Goal: Communication & Community: Share content

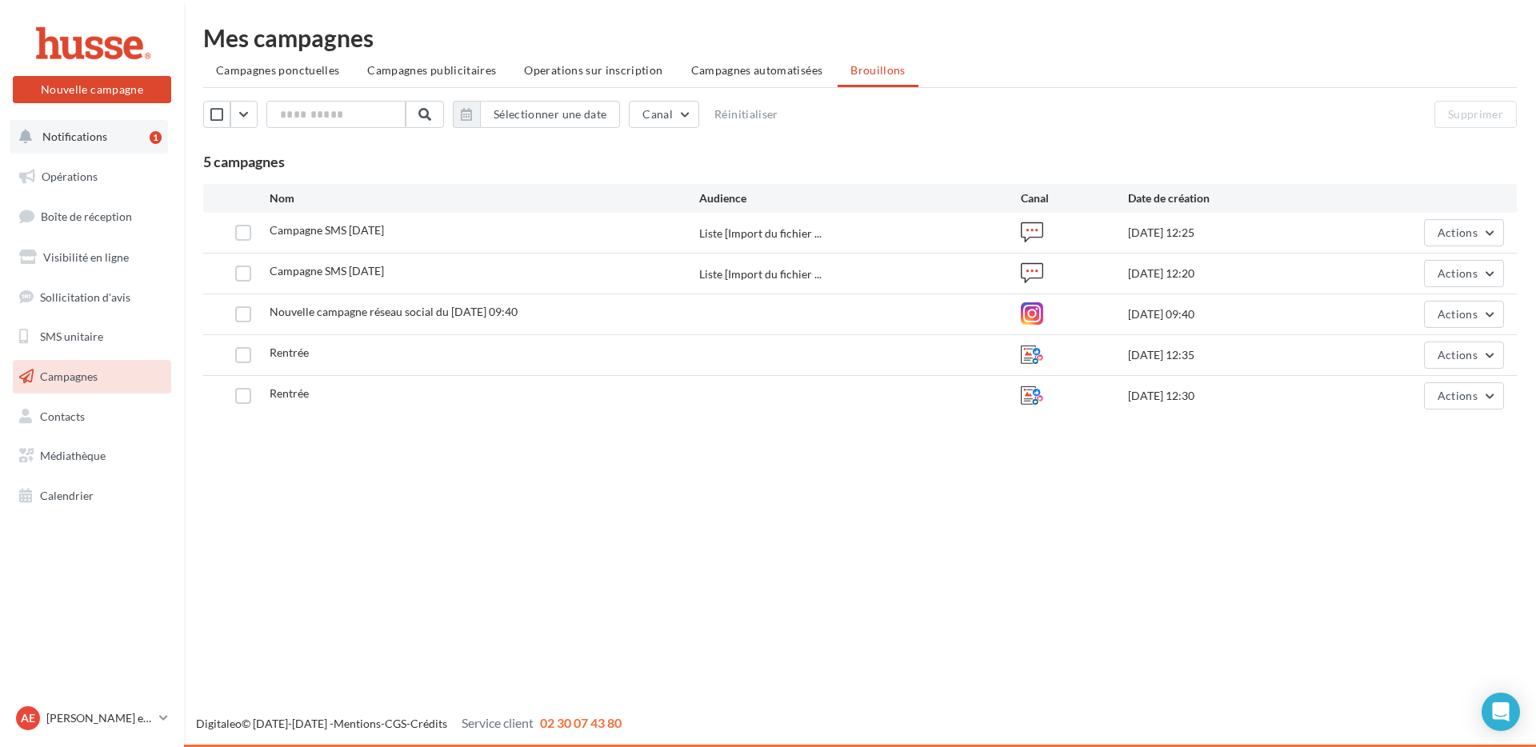
click at [102, 138] on span "Notifications" at bounding box center [74, 137] width 65 height 14
click at [130, 136] on button "Notifications 1" at bounding box center [89, 137] width 158 height 34
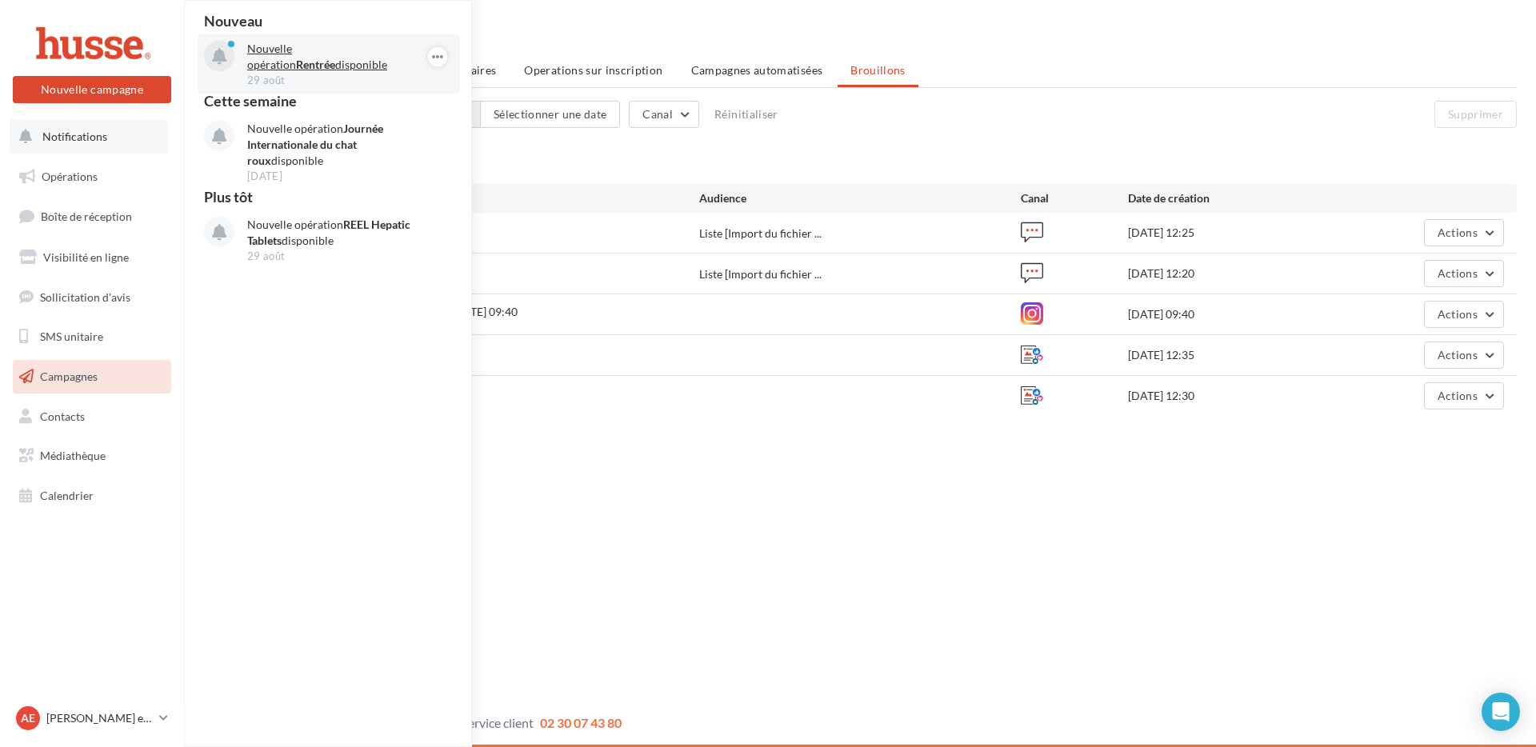
click at [335, 58] on strong "Rentrée" at bounding box center [315, 65] width 39 height 14
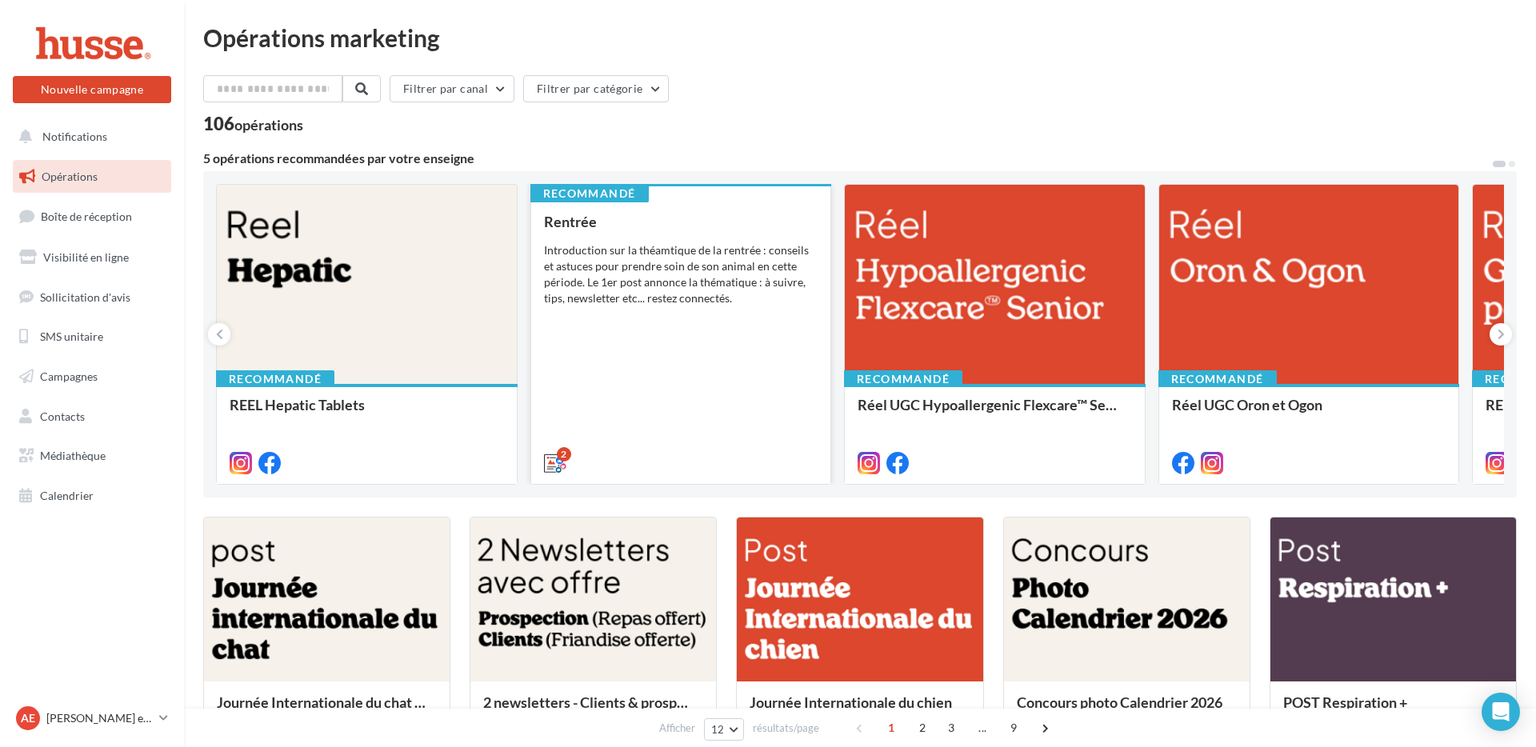
click at [699, 307] on div "Rentrée Introduction sur la théamtique de la rentrée : conseils et astuces pour…" at bounding box center [681, 342] width 274 height 256
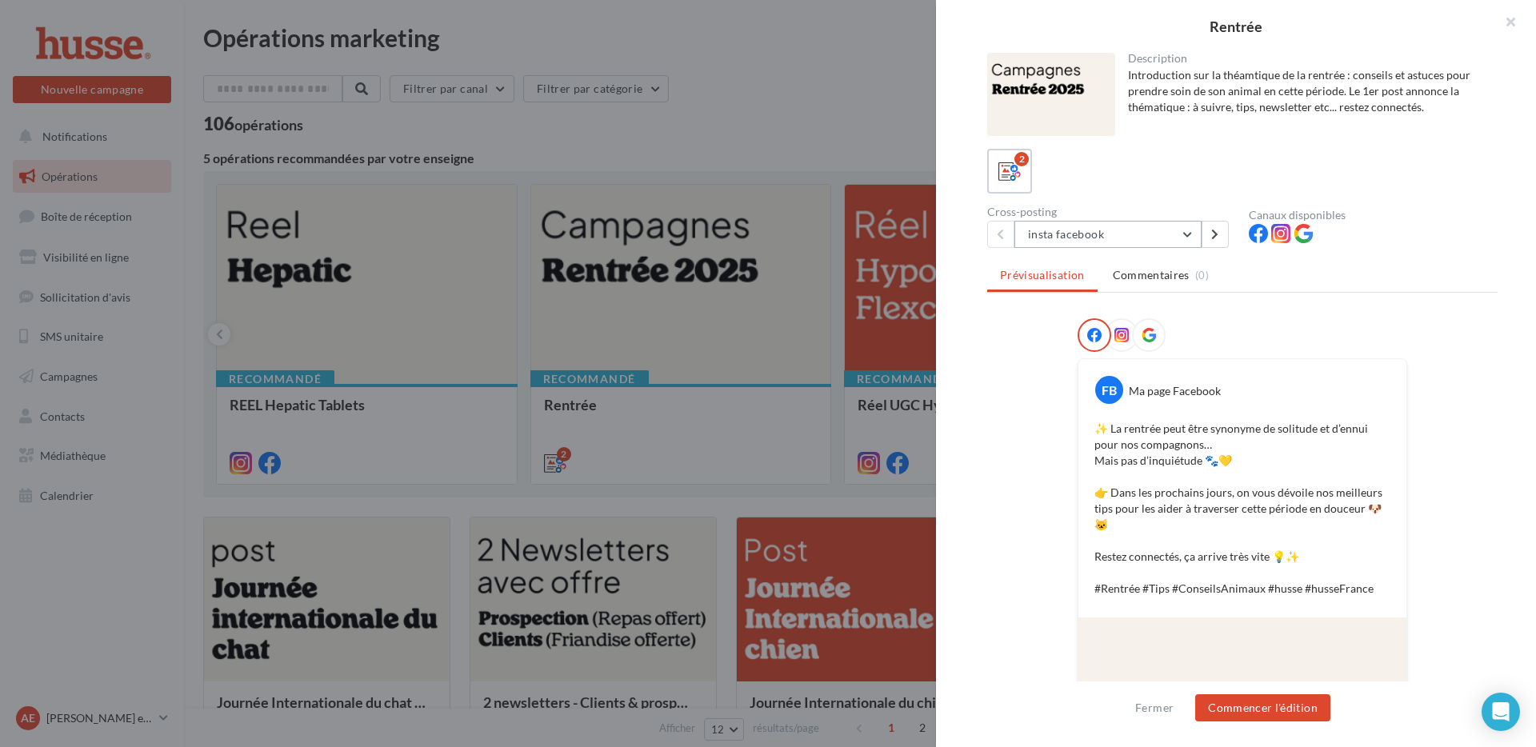
click at [1194, 236] on button "insta facebook" at bounding box center [1108, 234] width 187 height 27
click at [1385, 299] on div "Prévisualisation Commentaires (0) FB Ma page Facebook ✨ La rentrée peut être sy…" at bounding box center [1242, 479] width 510 height 437
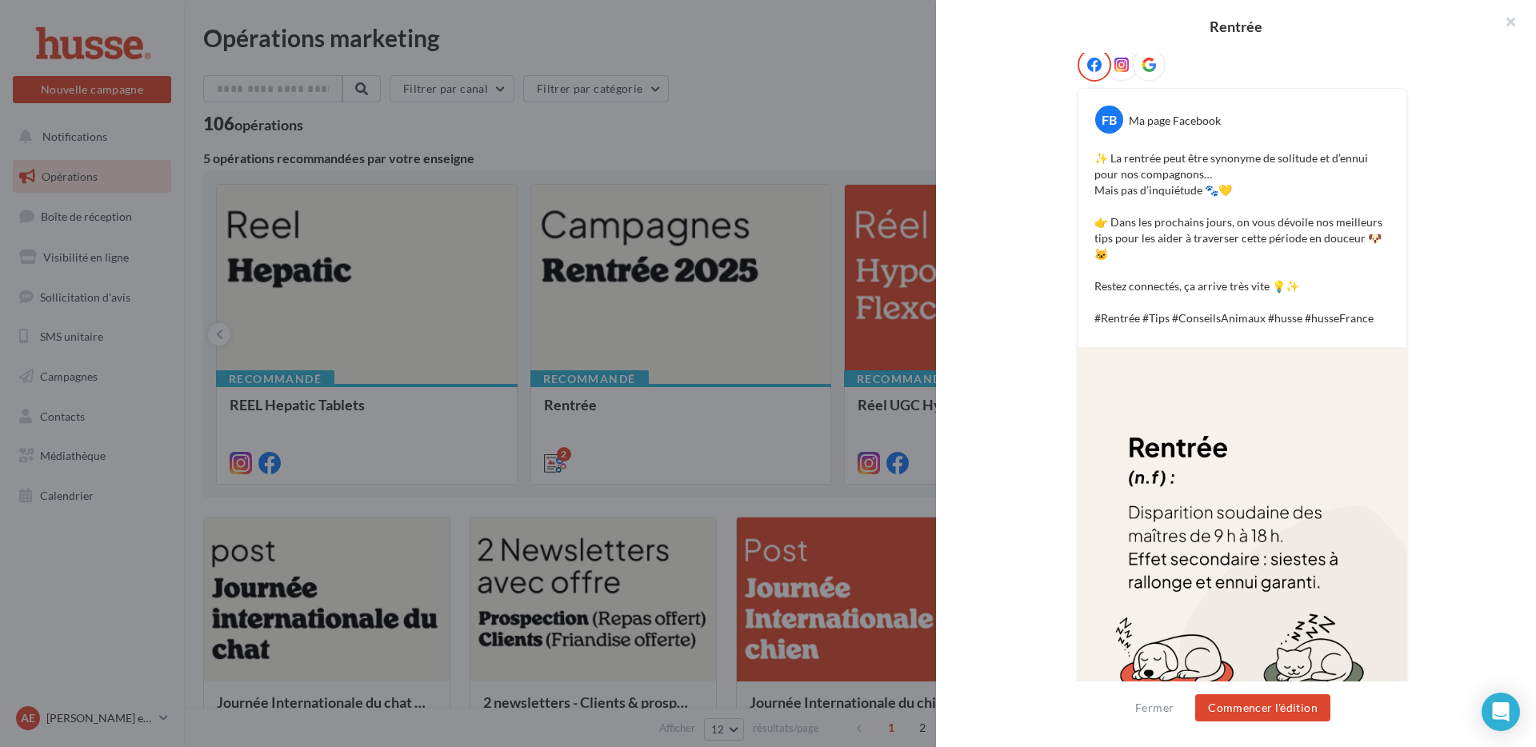
scroll to position [353, 0]
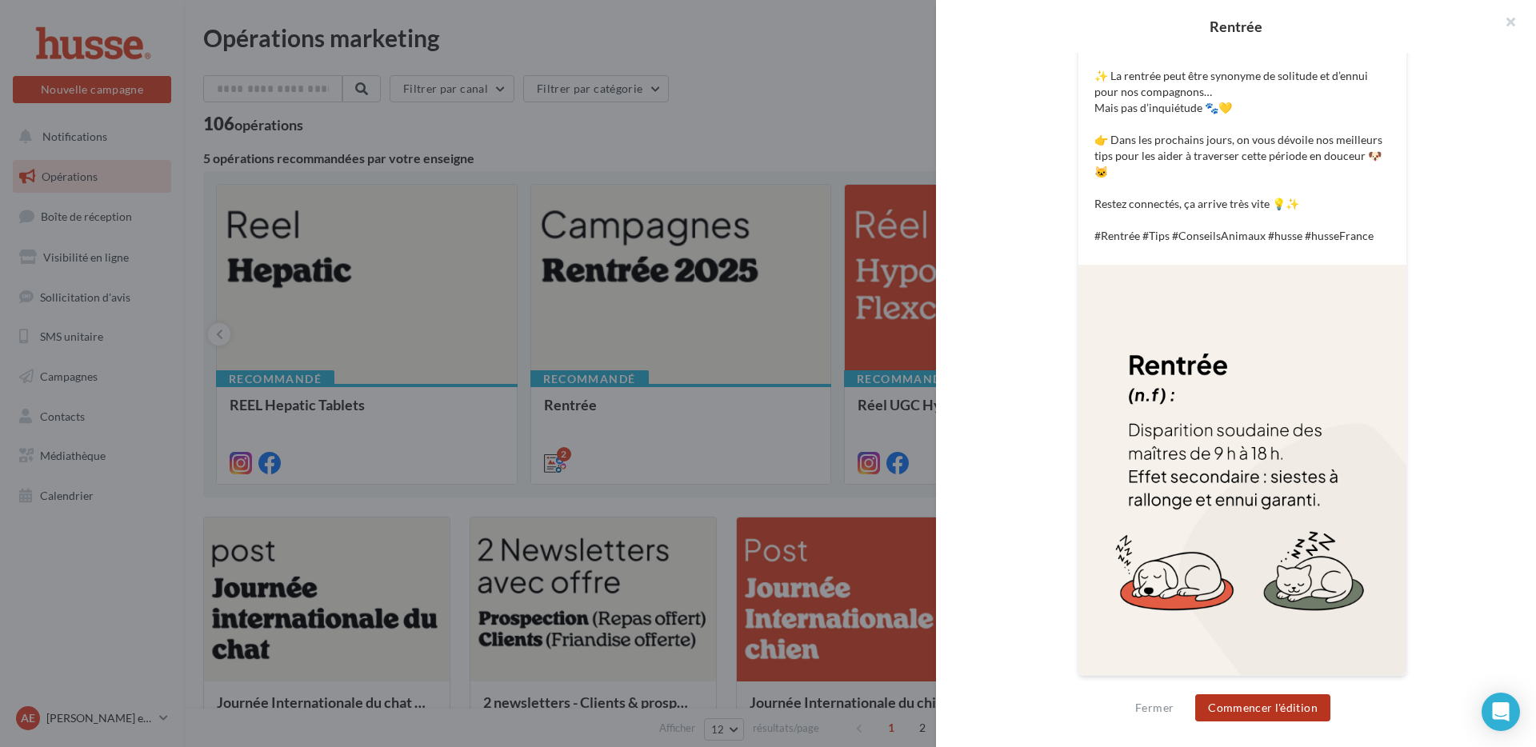
click at [1281, 712] on button "Commencer l'édition" at bounding box center [1262, 707] width 135 height 27
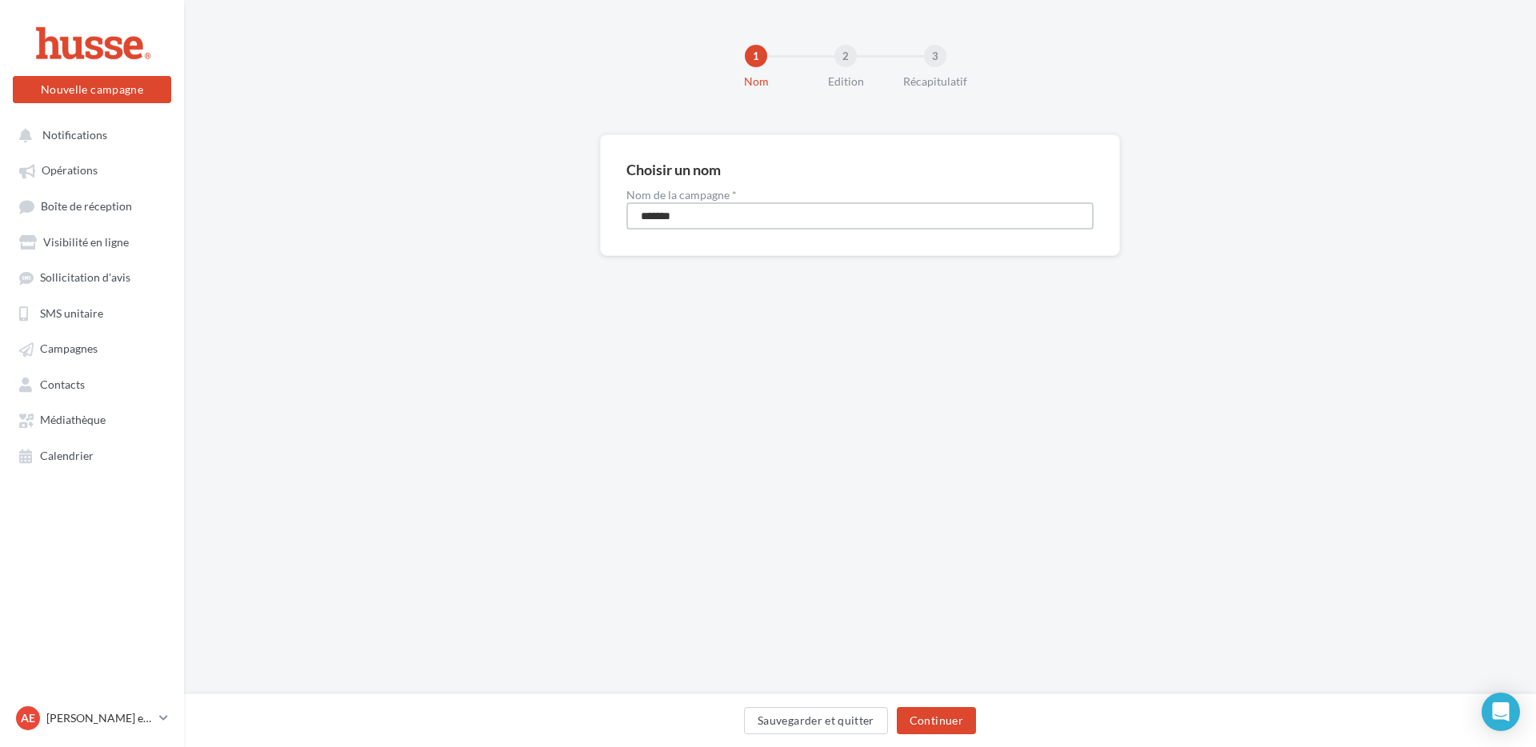
click at [729, 219] on input "*******" at bounding box center [859, 215] width 467 height 27
type input "**********"
click at [932, 718] on button "Continuer" at bounding box center [936, 720] width 79 height 27
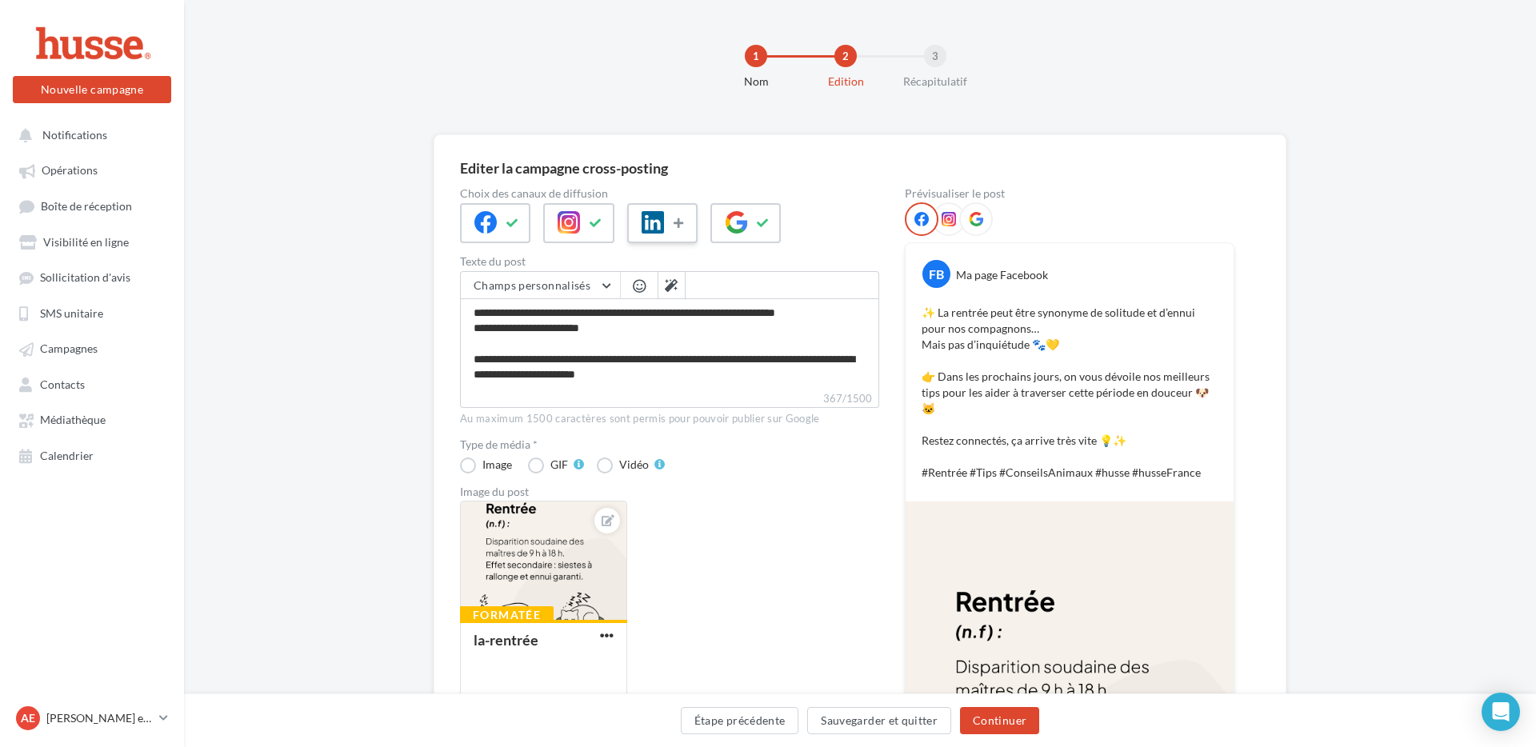
click at [682, 218] on icon at bounding box center [680, 223] width 13 height 11
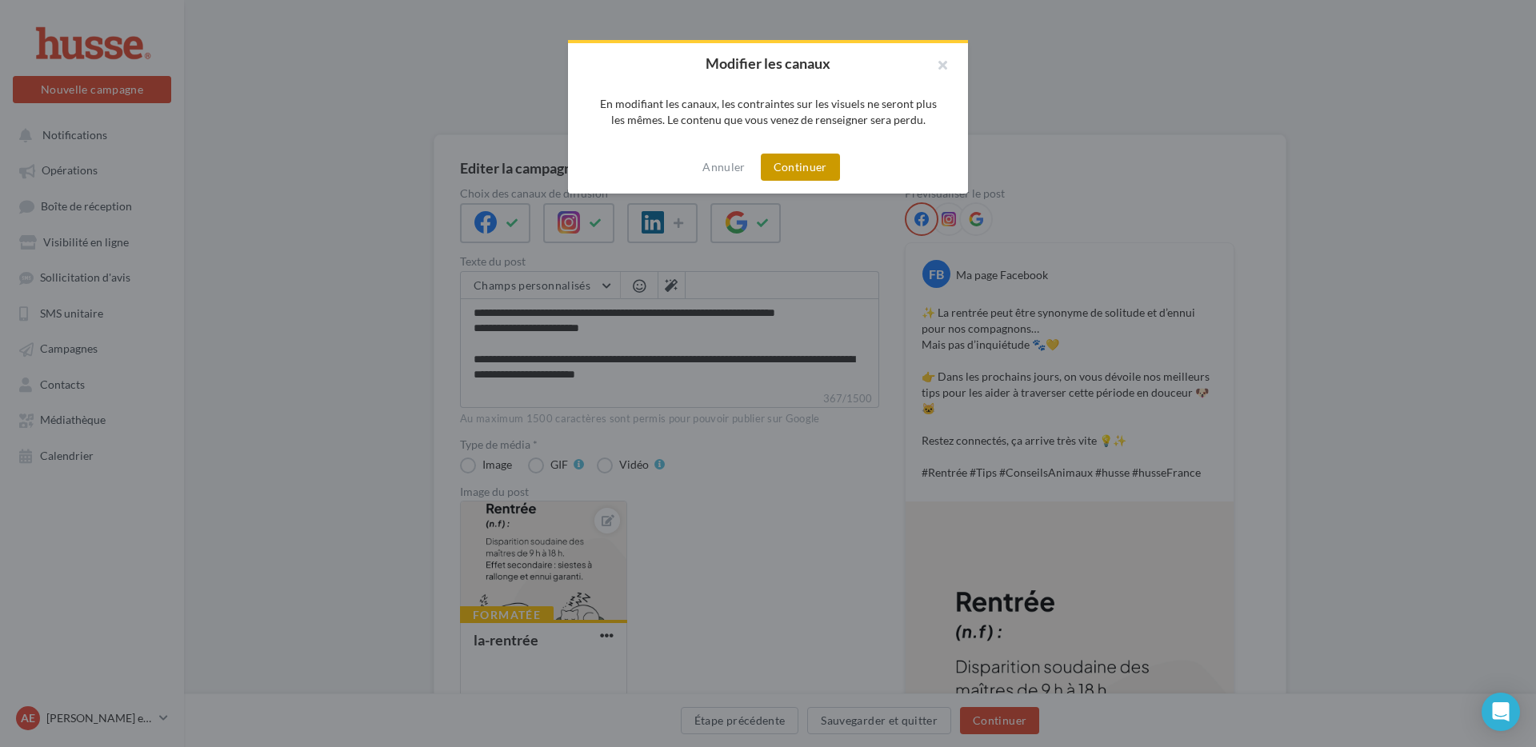
click at [789, 165] on button "Continuer" at bounding box center [800, 167] width 79 height 27
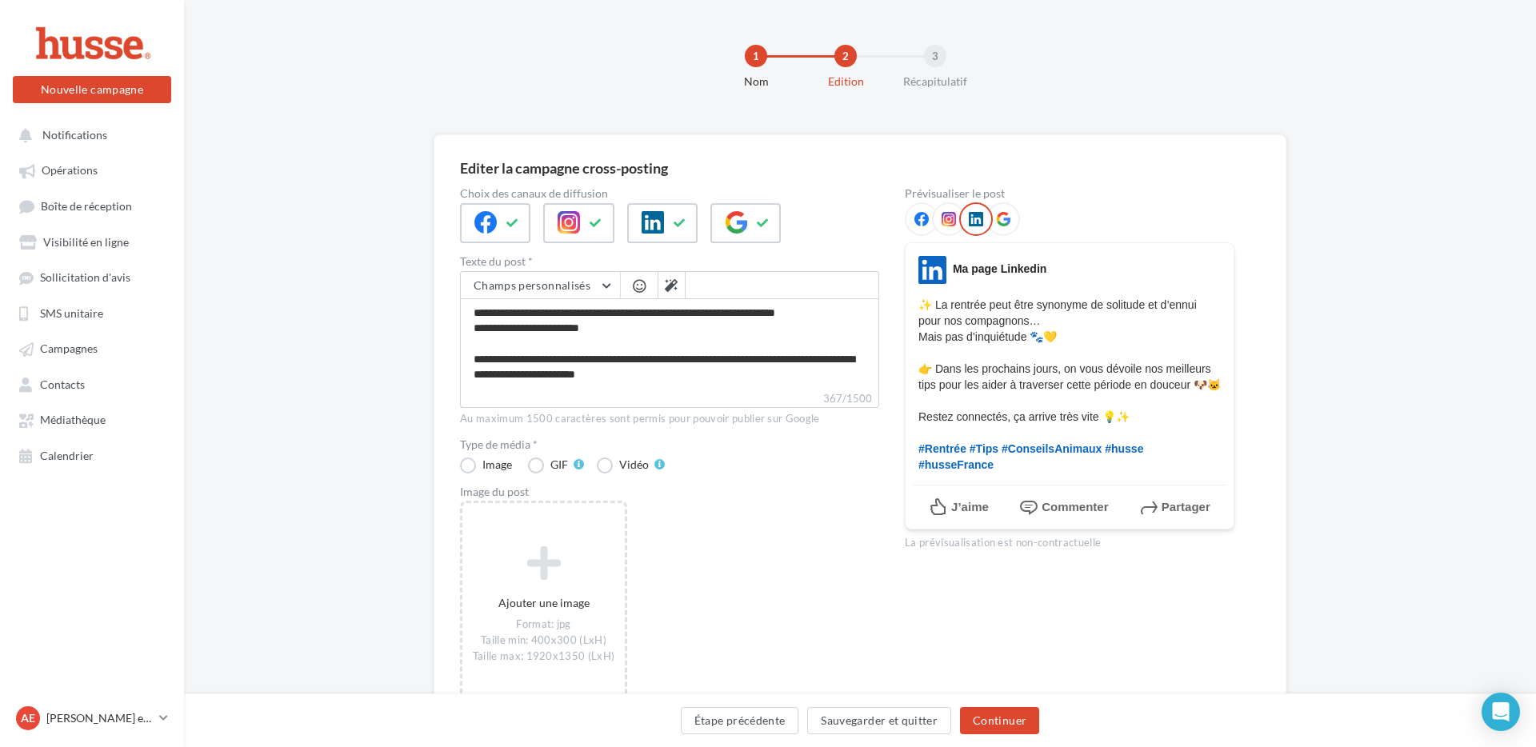
scroll to position [93, 0]
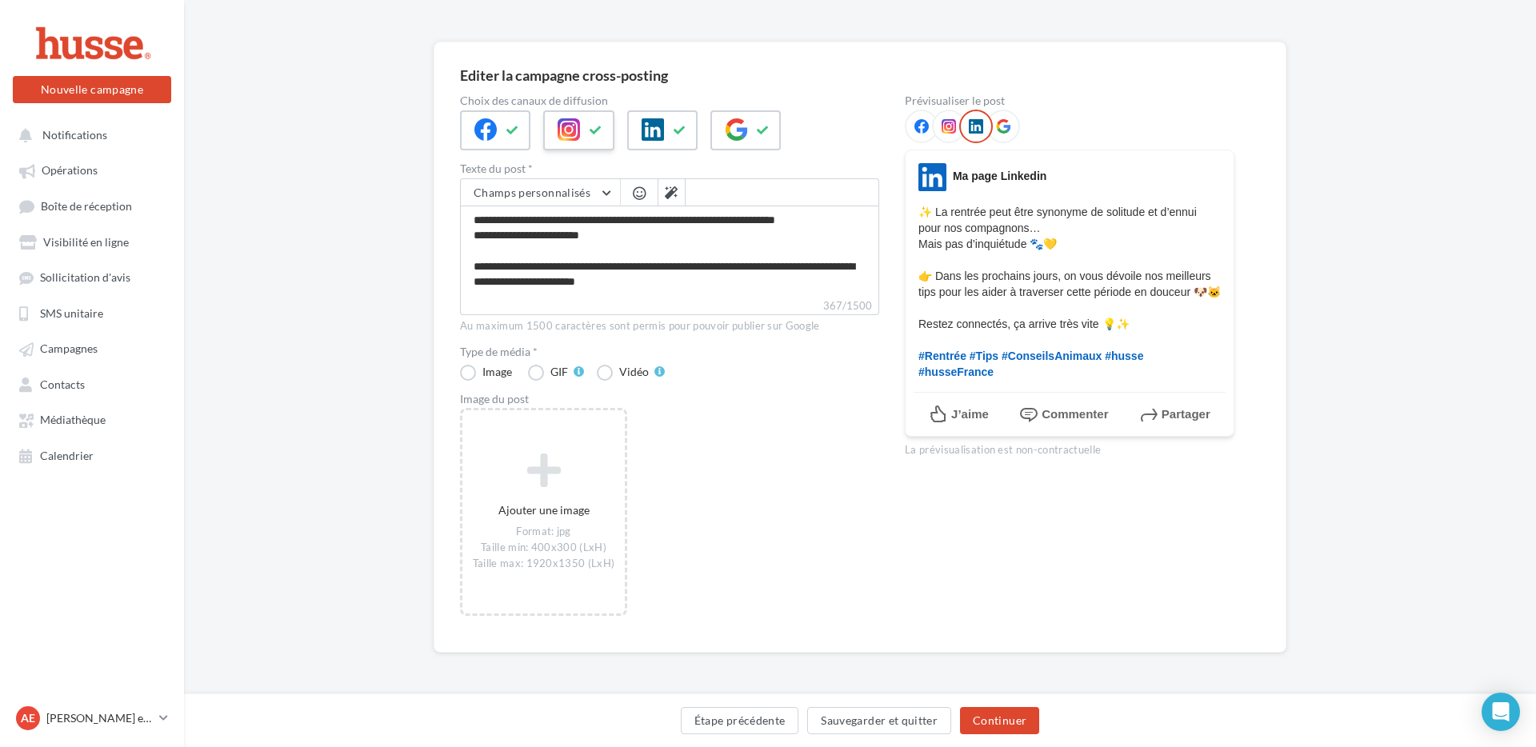
click at [566, 130] on icon at bounding box center [569, 129] width 22 height 22
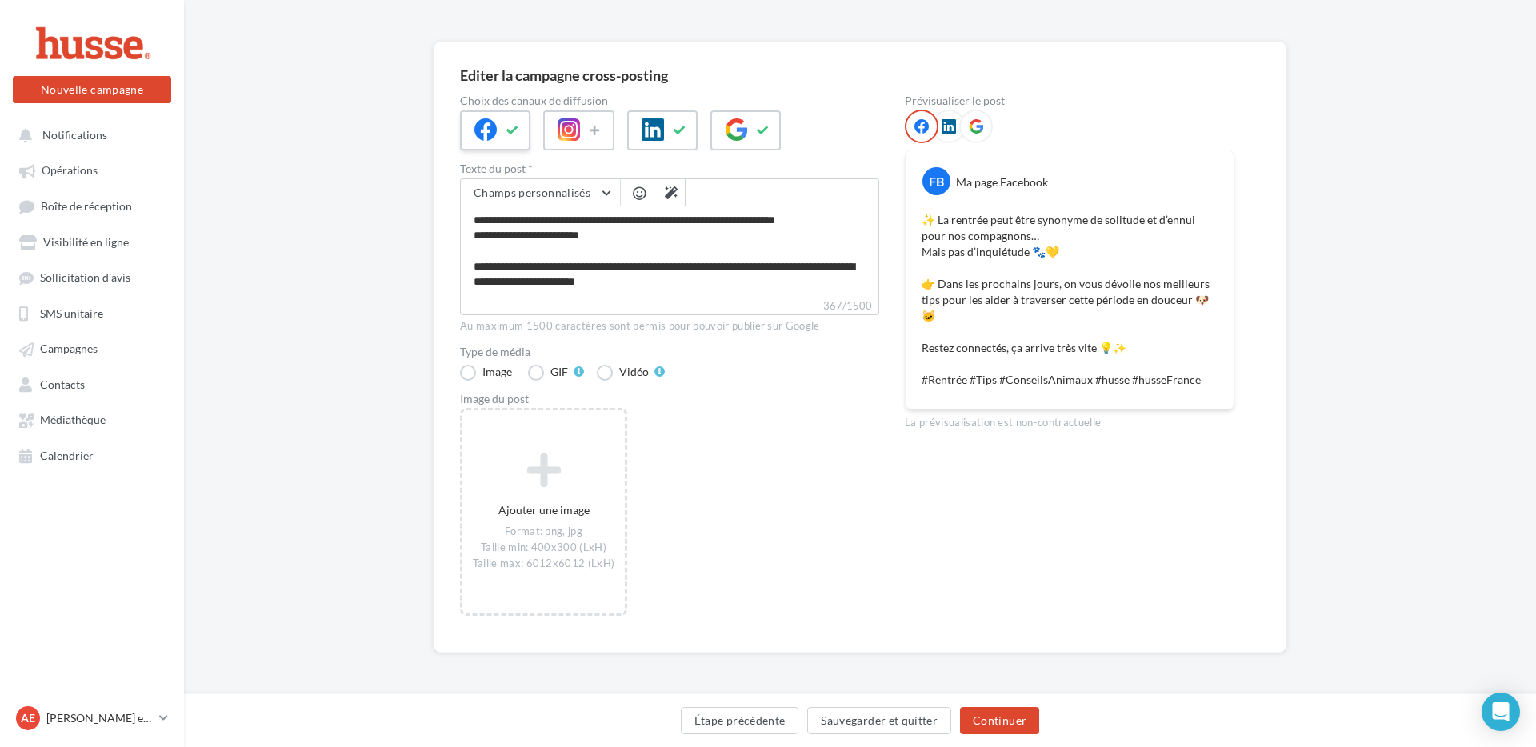
click at [493, 123] on icon at bounding box center [485, 129] width 22 height 22
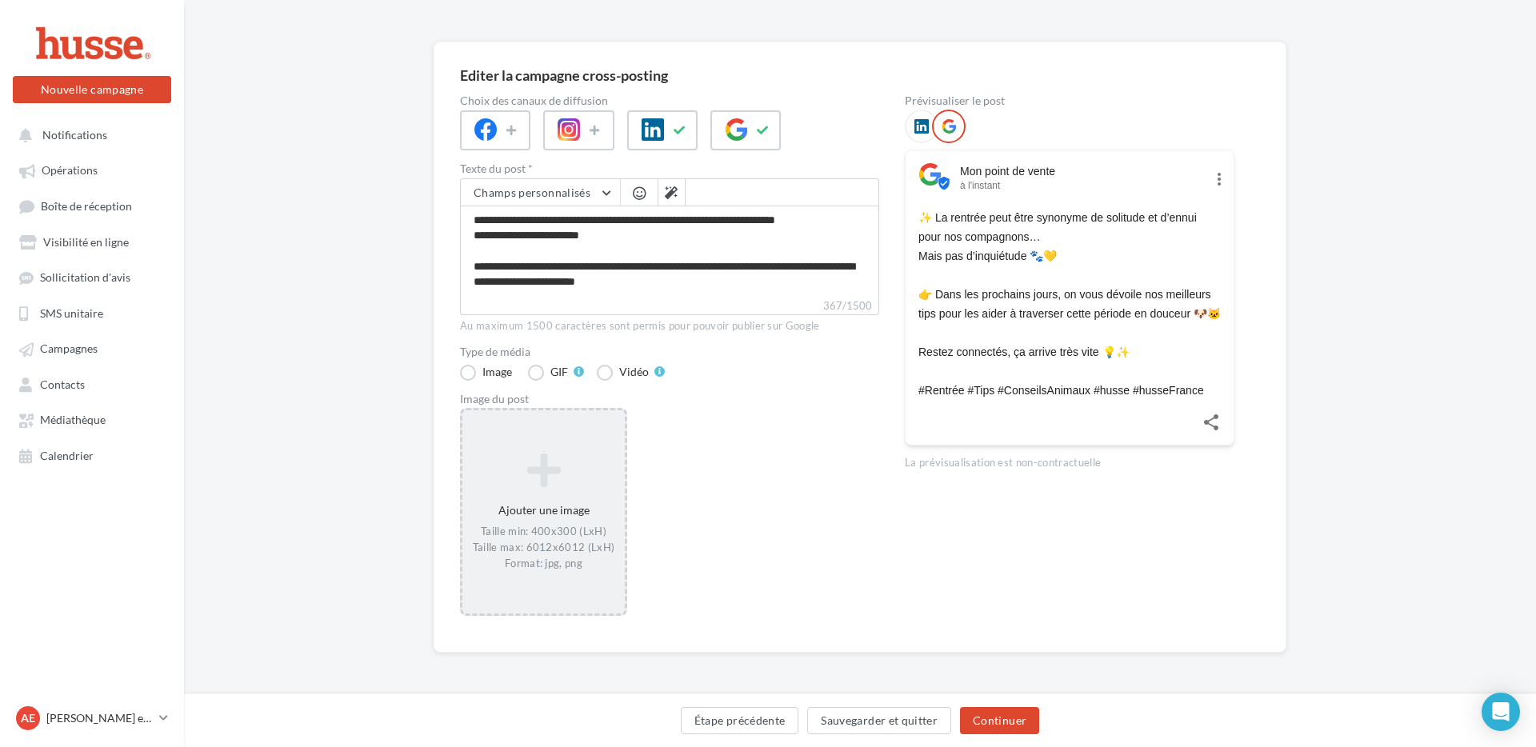
click at [567, 469] on icon at bounding box center [544, 470] width 150 height 38
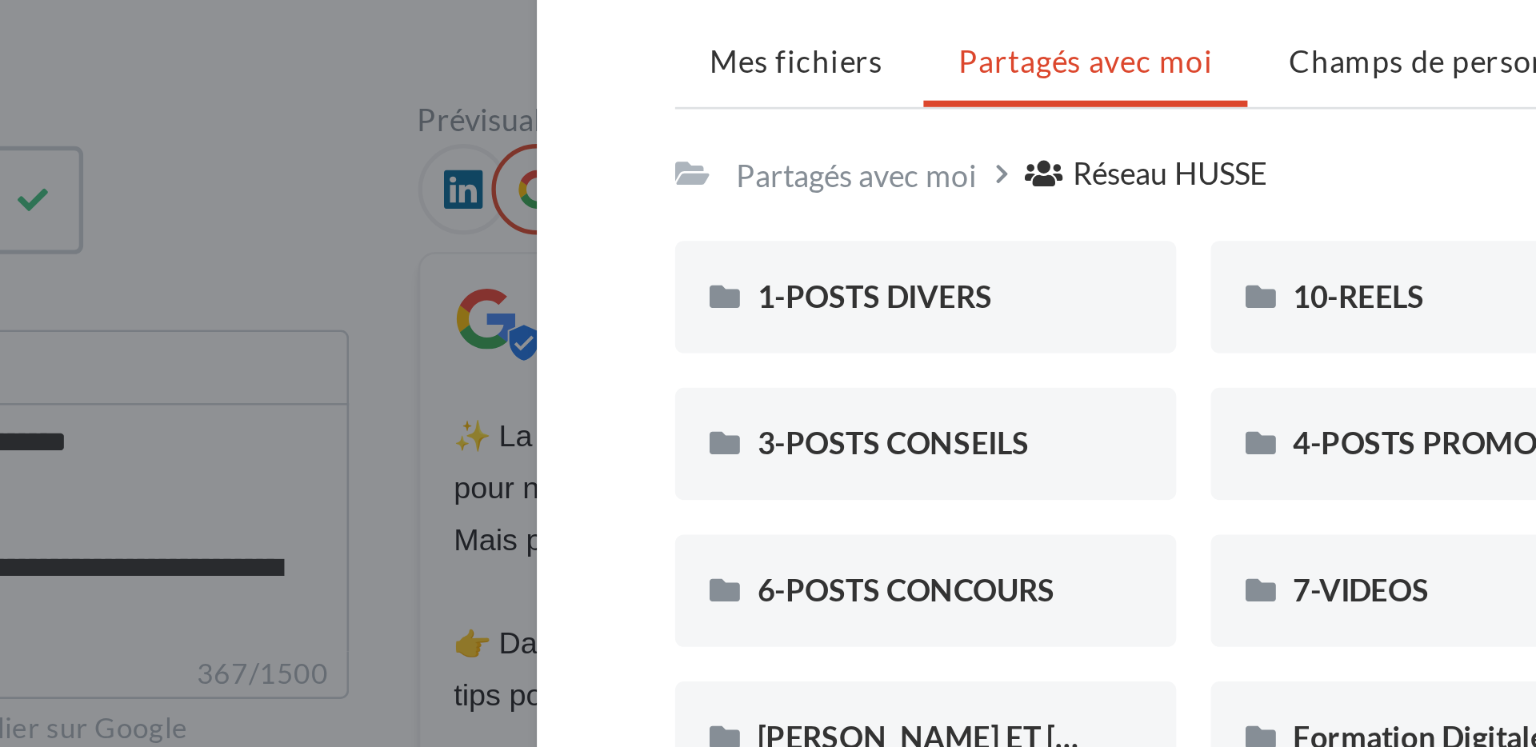
scroll to position [10, 0]
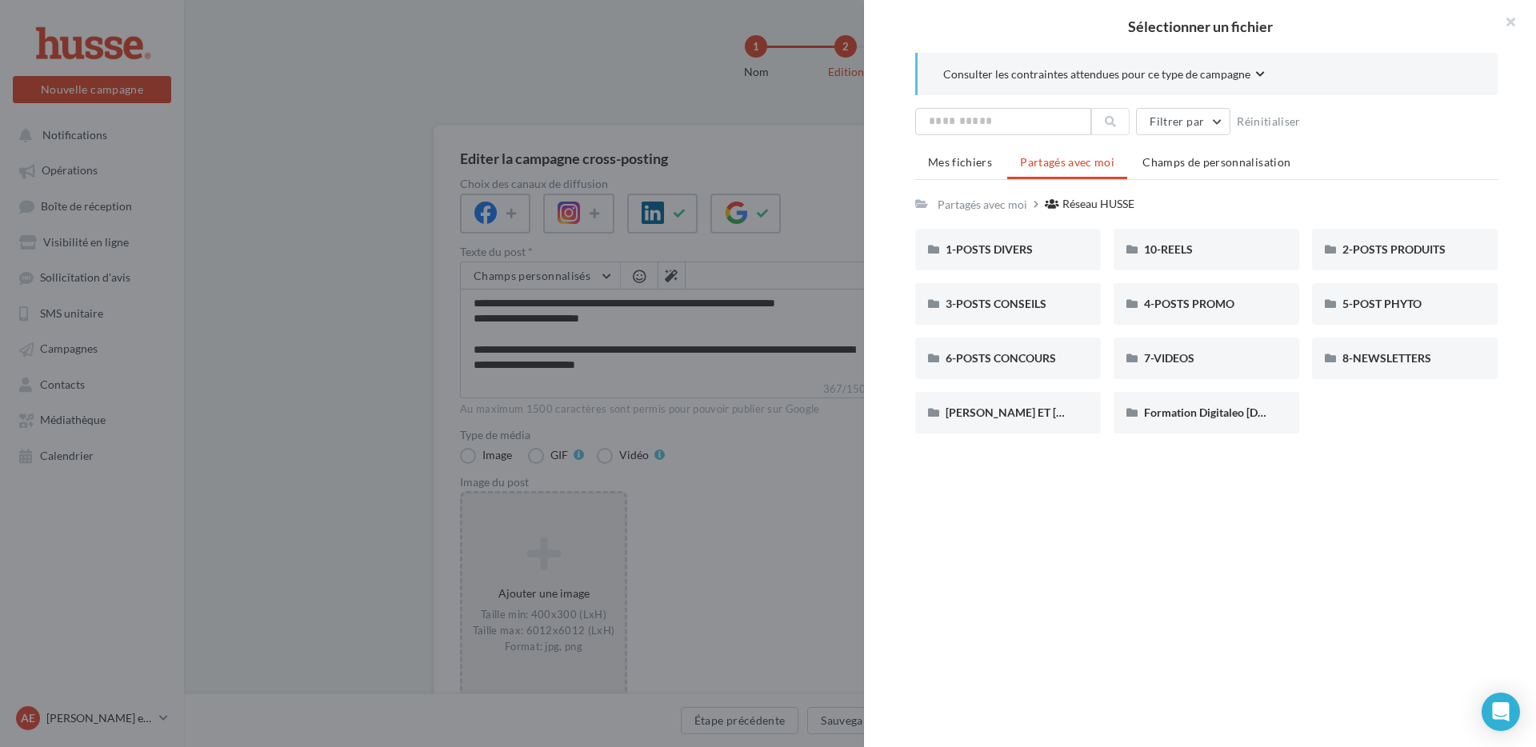
click at [1379, 139] on div "Filtrer par Réinitialiser Mes fichiers Partagés avec moi Champs de personnalisa…" at bounding box center [1206, 277] width 582 height 338
click at [1035, 250] on div "1-POSTS DIVERS" at bounding box center [1008, 250] width 125 height 16
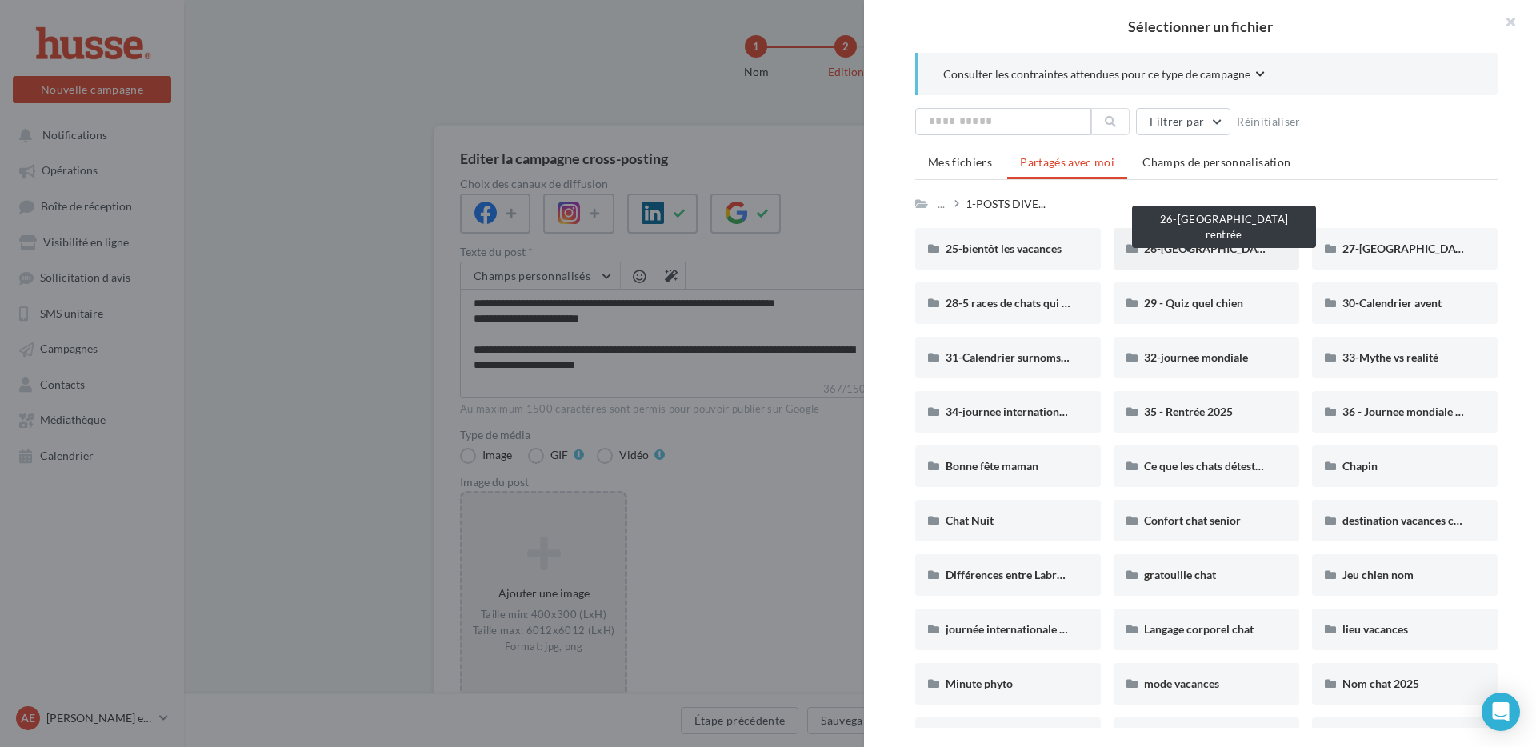
click at [1167, 245] on span "26-Bonne rentrée" at bounding box center [1228, 249] width 169 height 14
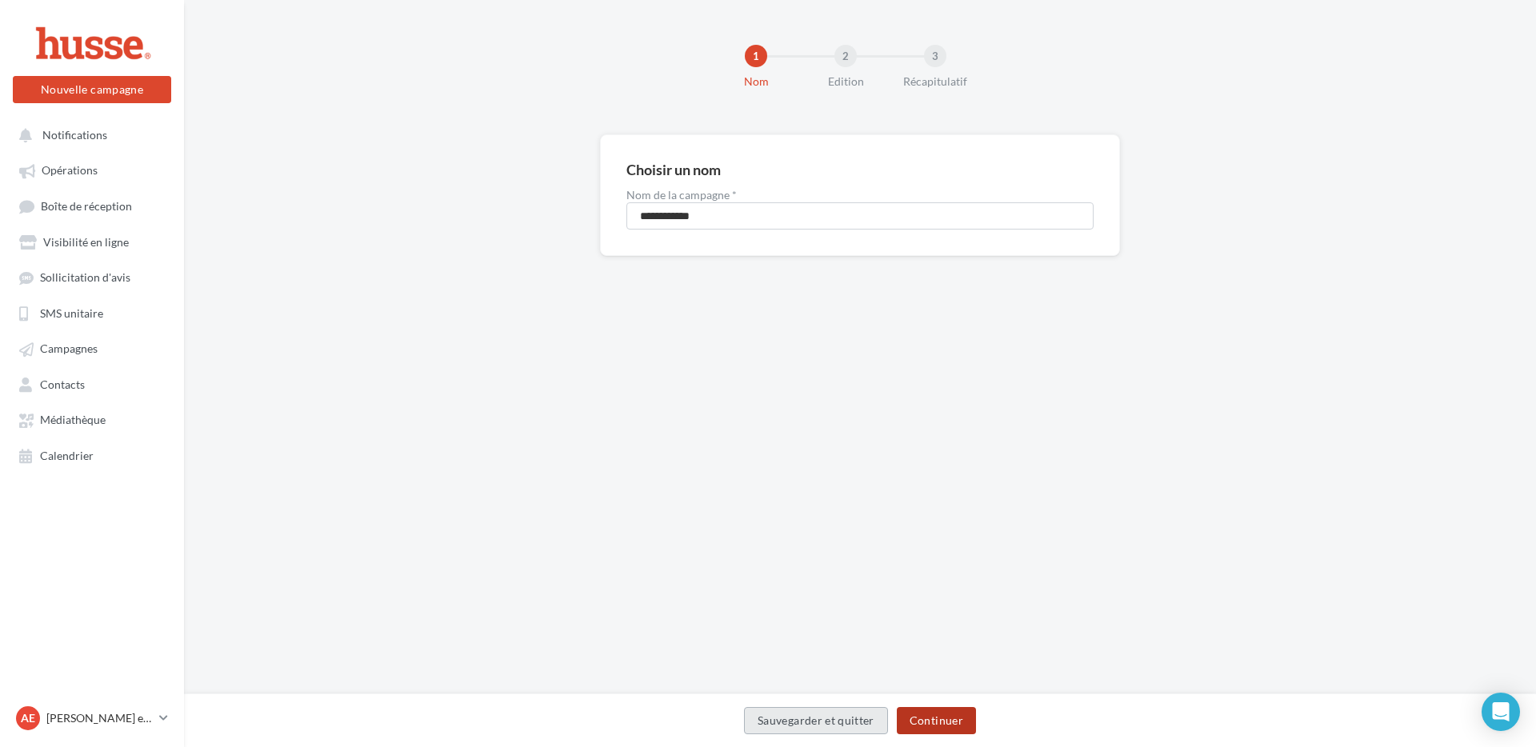
click at [919, 722] on button "Continuer" at bounding box center [936, 720] width 79 height 27
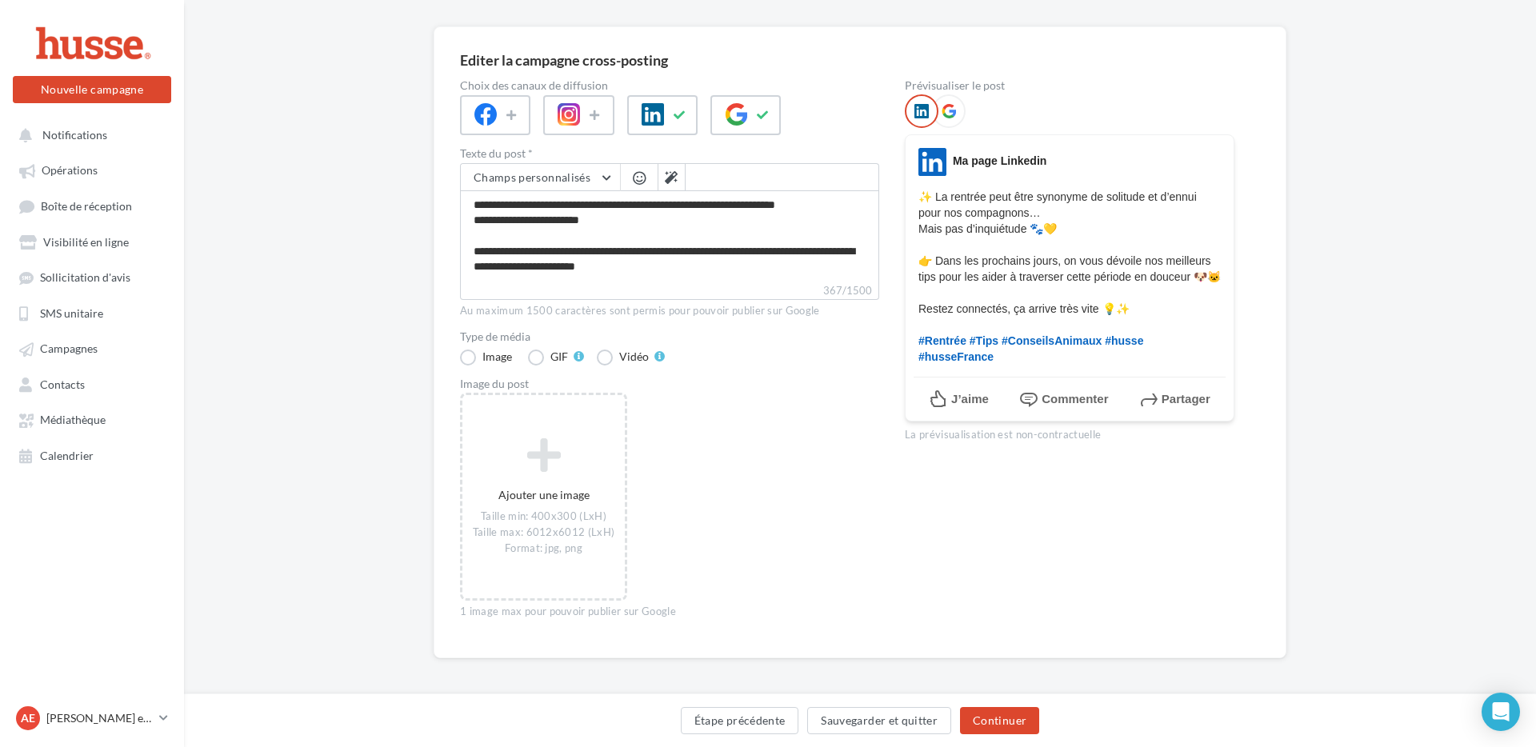
scroll to position [109, 0]
click at [538, 356] on label "GIF" at bounding box center [556, 357] width 56 height 16
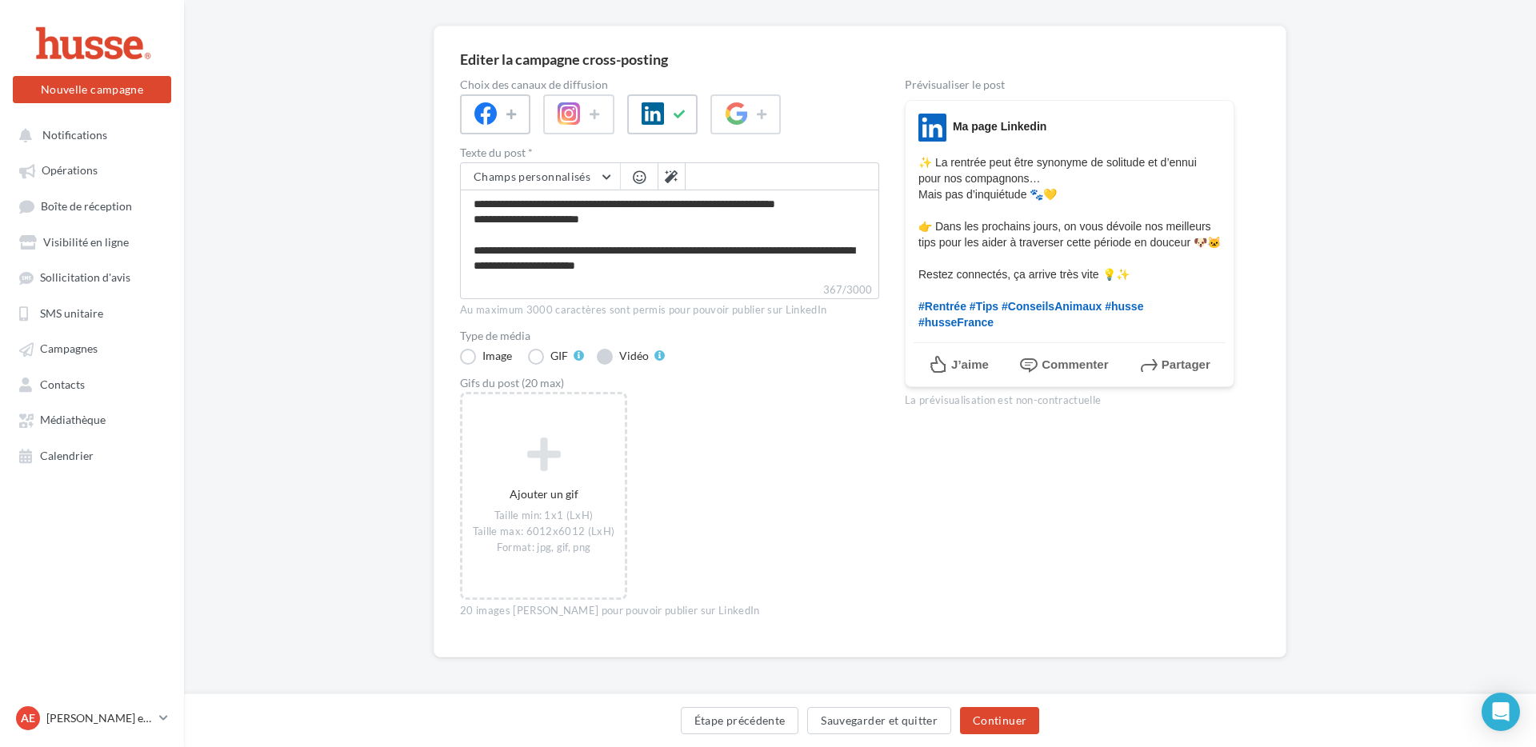
click at [610, 354] on label "Vidéo" at bounding box center [631, 357] width 68 height 16
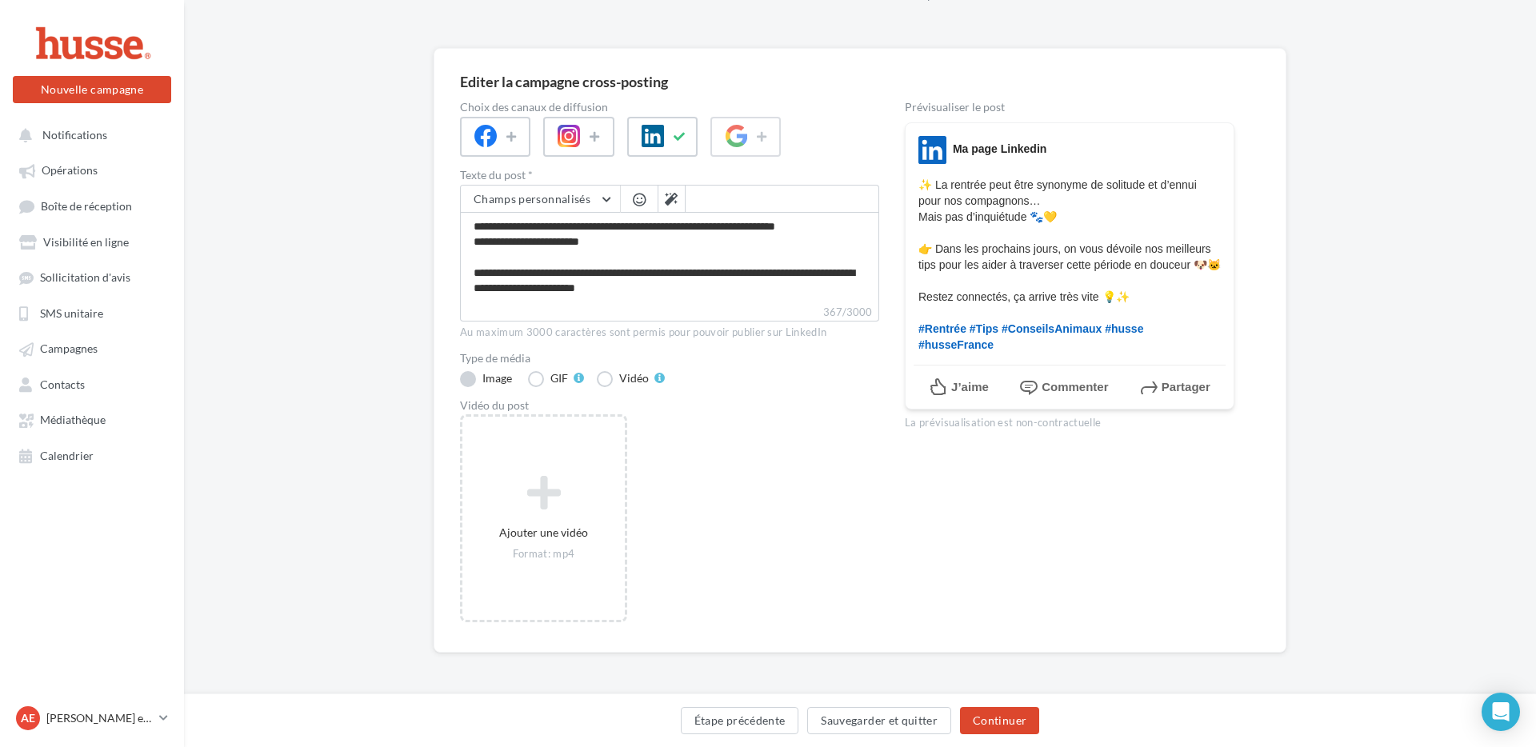
click at [466, 376] on label "Image" at bounding box center [487, 379] width 55 height 16
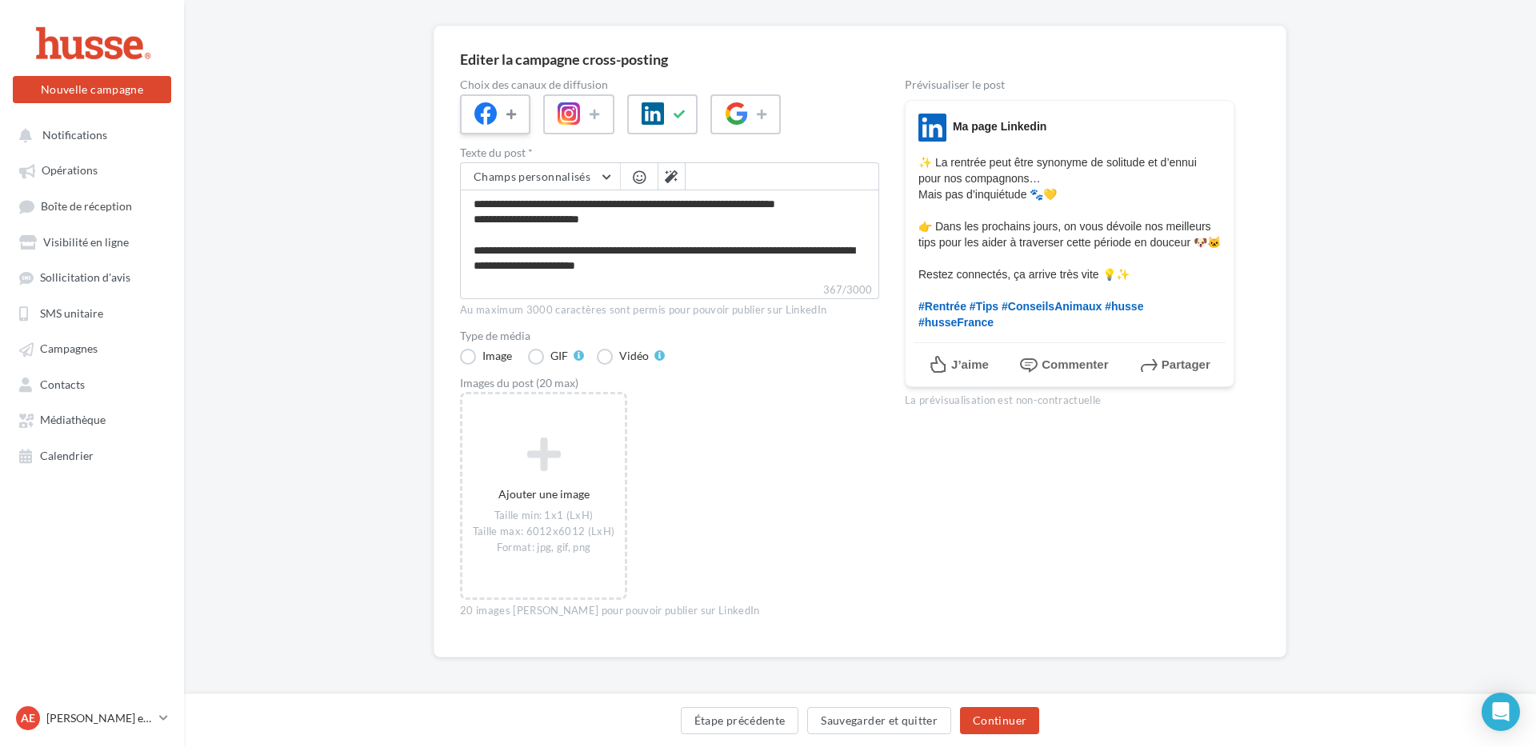
click at [510, 110] on icon at bounding box center [512, 114] width 13 height 11
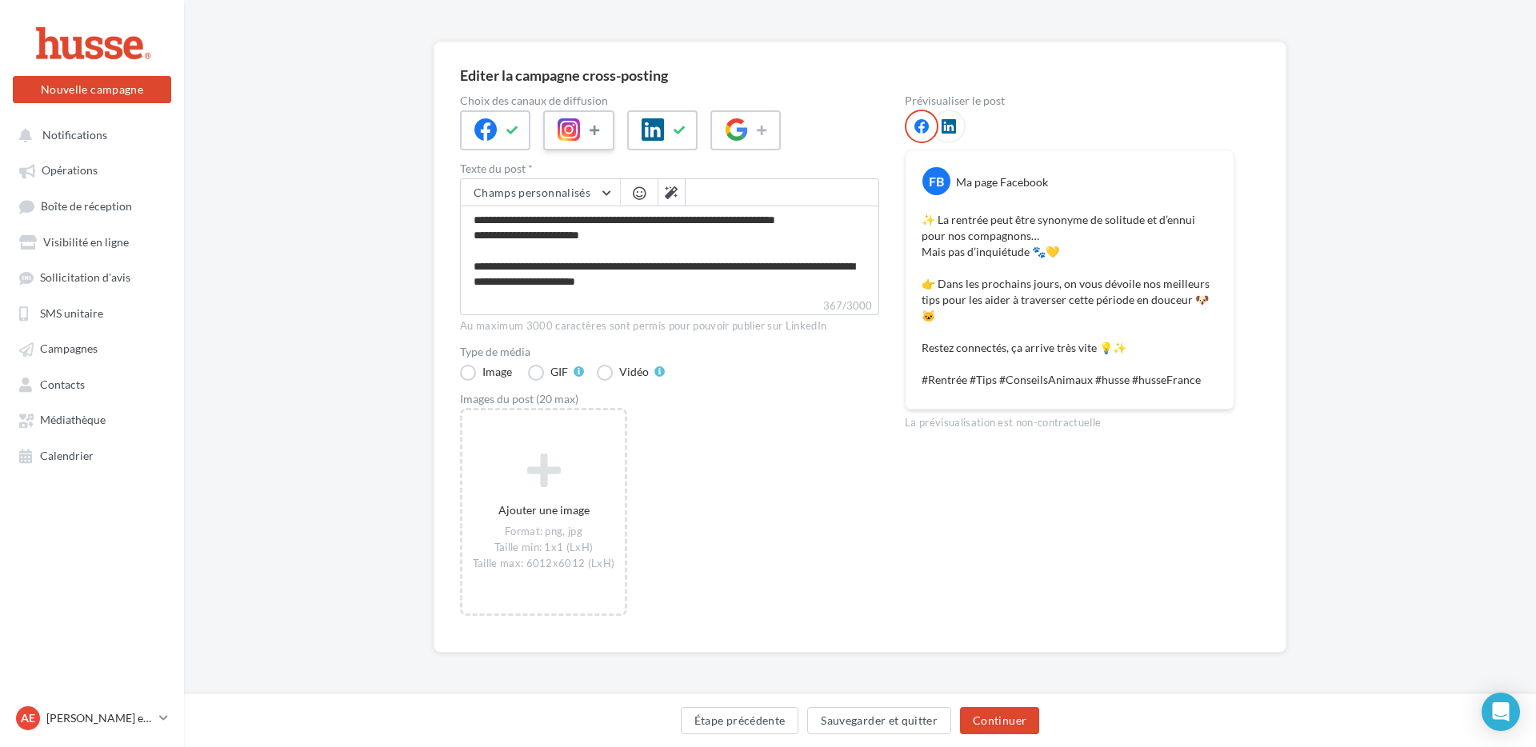
click at [600, 126] on icon at bounding box center [596, 130] width 13 height 11
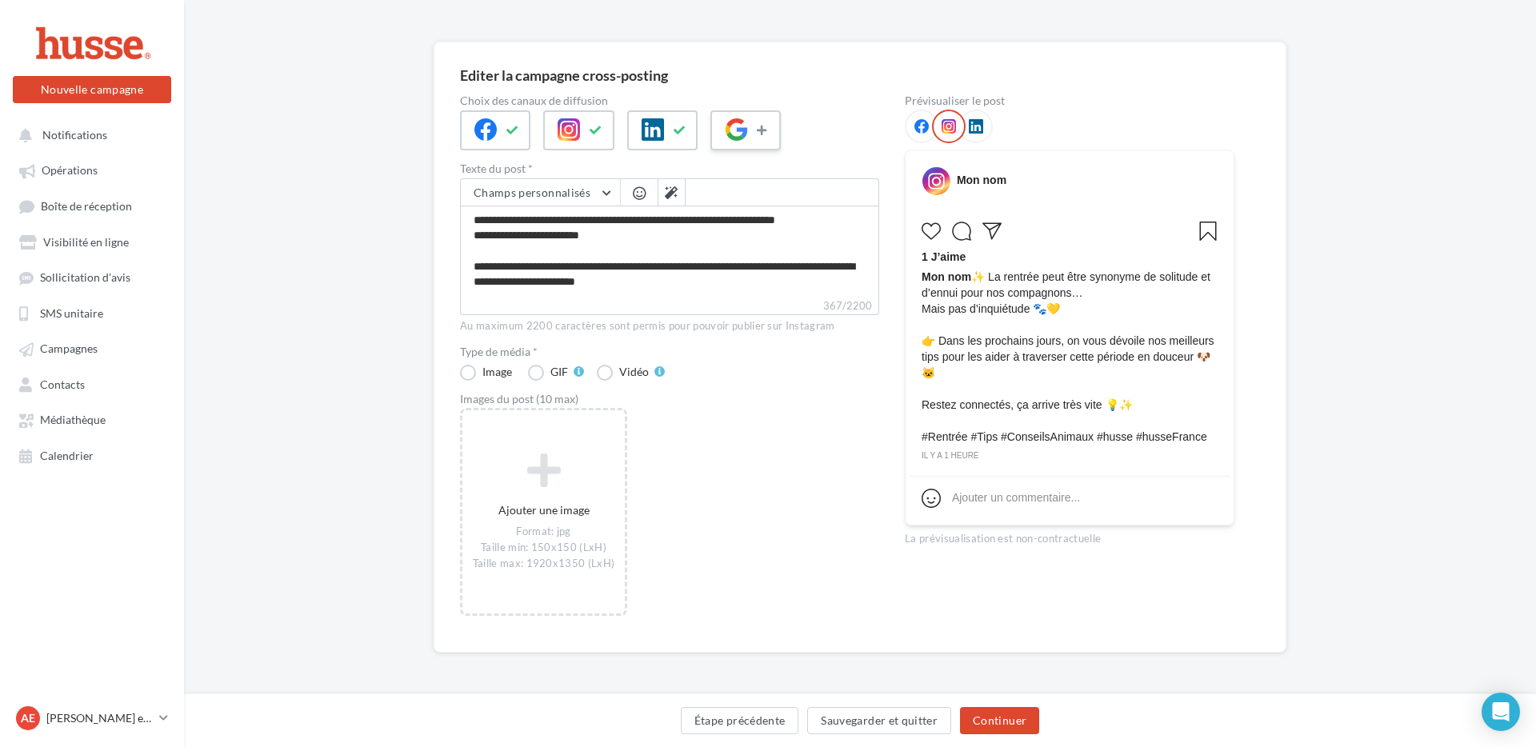
click at [761, 126] on icon at bounding box center [763, 130] width 13 height 11
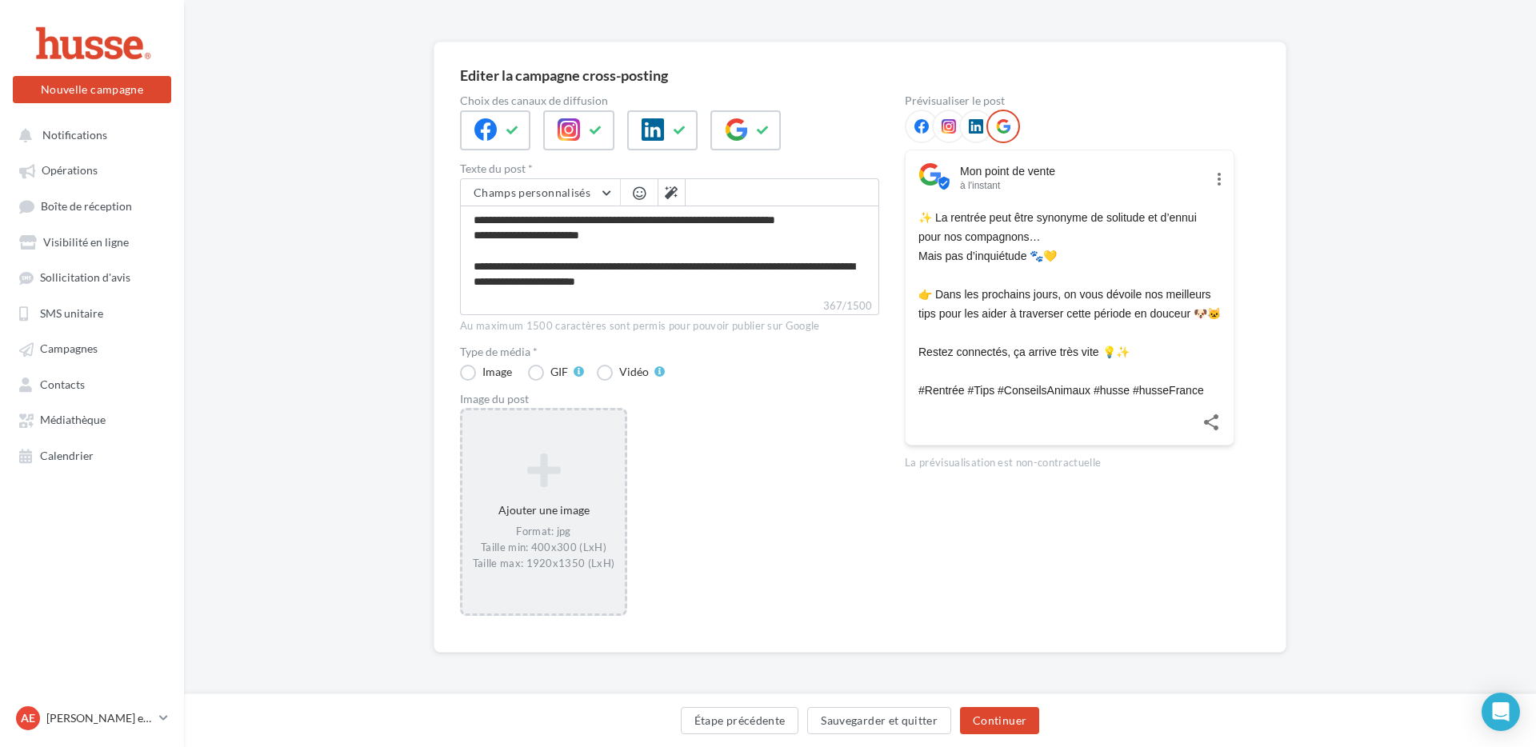
click at [530, 469] on icon at bounding box center [544, 470] width 150 height 38
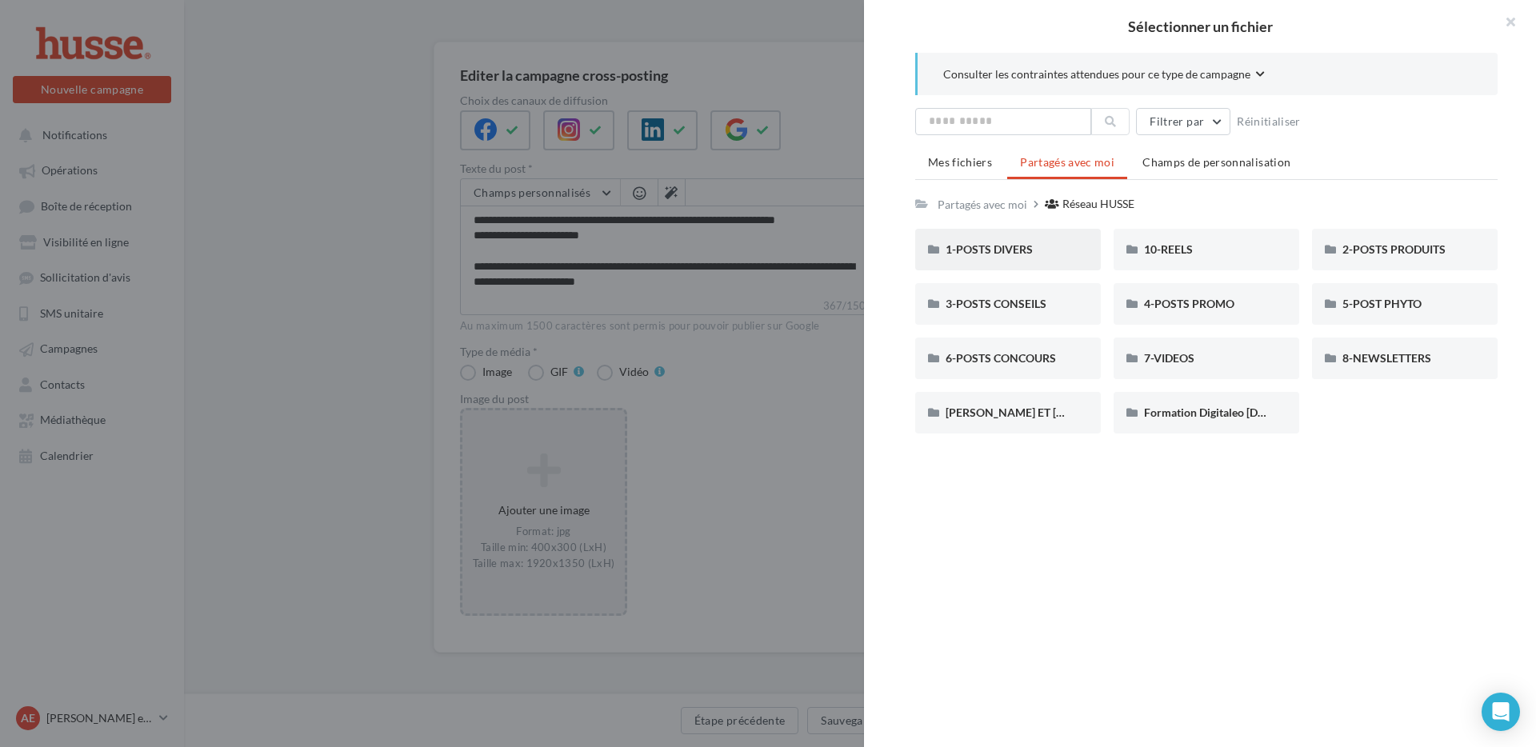
click at [993, 256] on div "1-POSTS DIVERS" at bounding box center [1008, 250] width 125 height 16
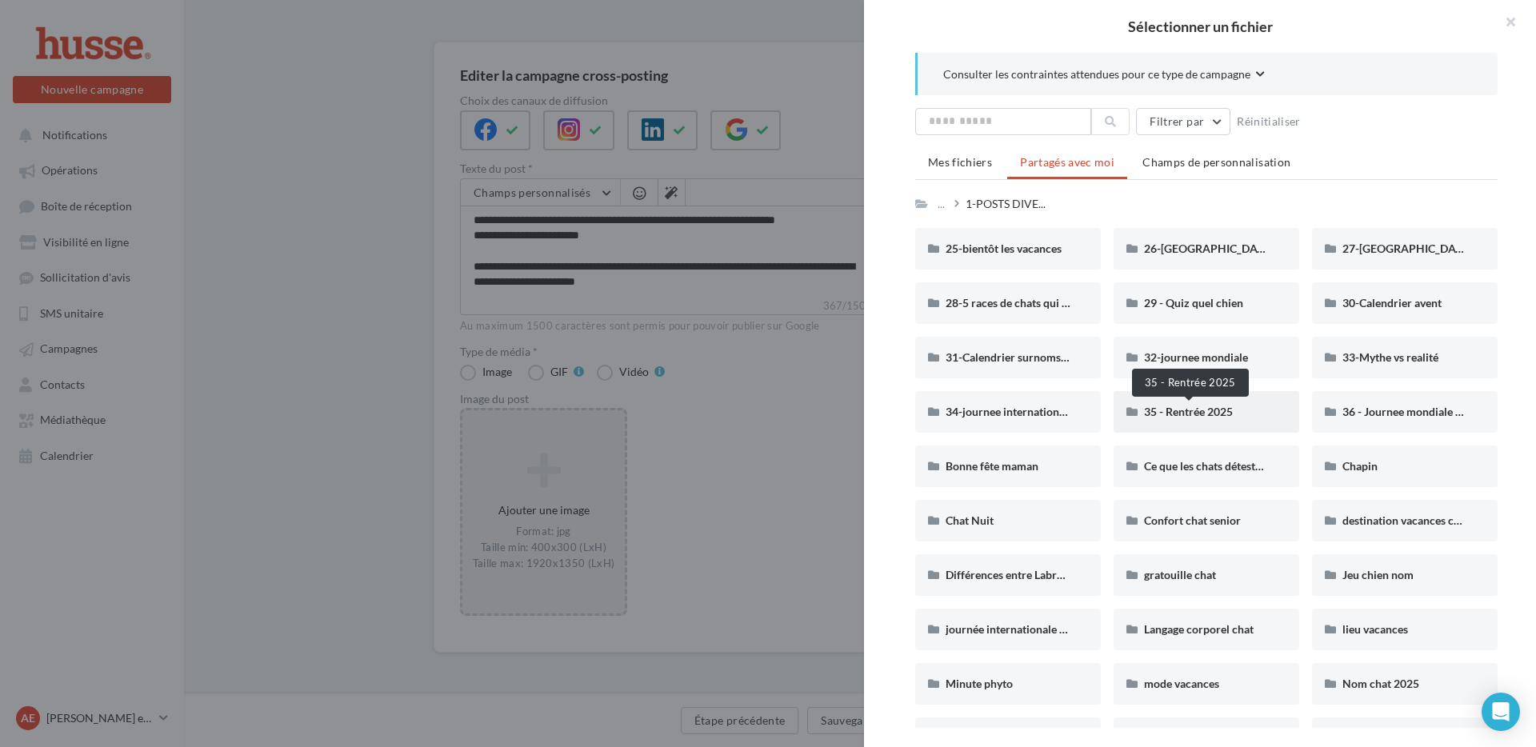
click at [1195, 411] on span "35 - Rentrée 2025" at bounding box center [1188, 412] width 89 height 14
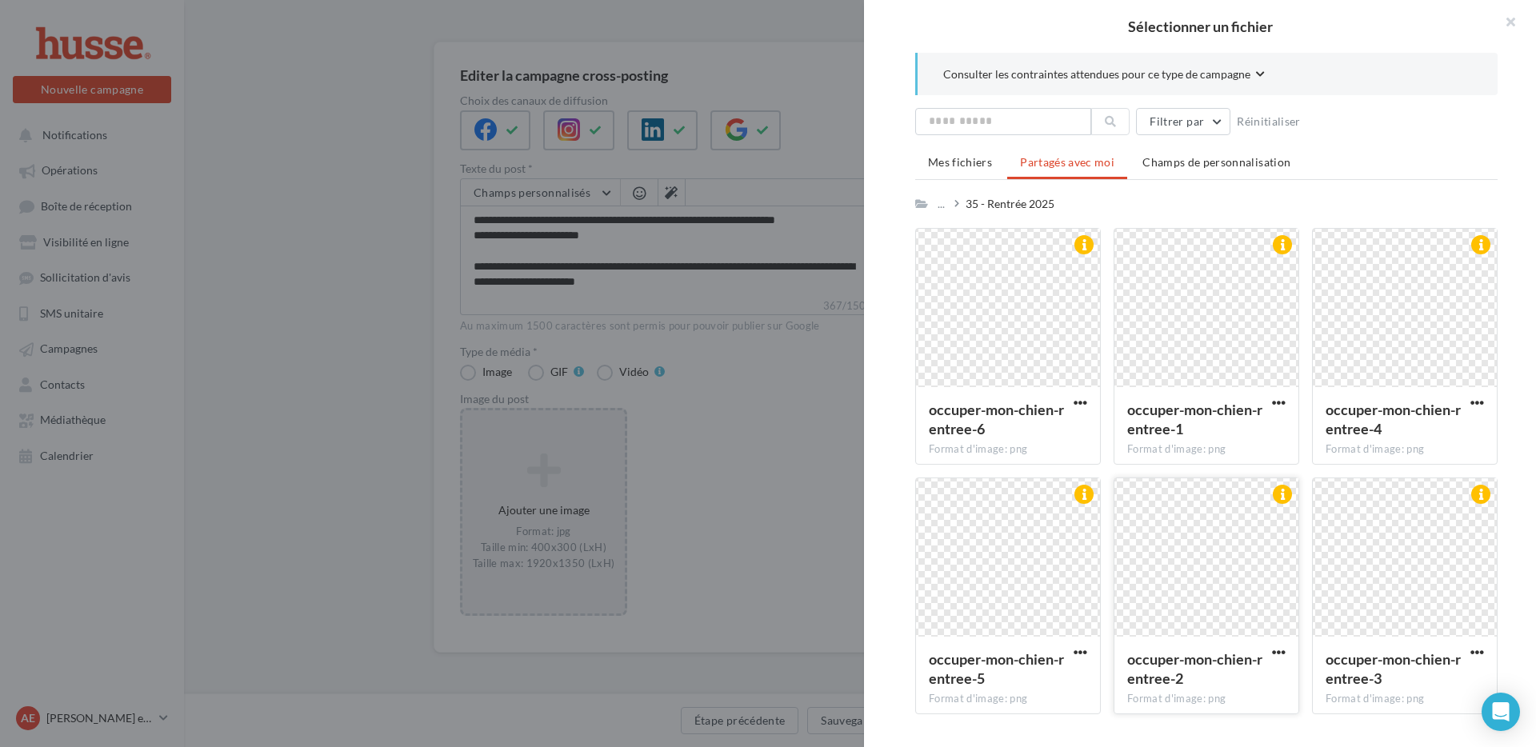
click at [1232, 530] on div at bounding box center [1207, 558] width 184 height 160
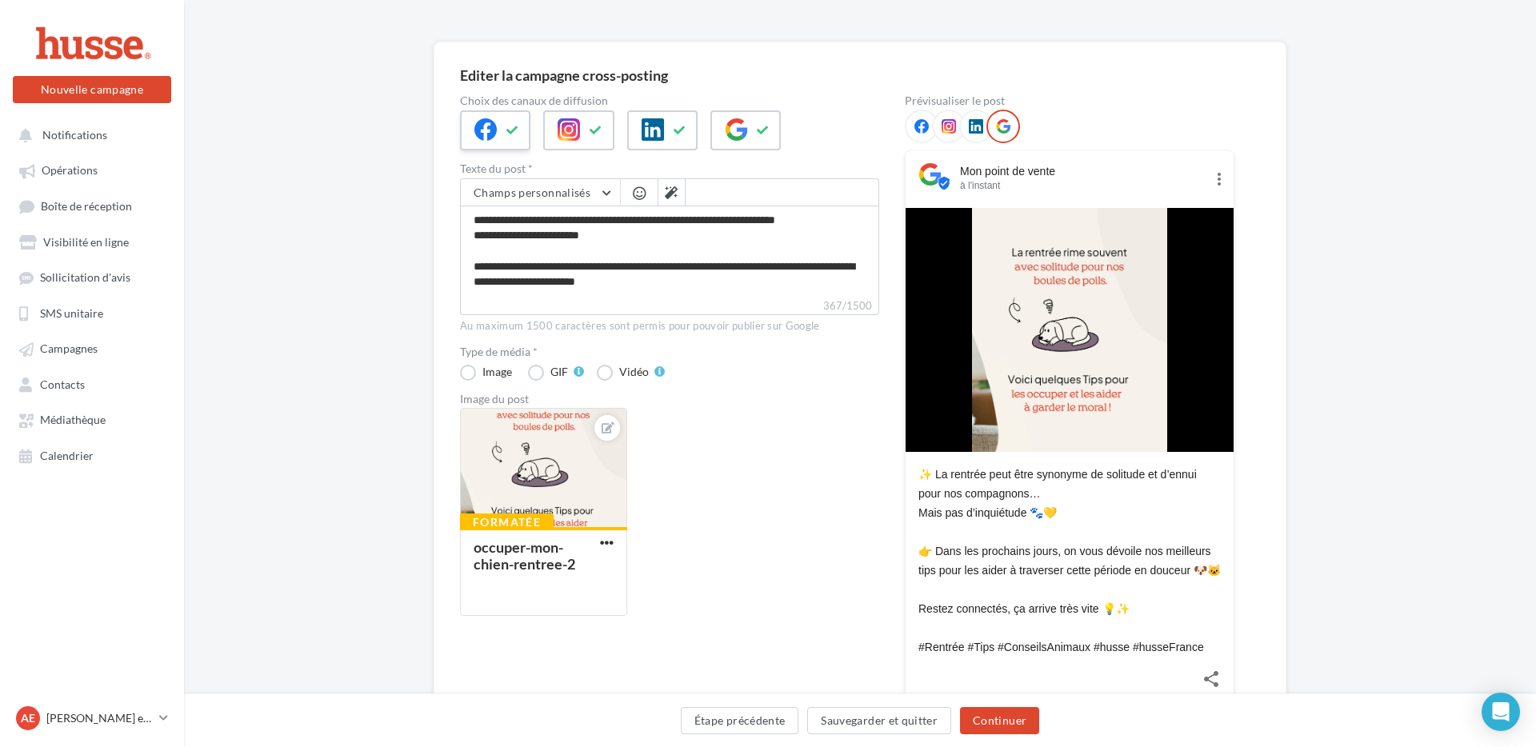
drag, startPoint x: 495, startPoint y: 132, endPoint x: 501, endPoint y: 139, distance: 9.1
click at [495, 132] on icon at bounding box center [485, 129] width 22 height 22
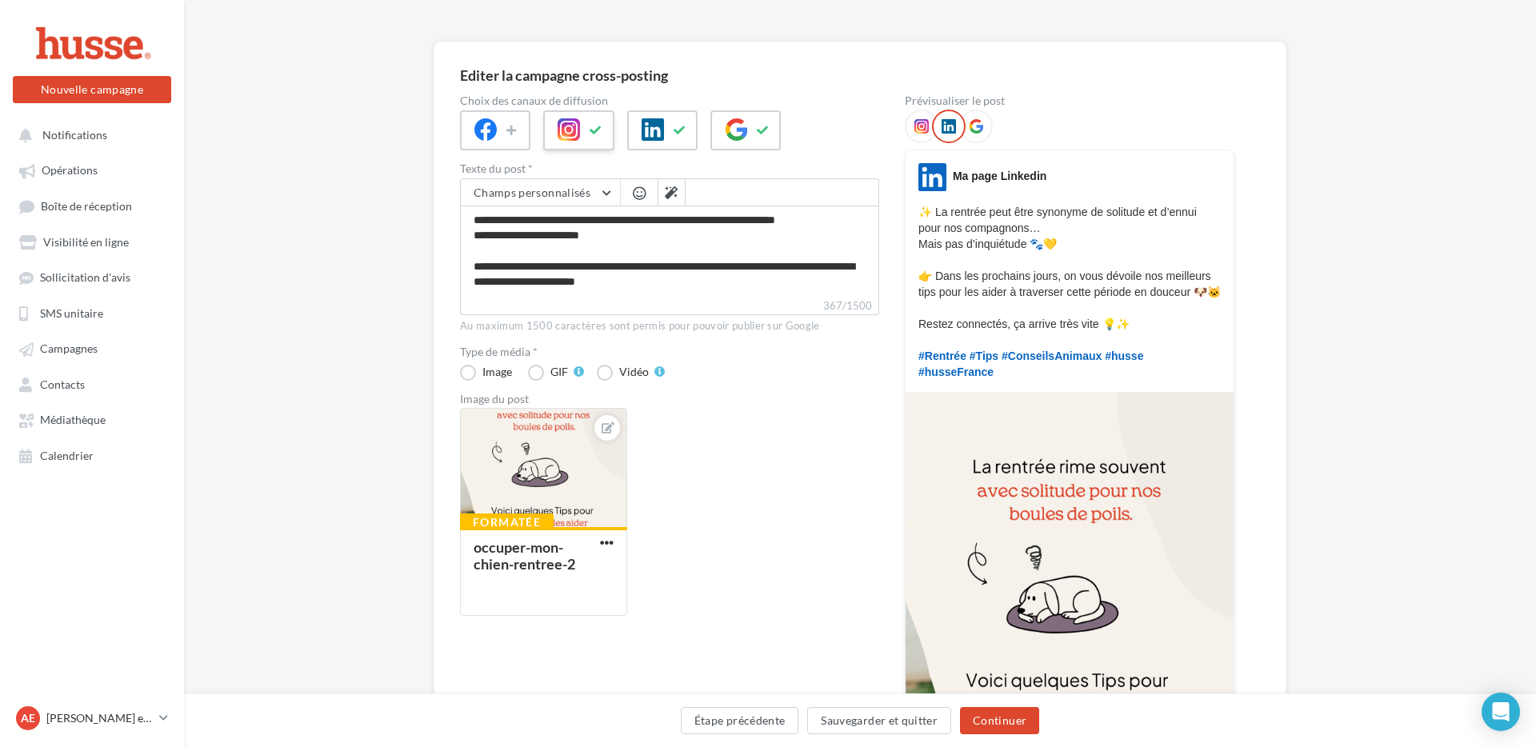
click at [570, 133] on icon at bounding box center [569, 129] width 22 height 22
click at [652, 133] on icon at bounding box center [653, 129] width 22 height 22
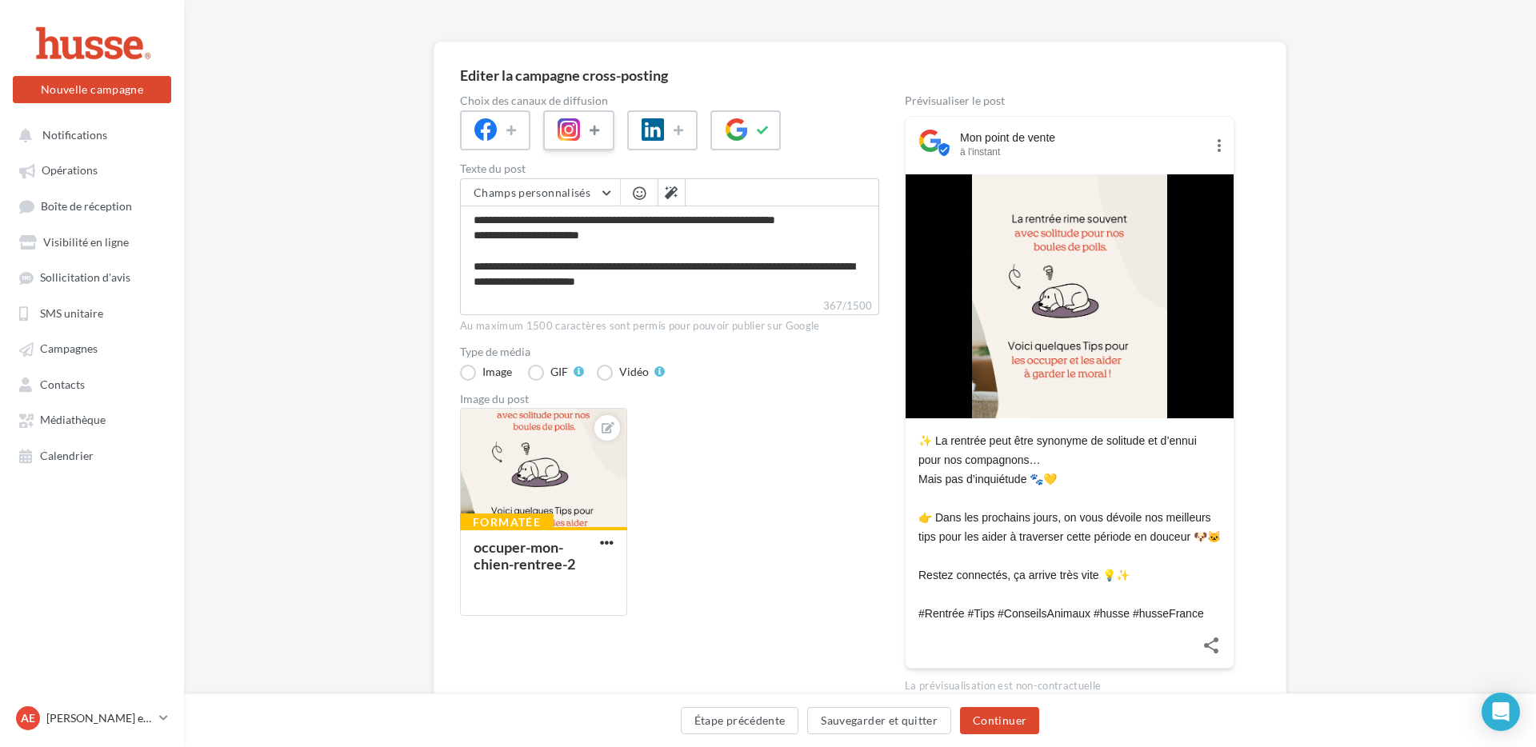
click at [591, 126] on icon at bounding box center [596, 130] width 13 height 11
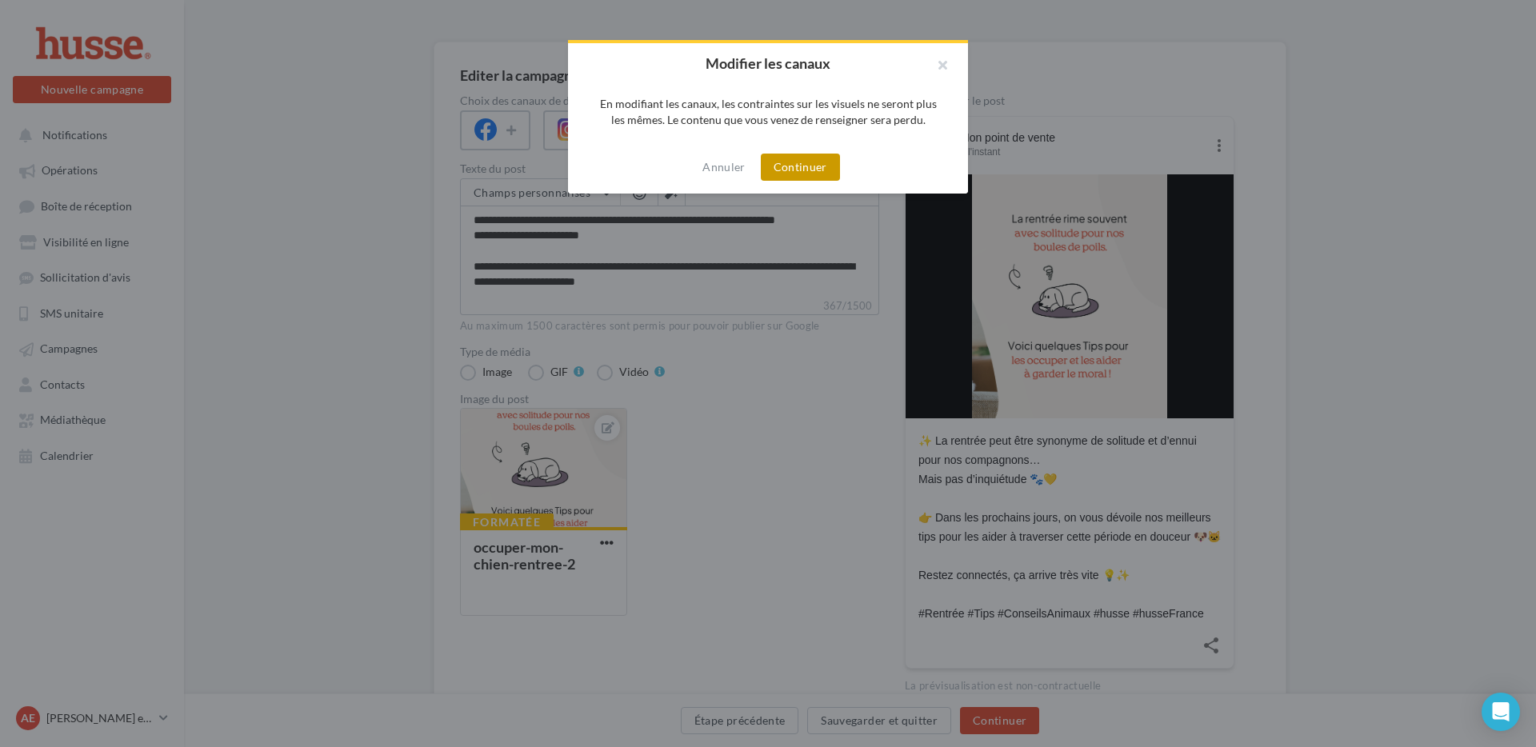
click at [802, 170] on button "Continuer" at bounding box center [800, 167] width 79 height 27
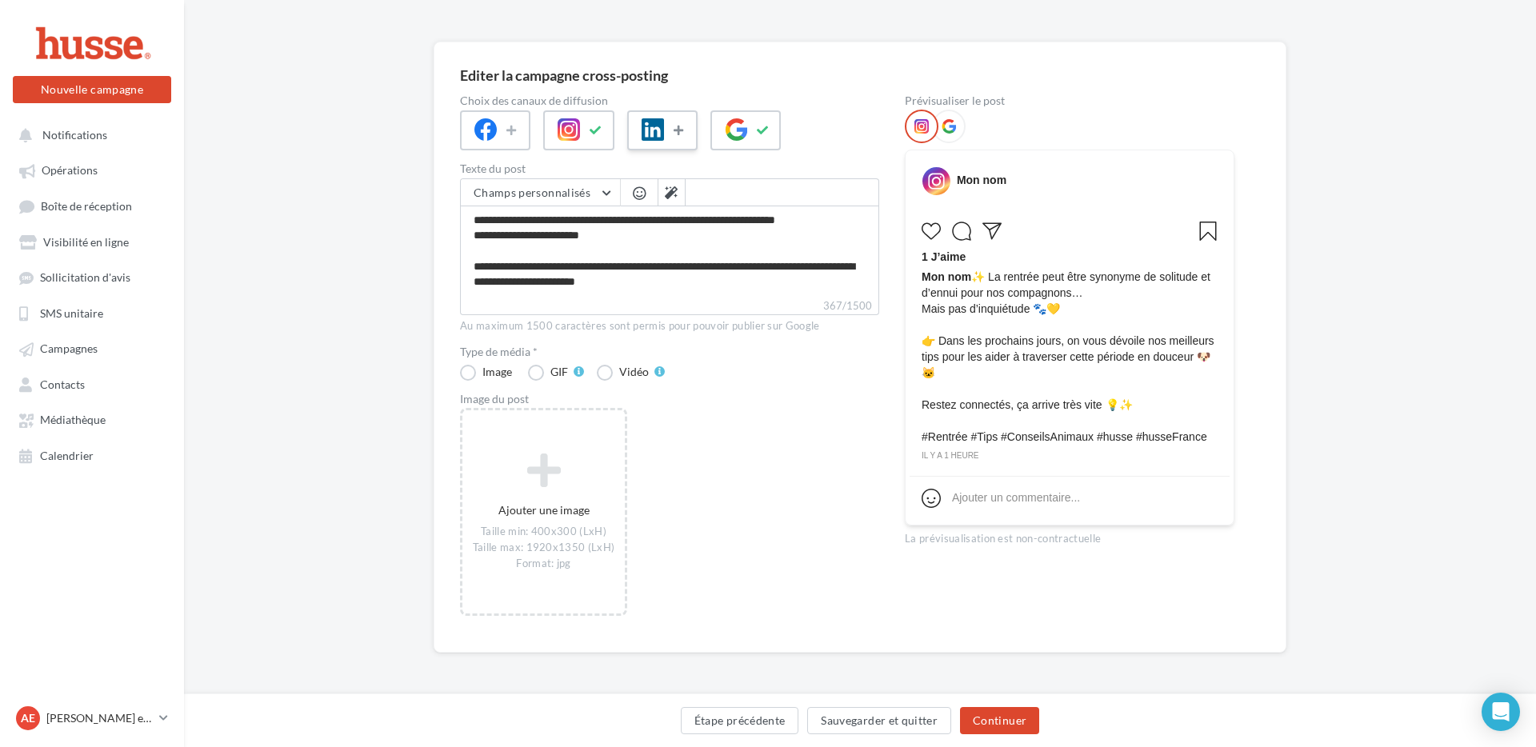
drag, startPoint x: 681, startPoint y: 130, endPoint x: 670, endPoint y: 134, distance: 11.6
click at [681, 130] on icon at bounding box center [680, 130] width 13 height 11
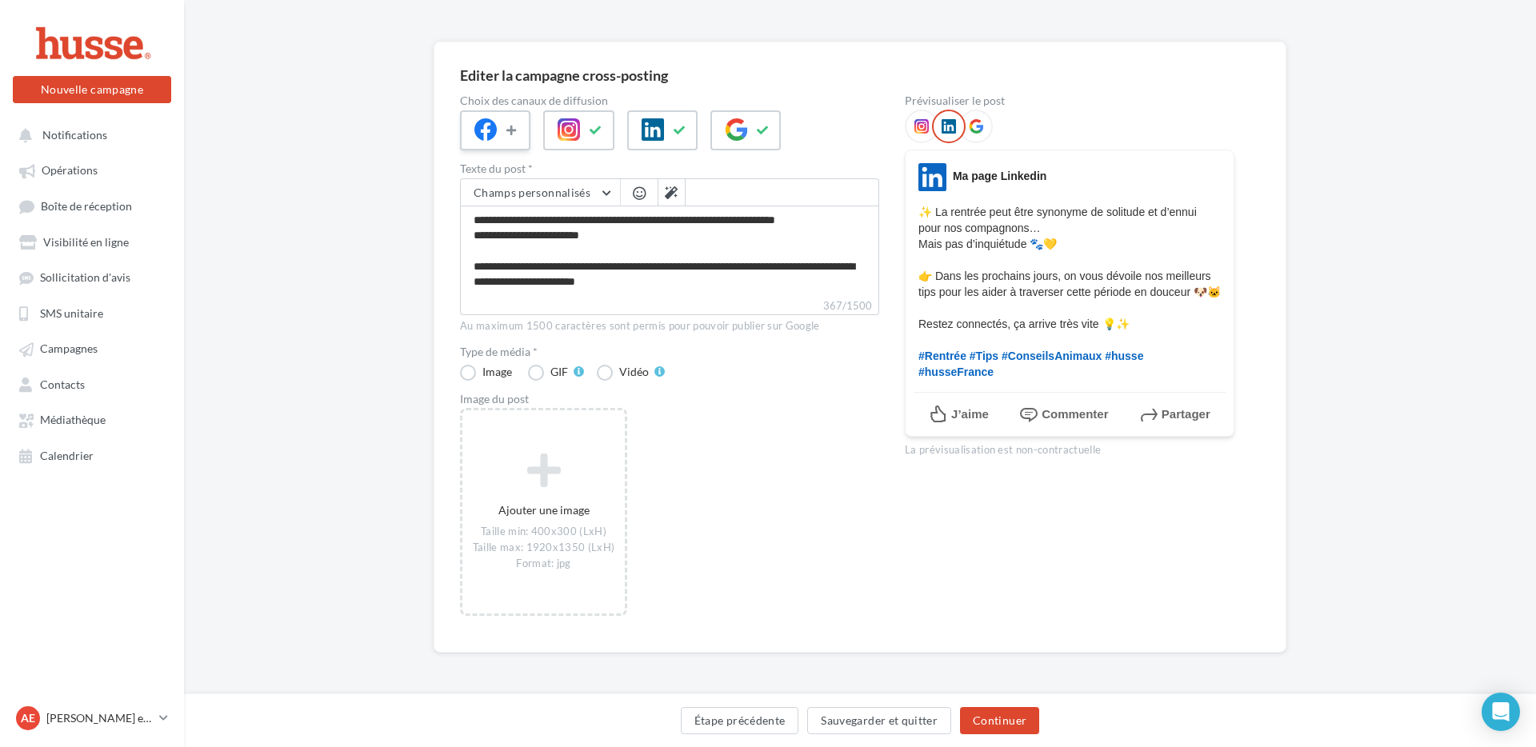
click at [519, 129] on button at bounding box center [512, 130] width 19 height 24
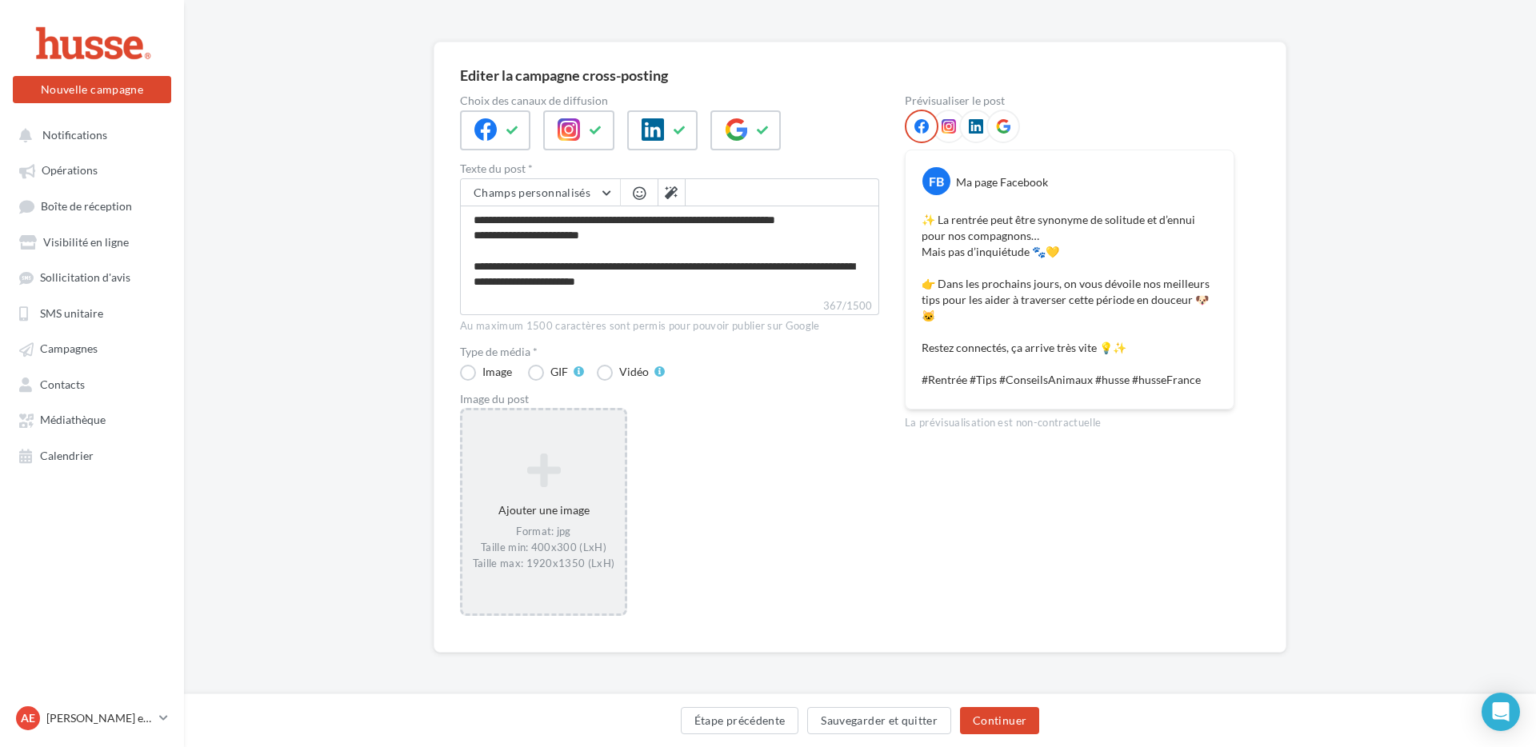
click at [558, 498] on div "Ajouter une image Format: jpg Taille min: 400x300 (LxH) Taille max: 1920x1350 (…" at bounding box center [543, 512] width 162 height 134
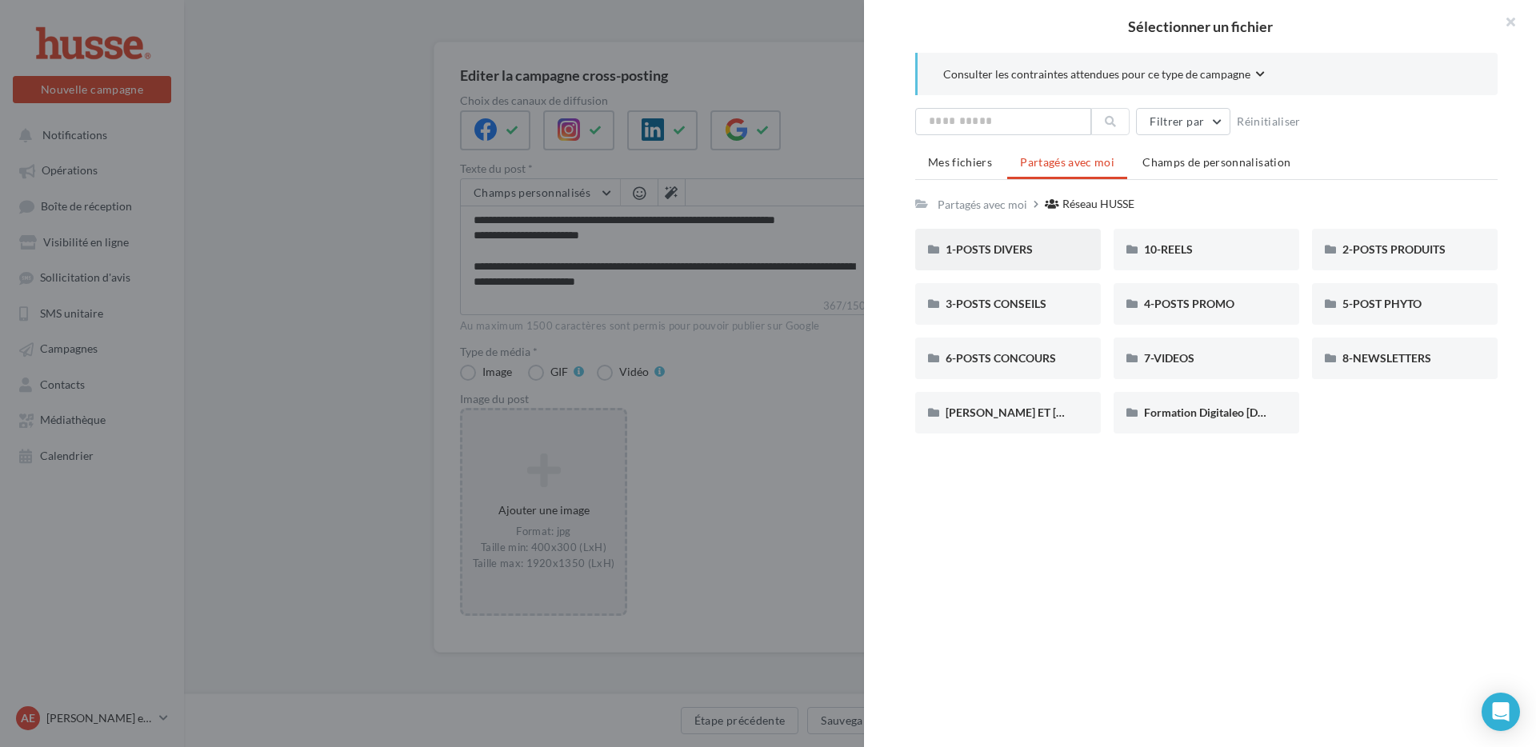
click at [1039, 238] on div "1-POSTS DIVERS" at bounding box center [1008, 250] width 186 height 42
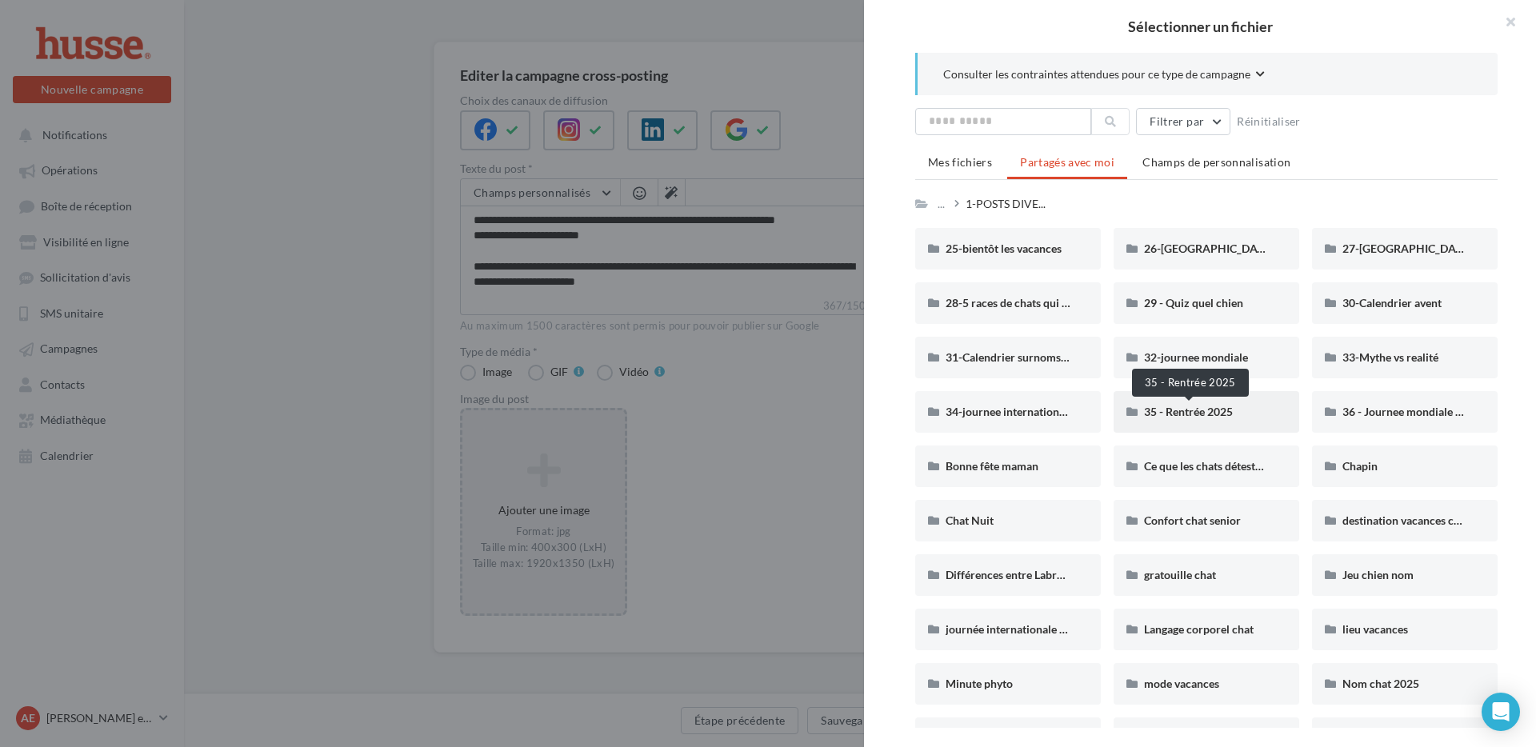
click at [1228, 414] on span "35 - Rentrée 2025" at bounding box center [1188, 412] width 89 height 14
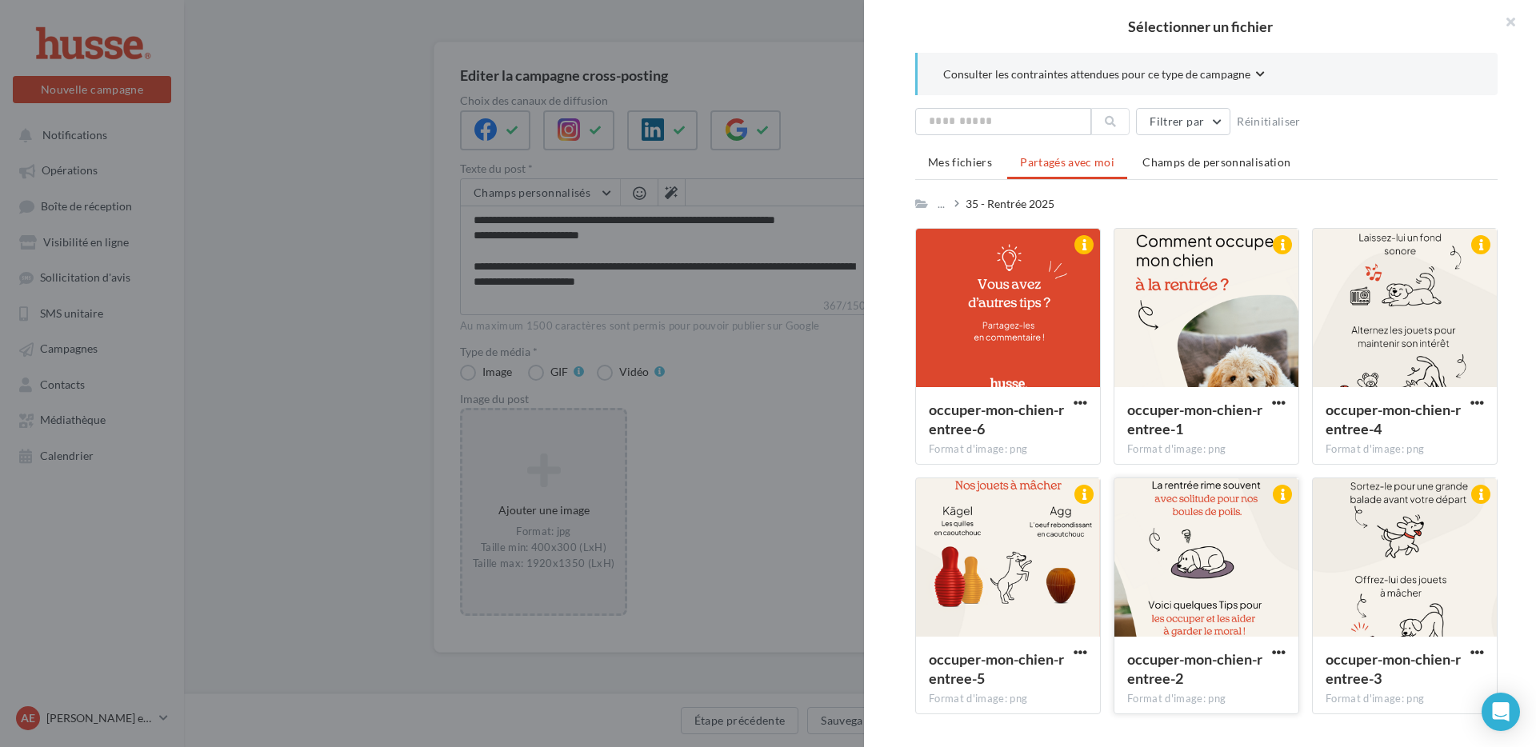
click at [1203, 568] on div at bounding box center [1207, 558] width 184 height 160
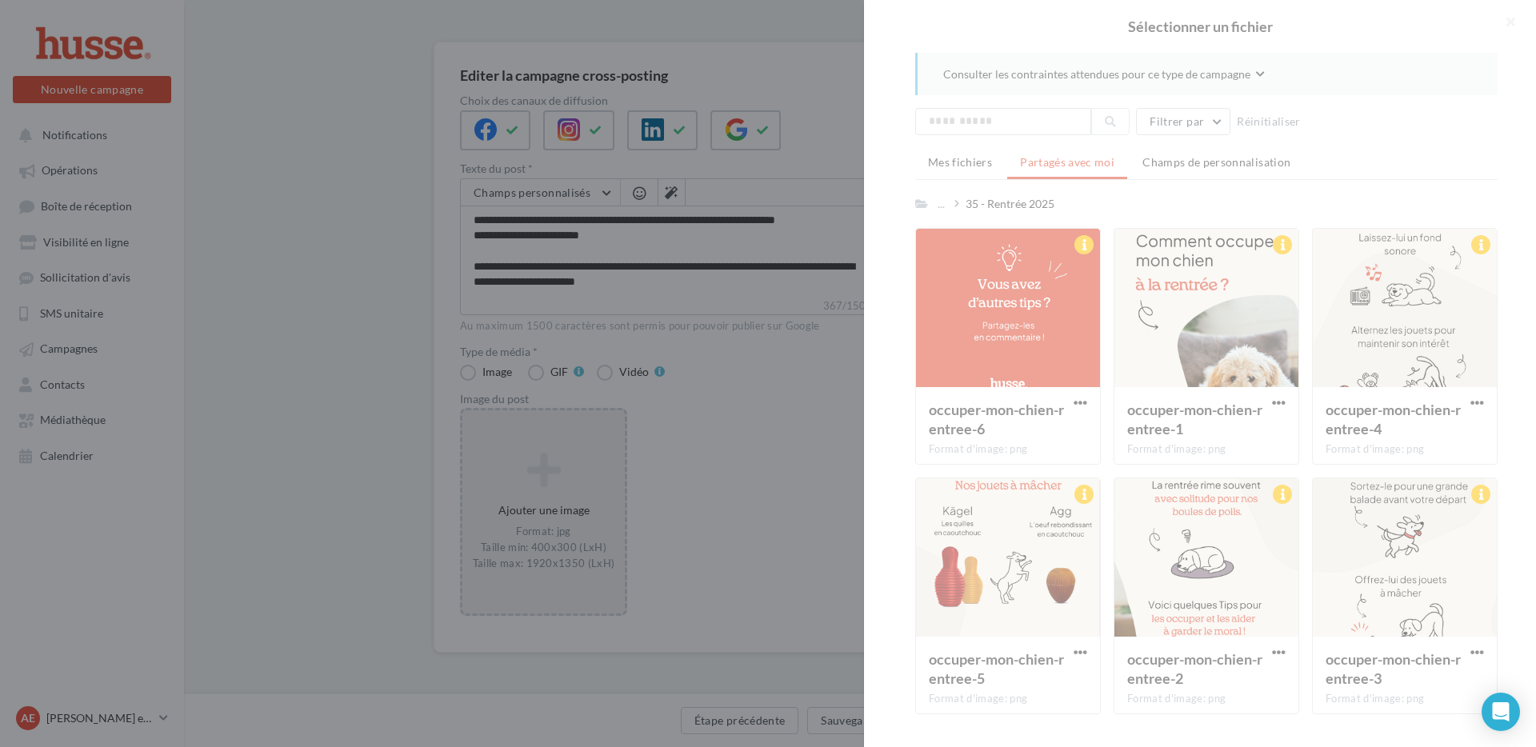
scroll to position [89, 0]
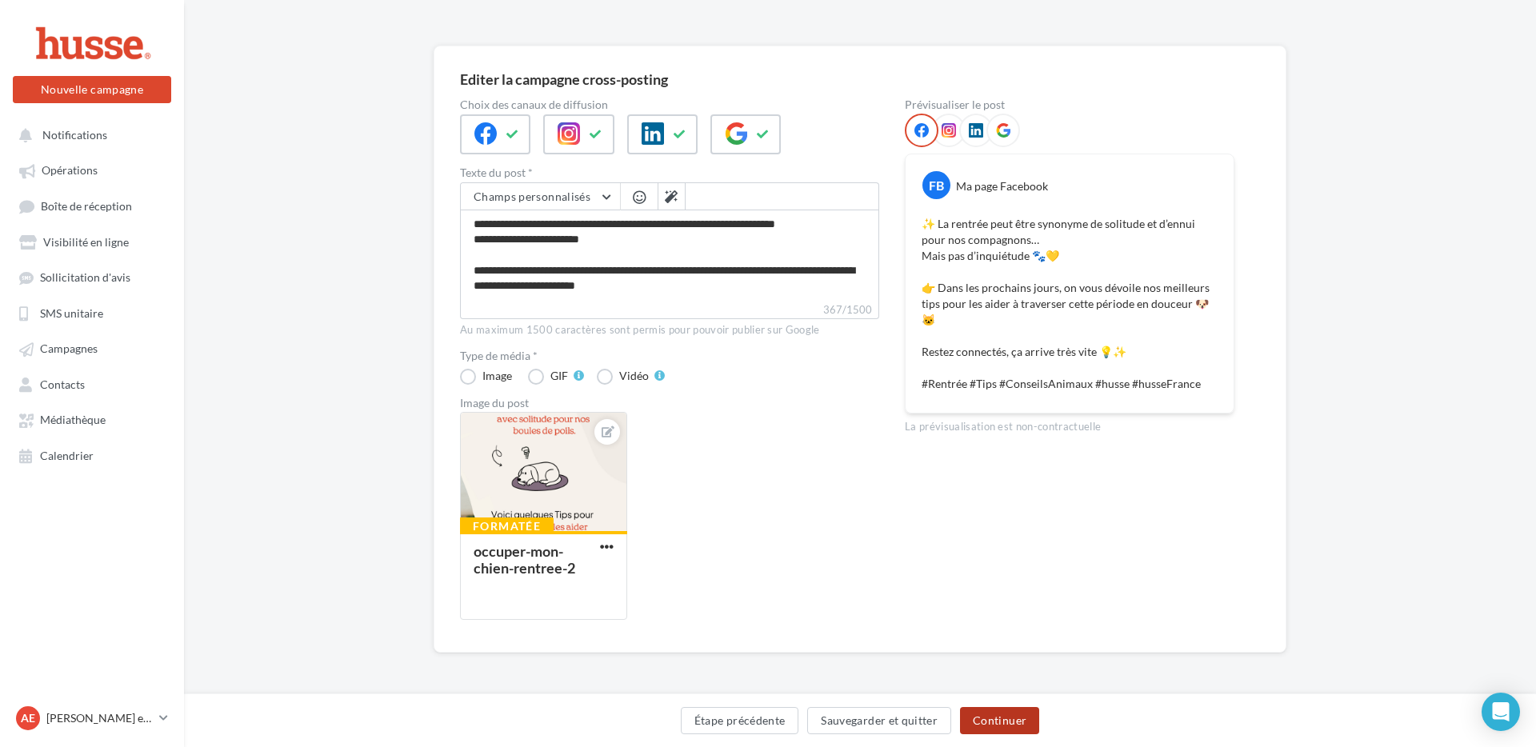
click at [1025, 728] on button "Continuer" at bounding box center [999, 720] width 79 height 27
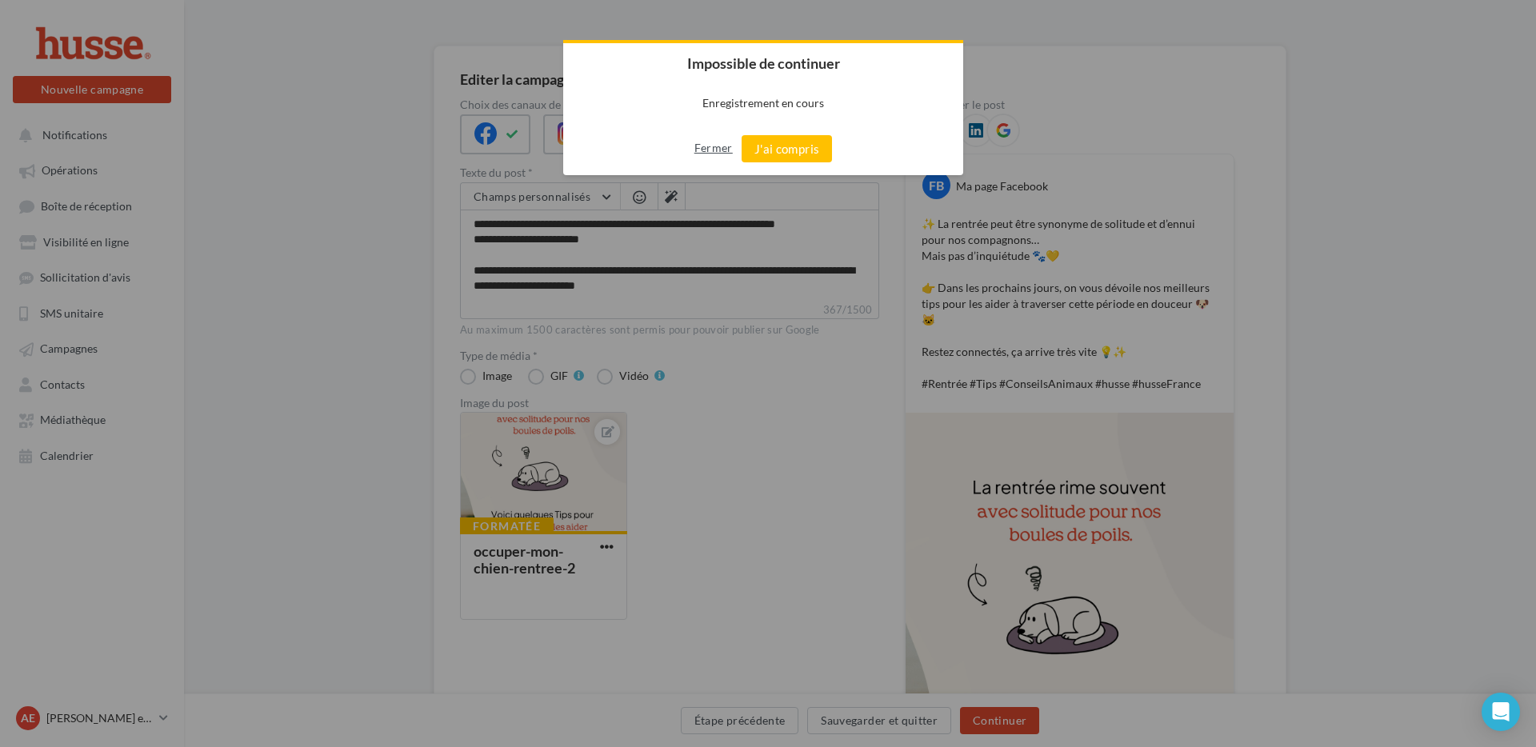
click at [708, 150] on button "Fermer" at bounding box center [713, 148] width 38 height 26
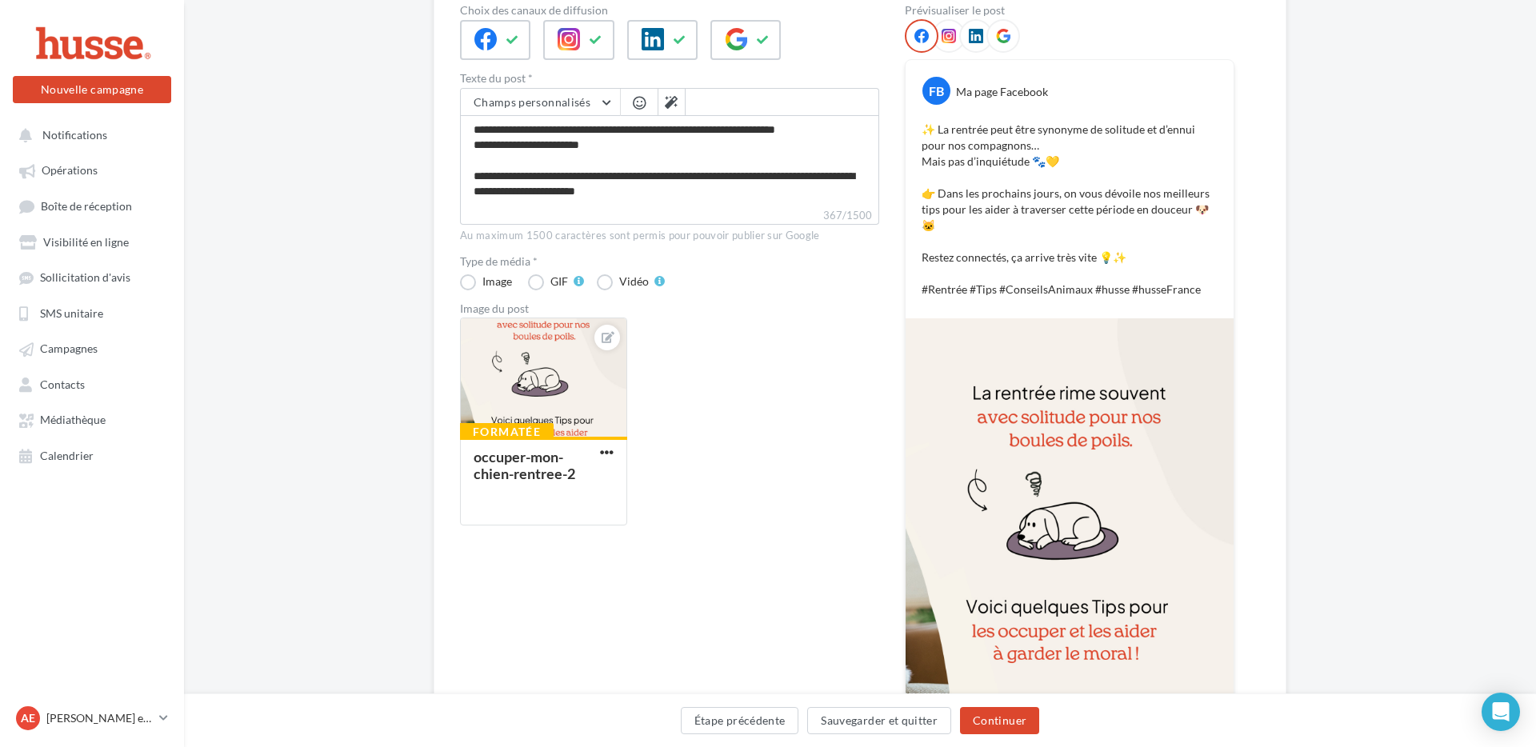
scroll to position [319, 0]
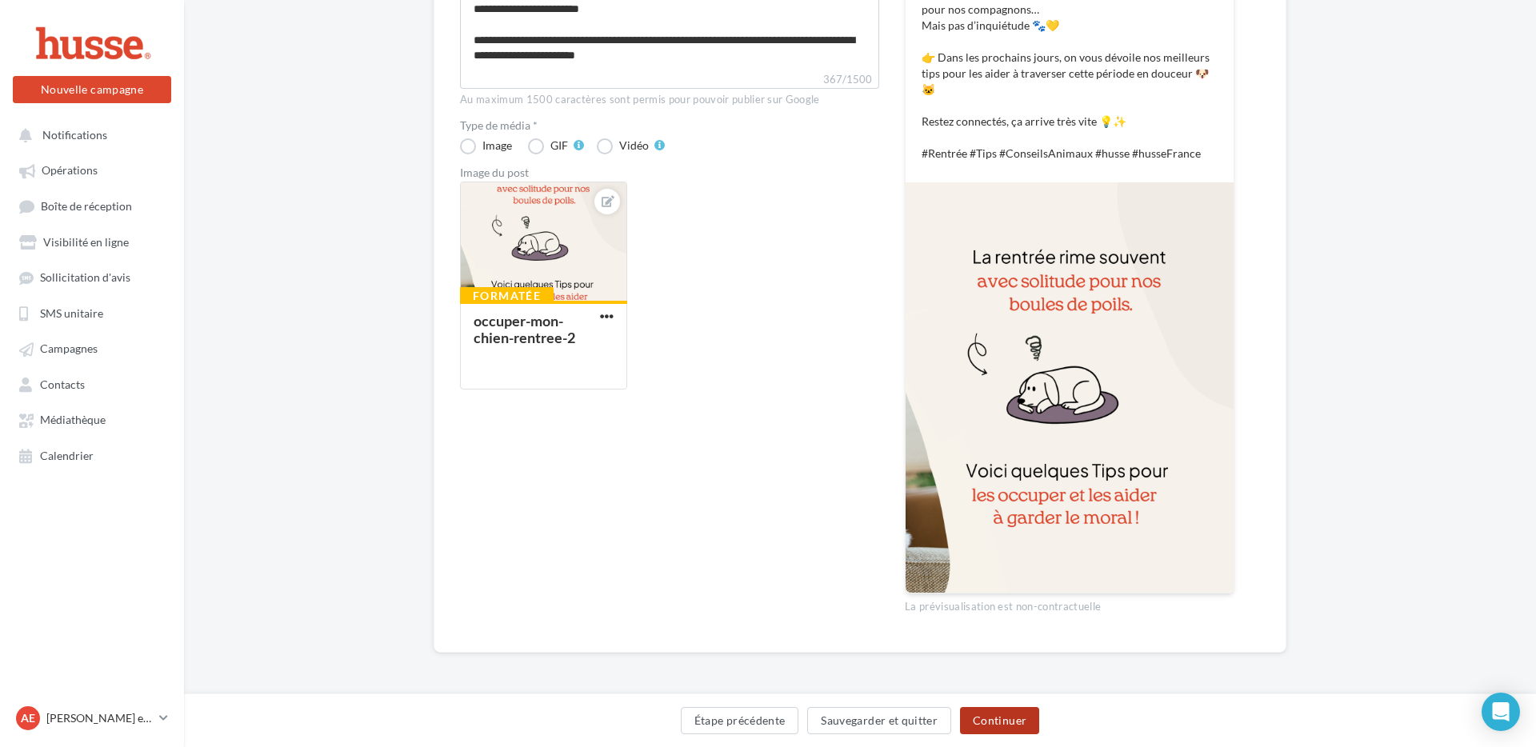
click at [979, 722] on button "Continuer" at bounding box center [999, 720] width 79 height 27
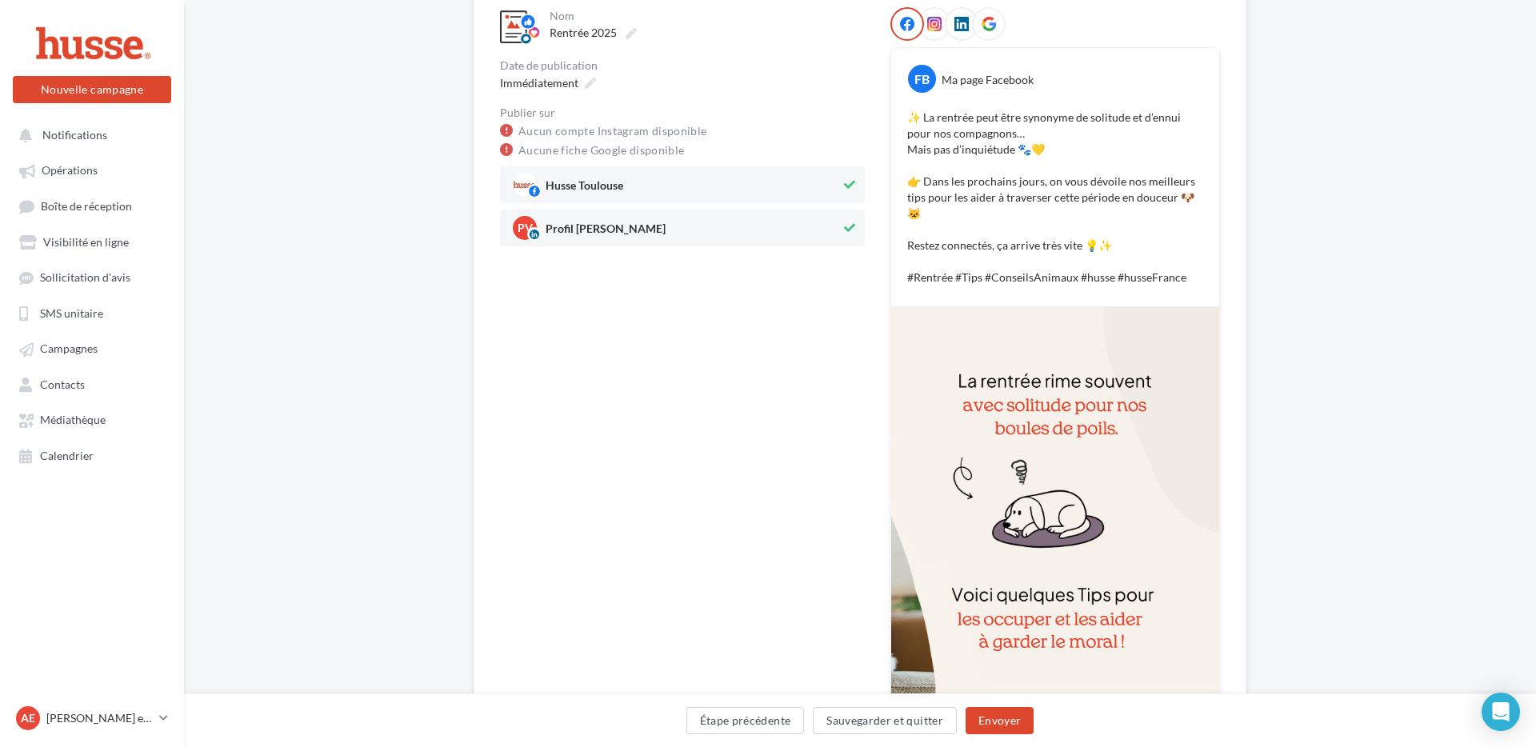
scroll to position [292, 0]
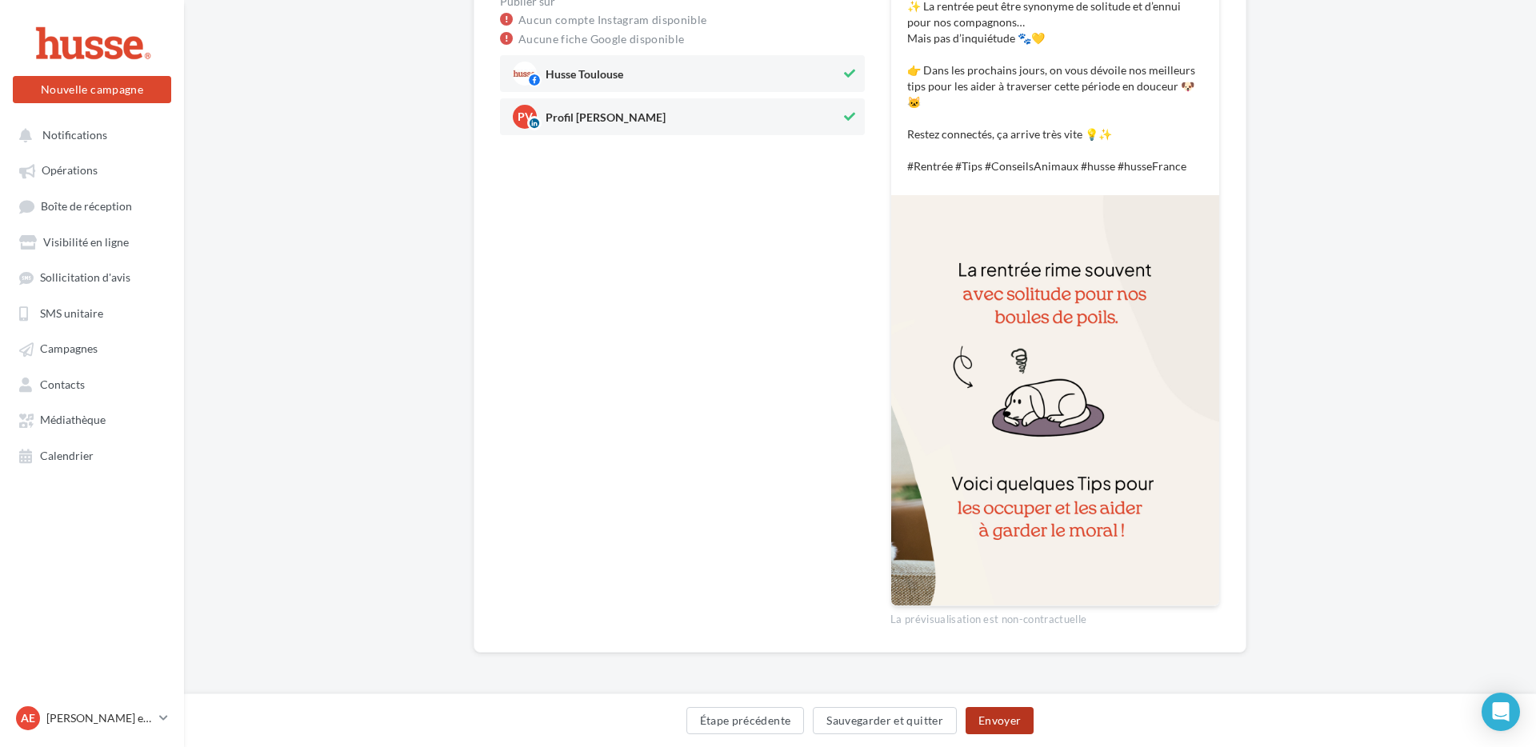
click at [1003, 721] on button "Envoyer" at bounding box center [1000, 720] width 68 height 27
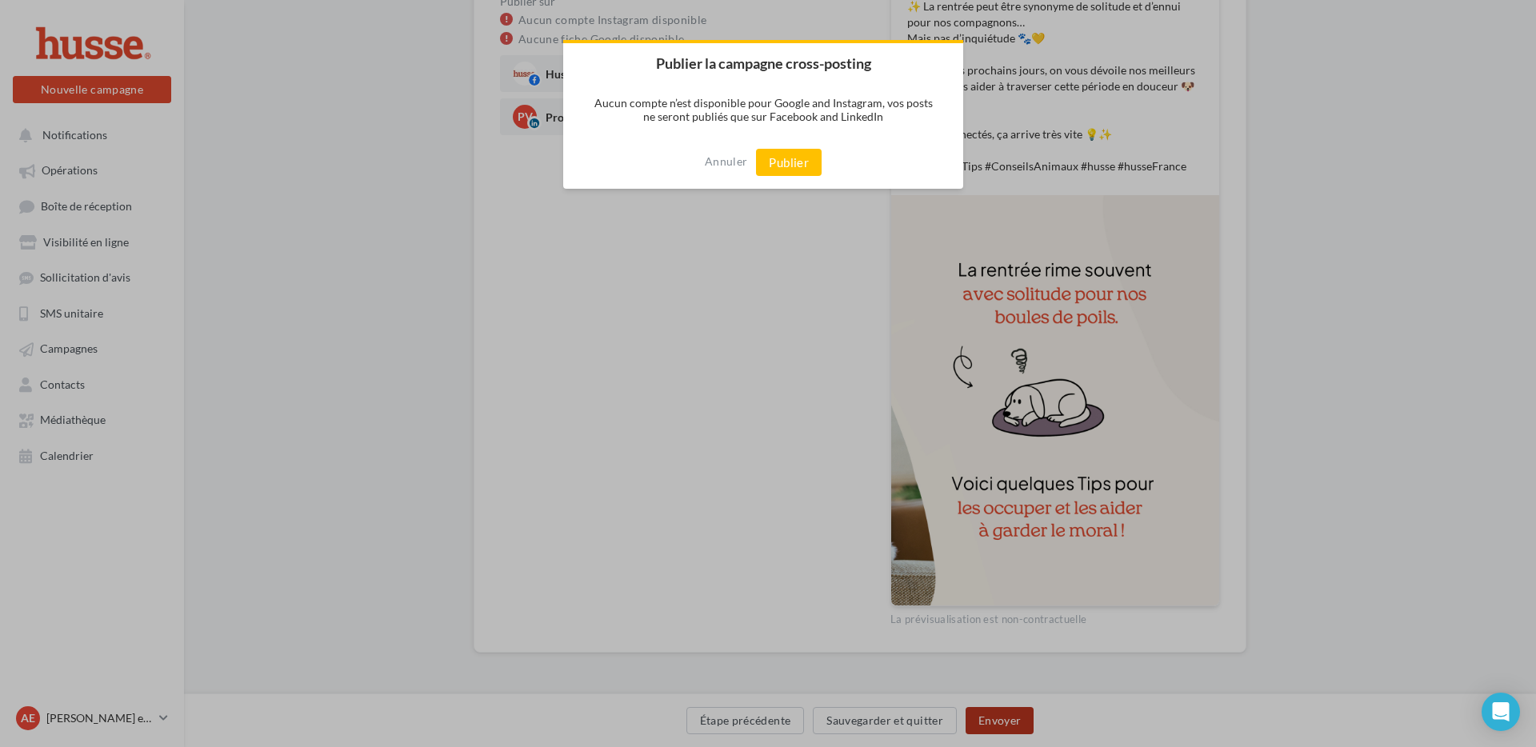
scroll to position [290, 0]
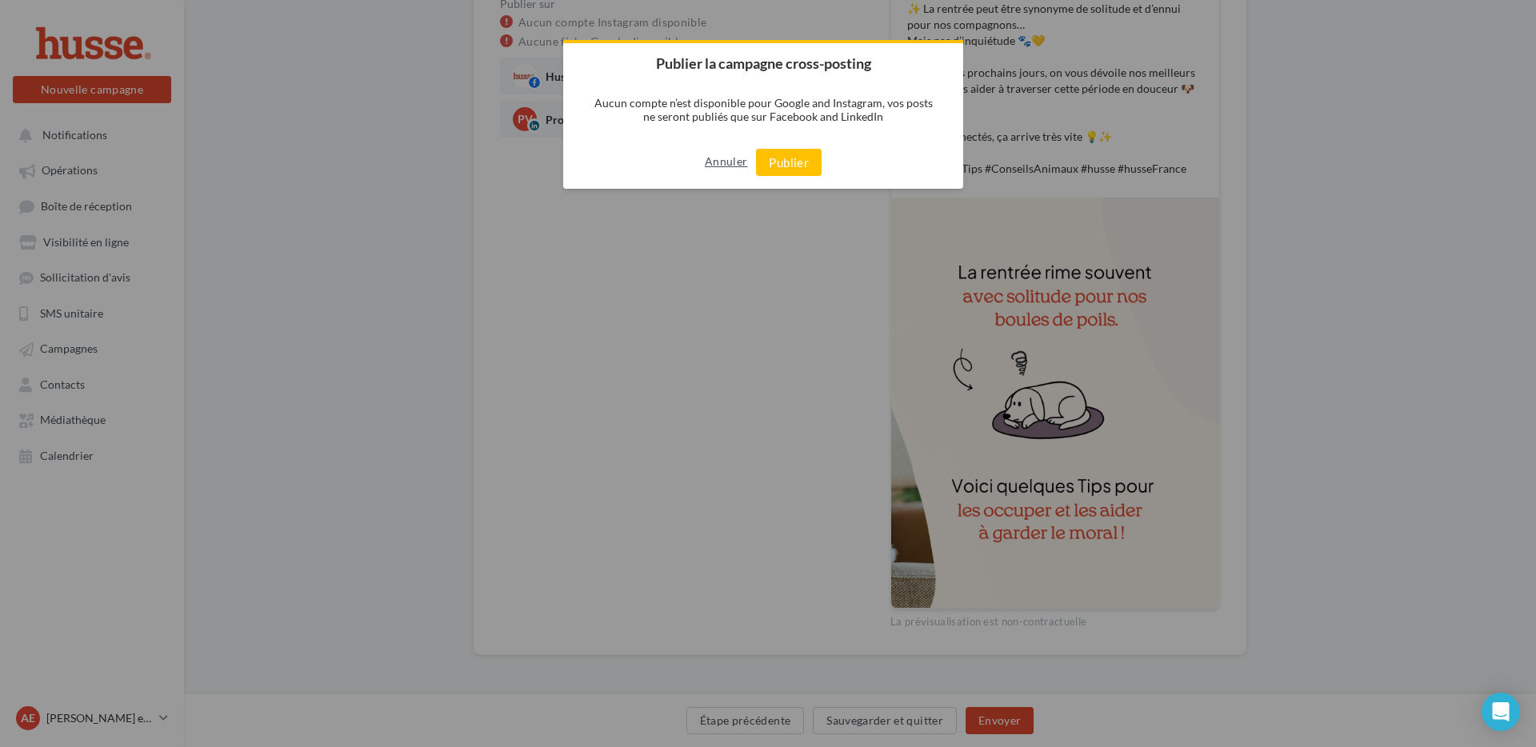
click at [728, 166] on button "Annuler" at bounding box center [726, 162] width 42 height 26
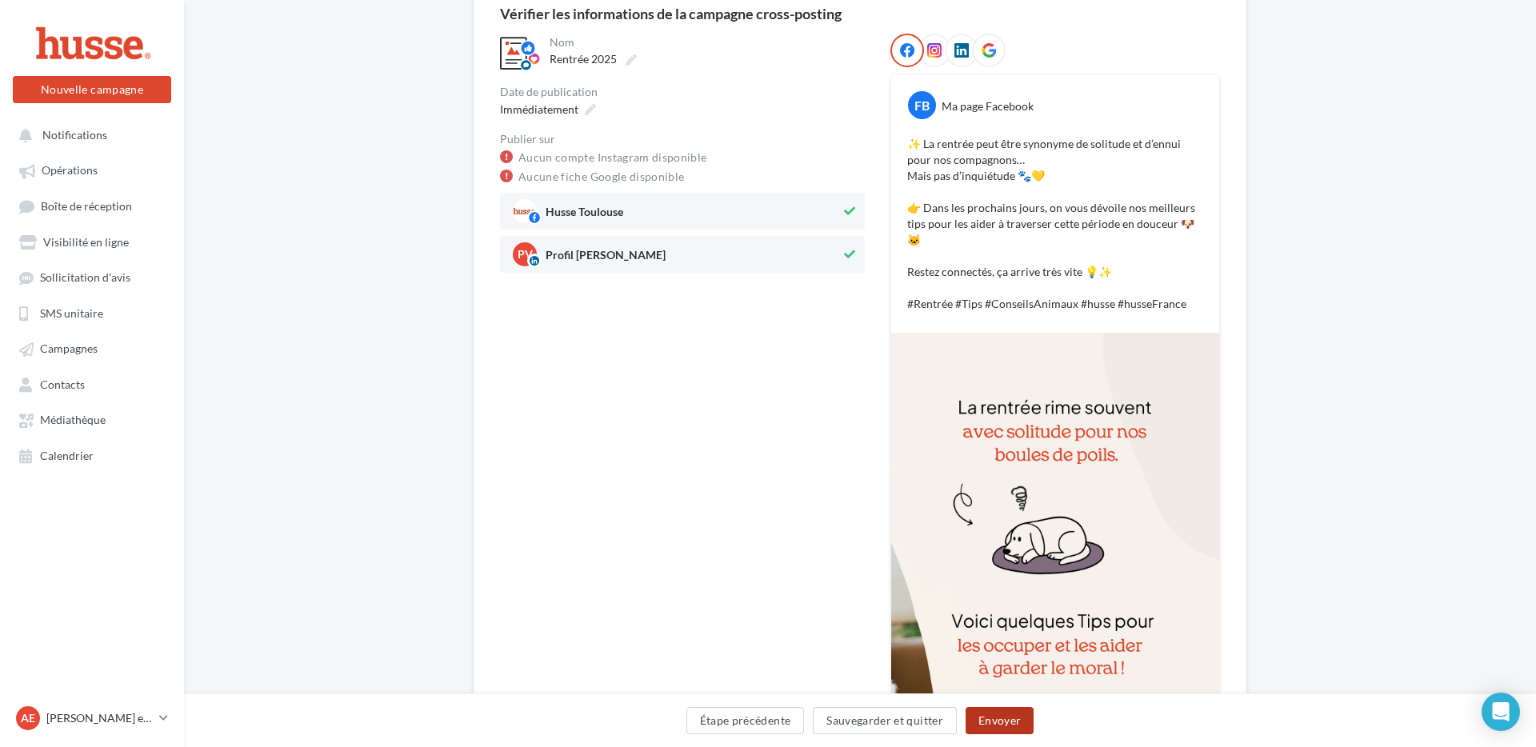
scroll to position [153, 0]
click at [617, 162] on link "Aucun compte Instagram disponible" at bounding box center [612, 159] width 189 height 19
click at [767, 156] on div "Aucun compte Instagram disponible" at bounding box center [682, 159] width 365 height 19
click at [933, 51] on icon at bounding box center [934, 52] width 14 height 14
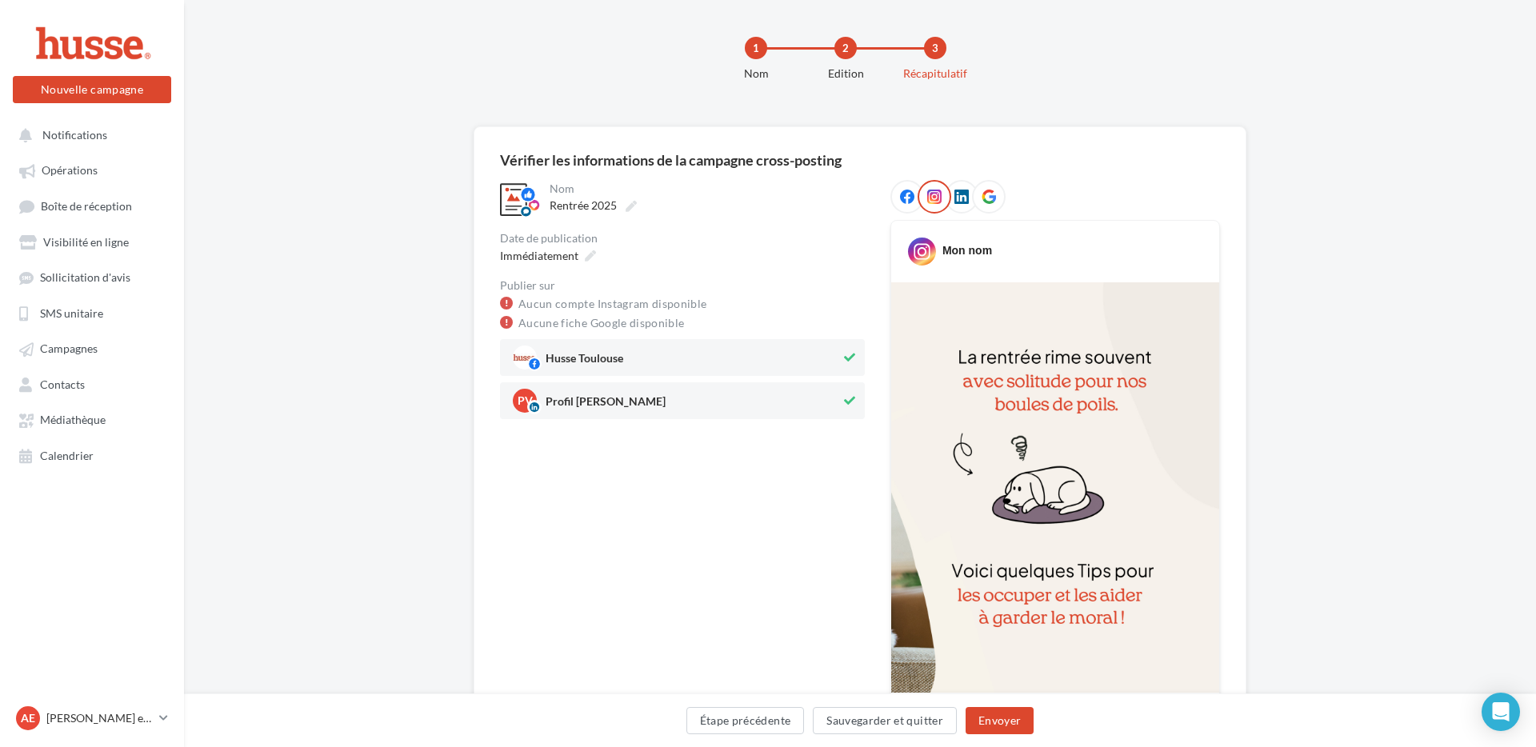
scroll to position [0, 0]
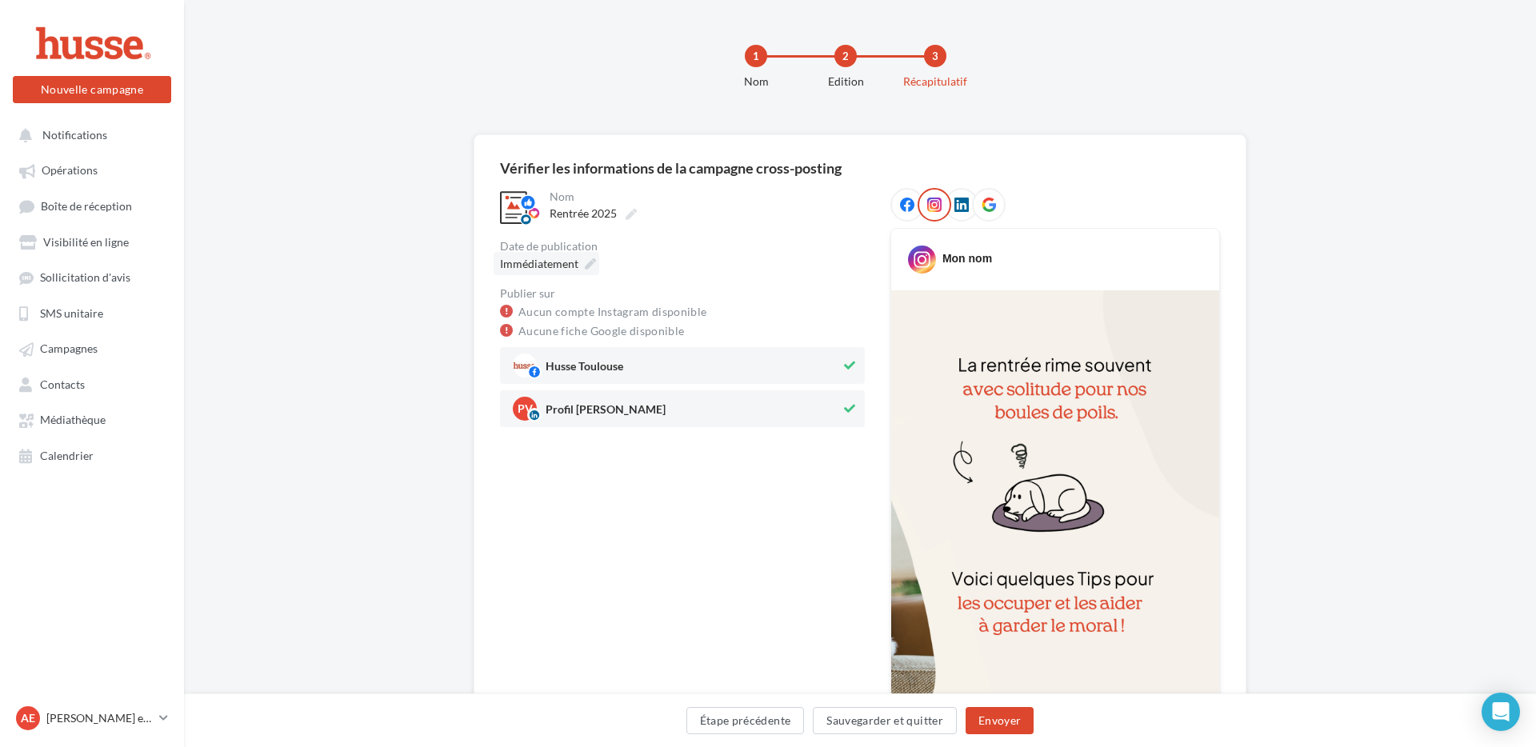
click at [566, 266] on span "Immédiatement" at bounding box center [539, 264] width 78 height 14
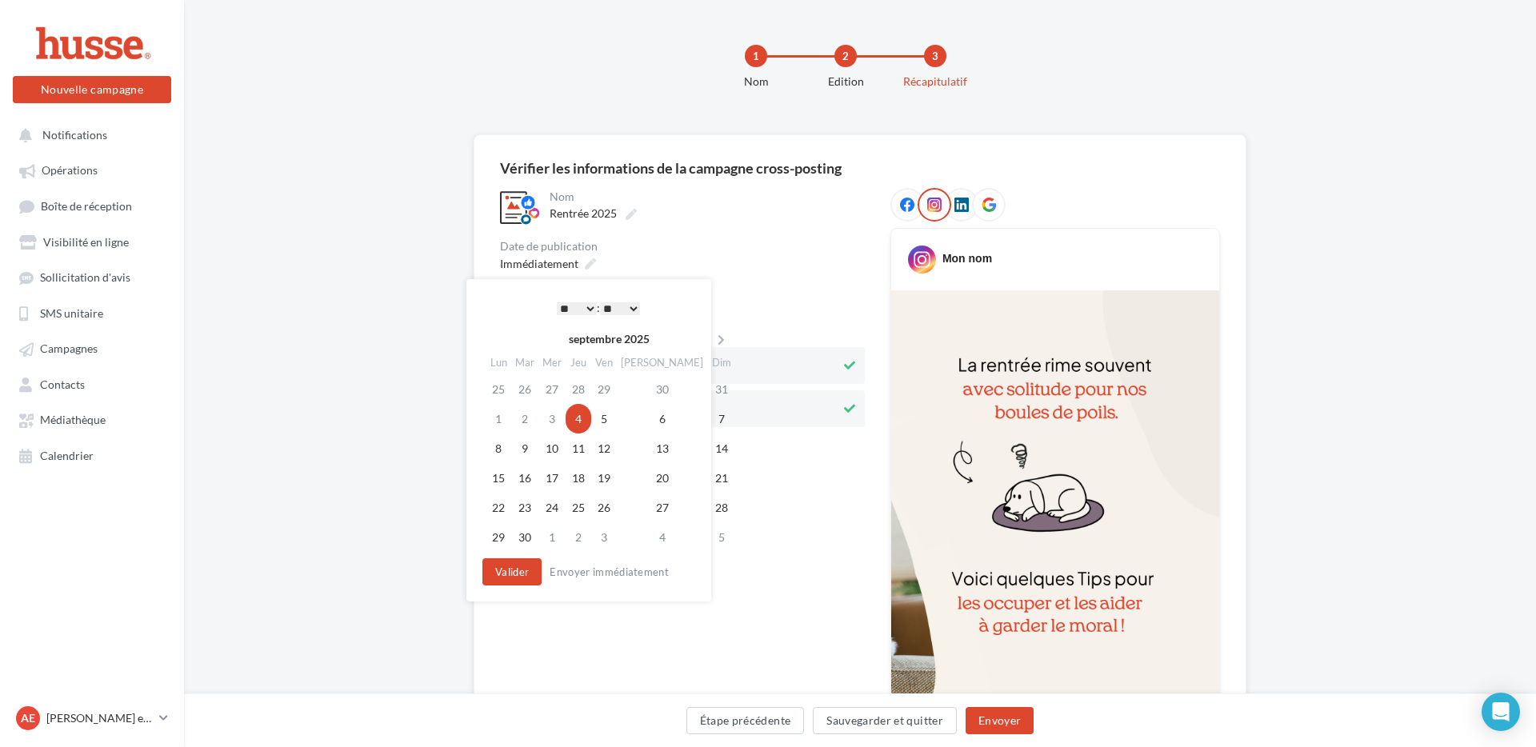
click at [588, 306] on select "* * * * * * * * * * ** ** ** ** ** ** ** ** ** ** ** ** ** **" at bounding box center [577, 308] width 40 height 13
click at [508, 575] on button "Valider" at bounding box center [511, 571] width 59 height 27
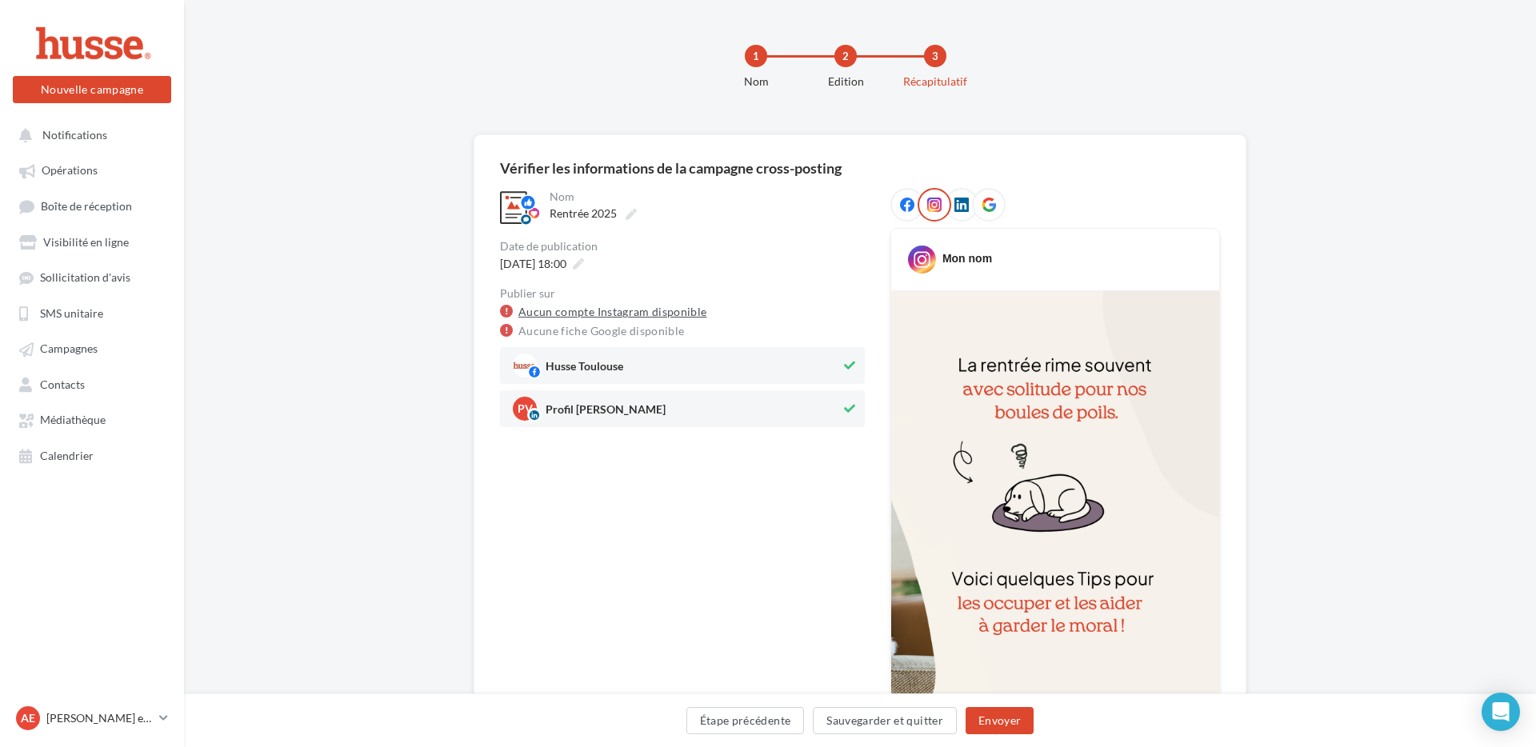
click at [522, 310] on link "Aucun compte Instagram disponible" at bounding box center [612, 311] width 189 height 19
click at [904, 717] on button "Sauvegarder et quitter" at bounding box center [885, 720] width 144 height 27
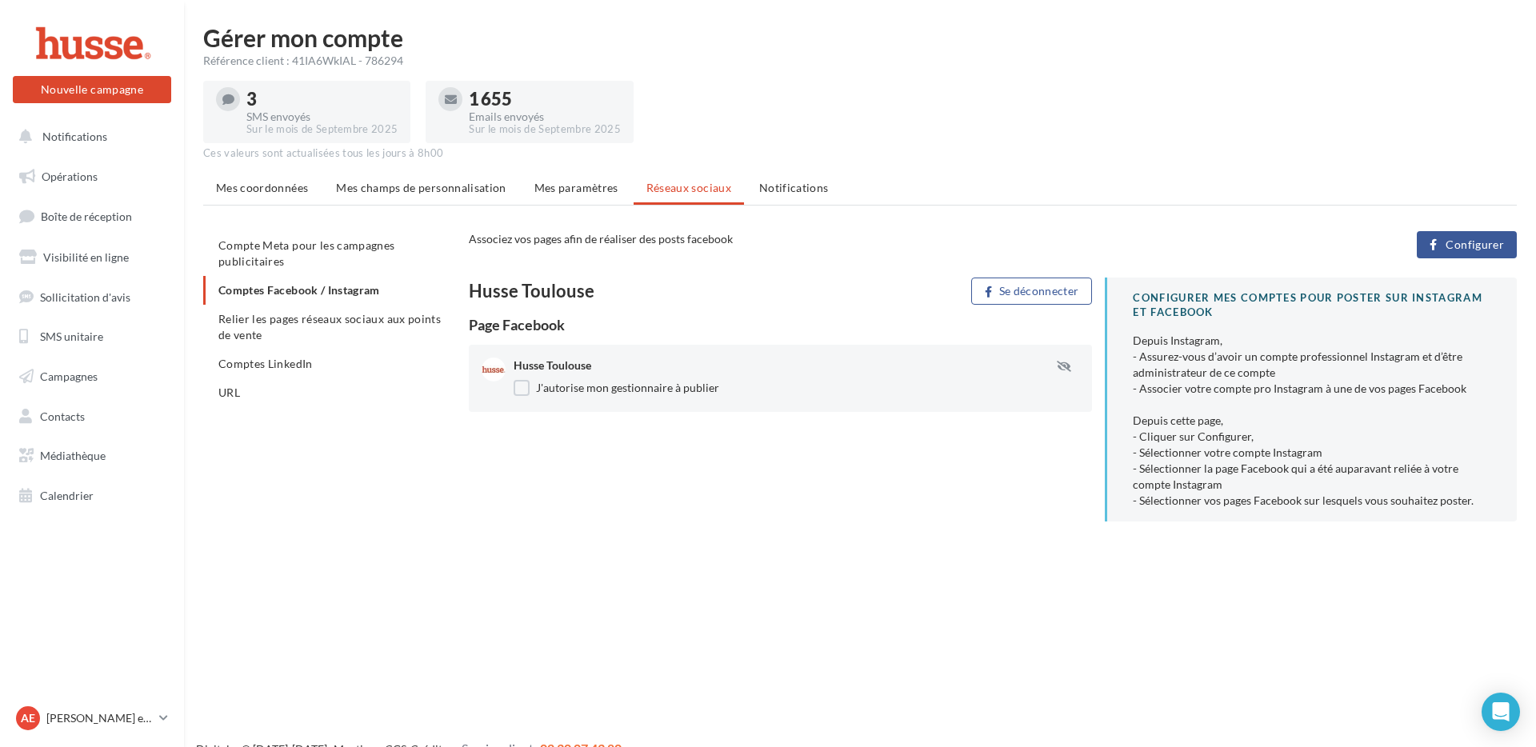
click at [1439, 246] on button "Configurer" at bounding box center [1467, 244] width 100 height 27
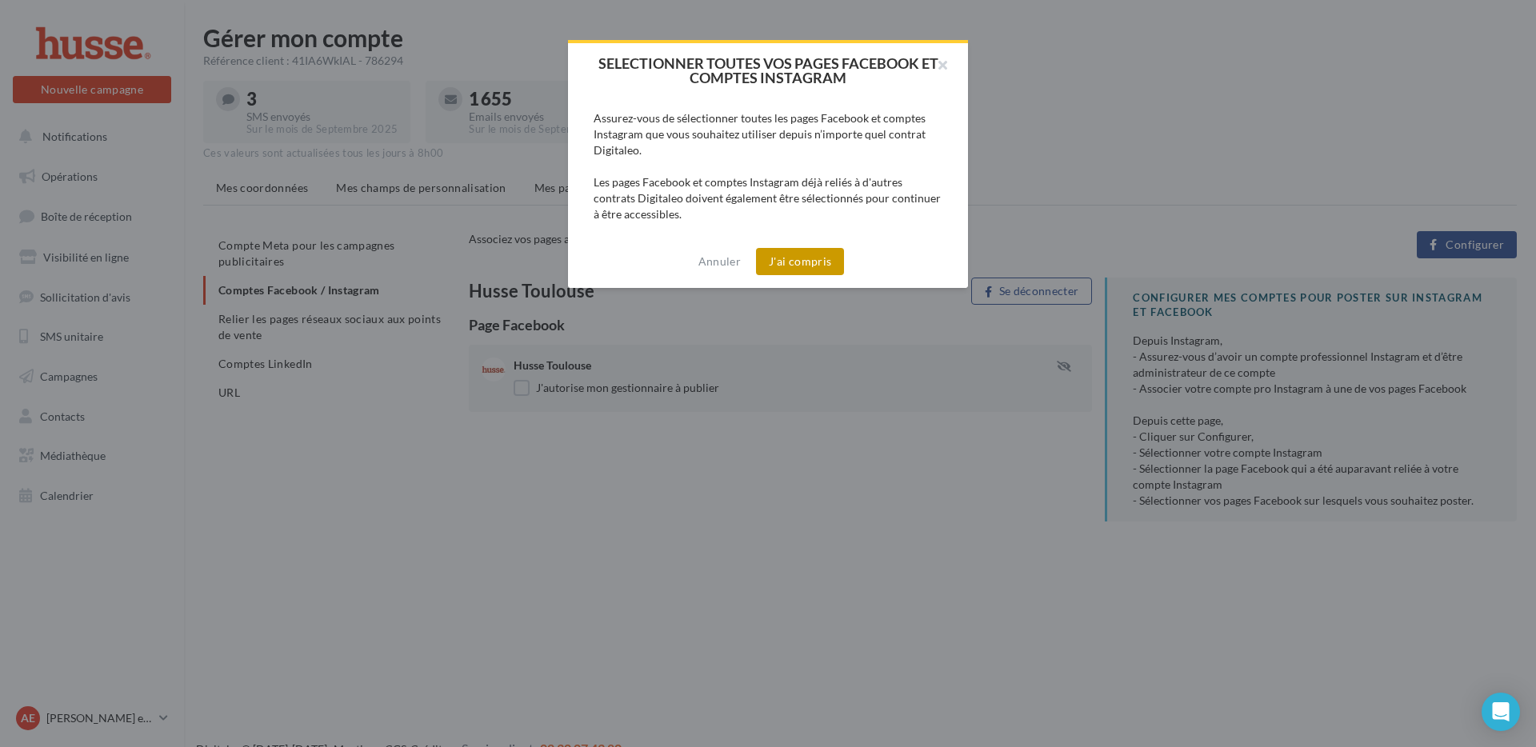
click at [824, 256] on button "J'ai compris" at bounding box center [800, 261] width 88 height 27
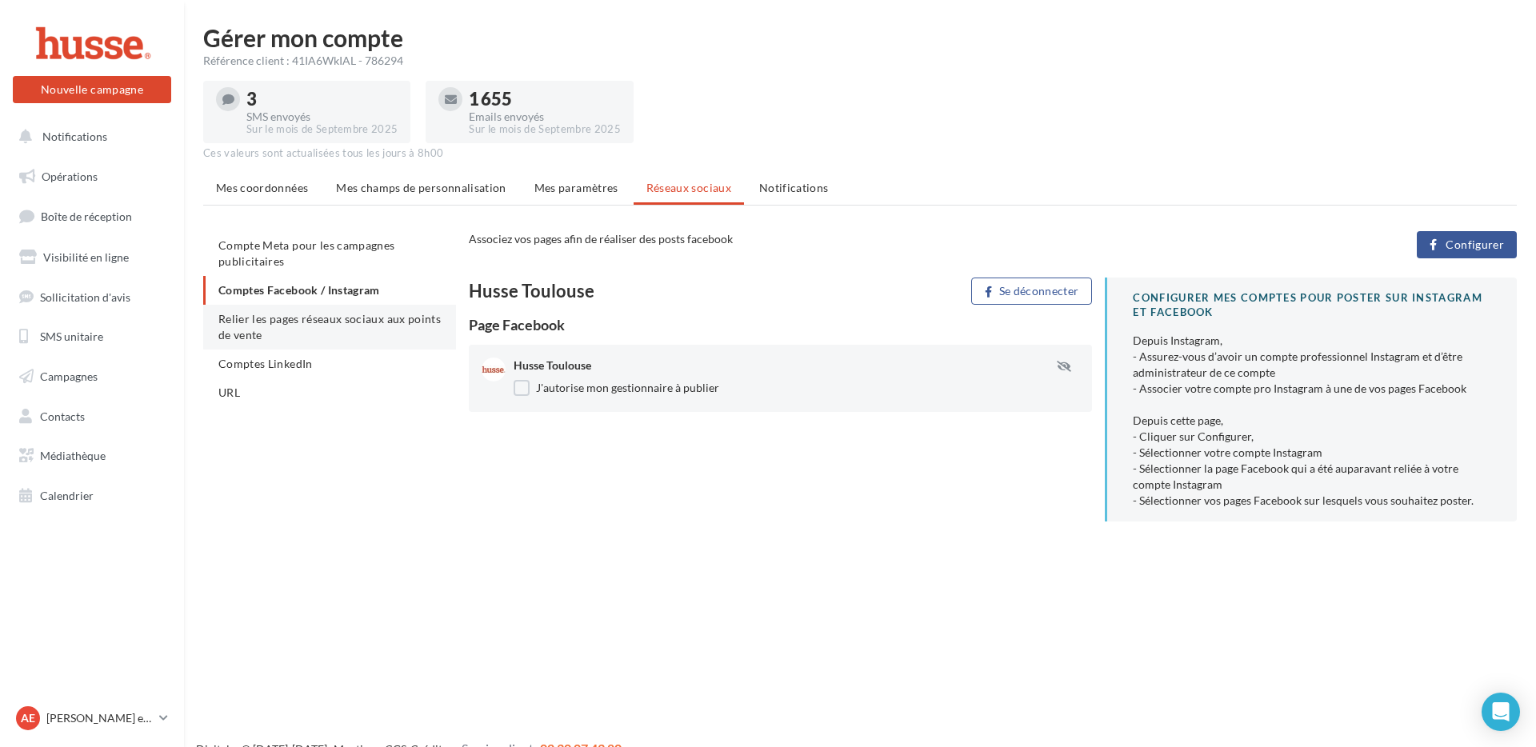
click at [308, 326] on li "Relier les pages réseaux sociaux aux points de vente" at bounding box center [329, 327] width 253 height 45
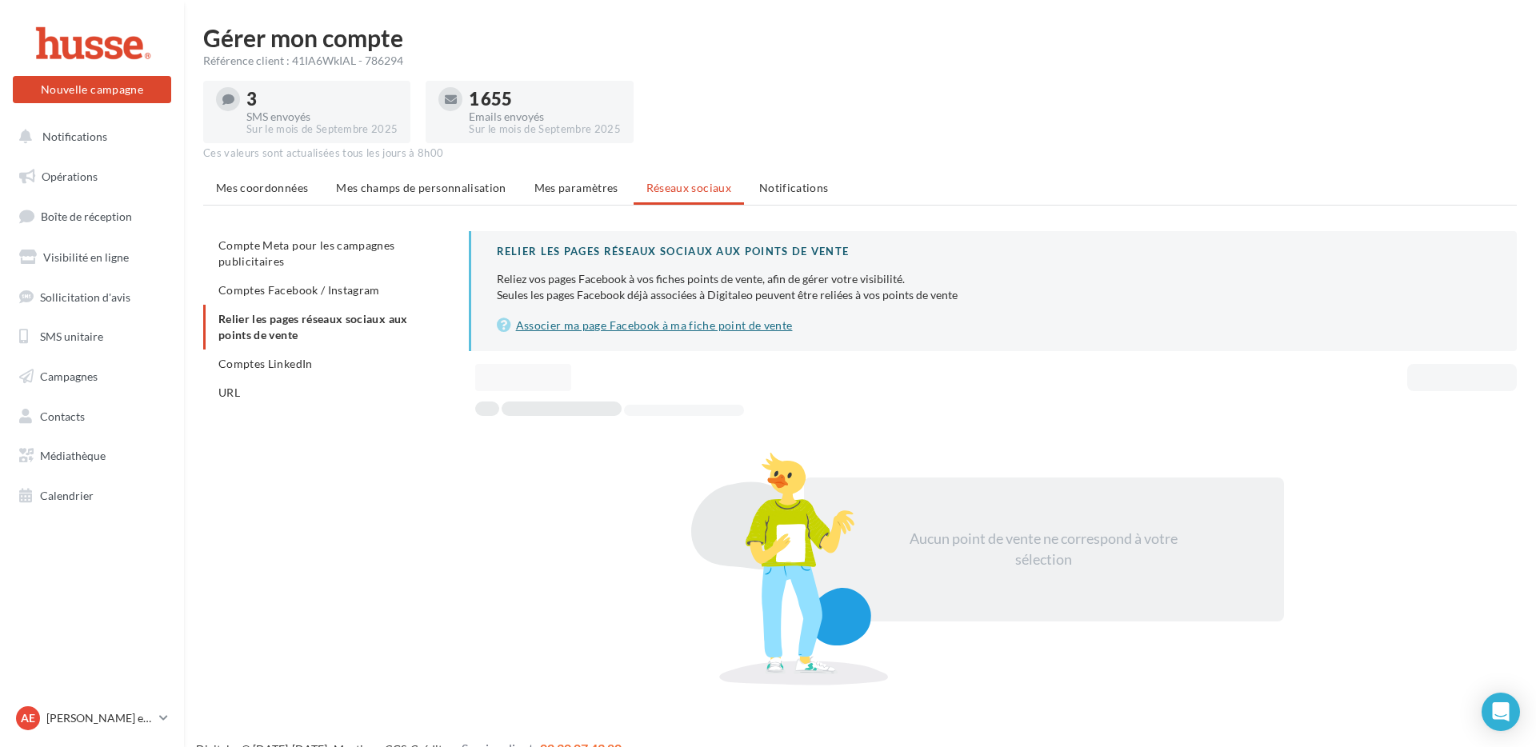
click at [622, 329] on link "Associer ma page Facebook à ma fiche point de vente" at bounding box center [994, 325] width 995 height 19
click at [562, 190] on span "Mes paramètres" at bounding box center [576, 188] width 84 height 14
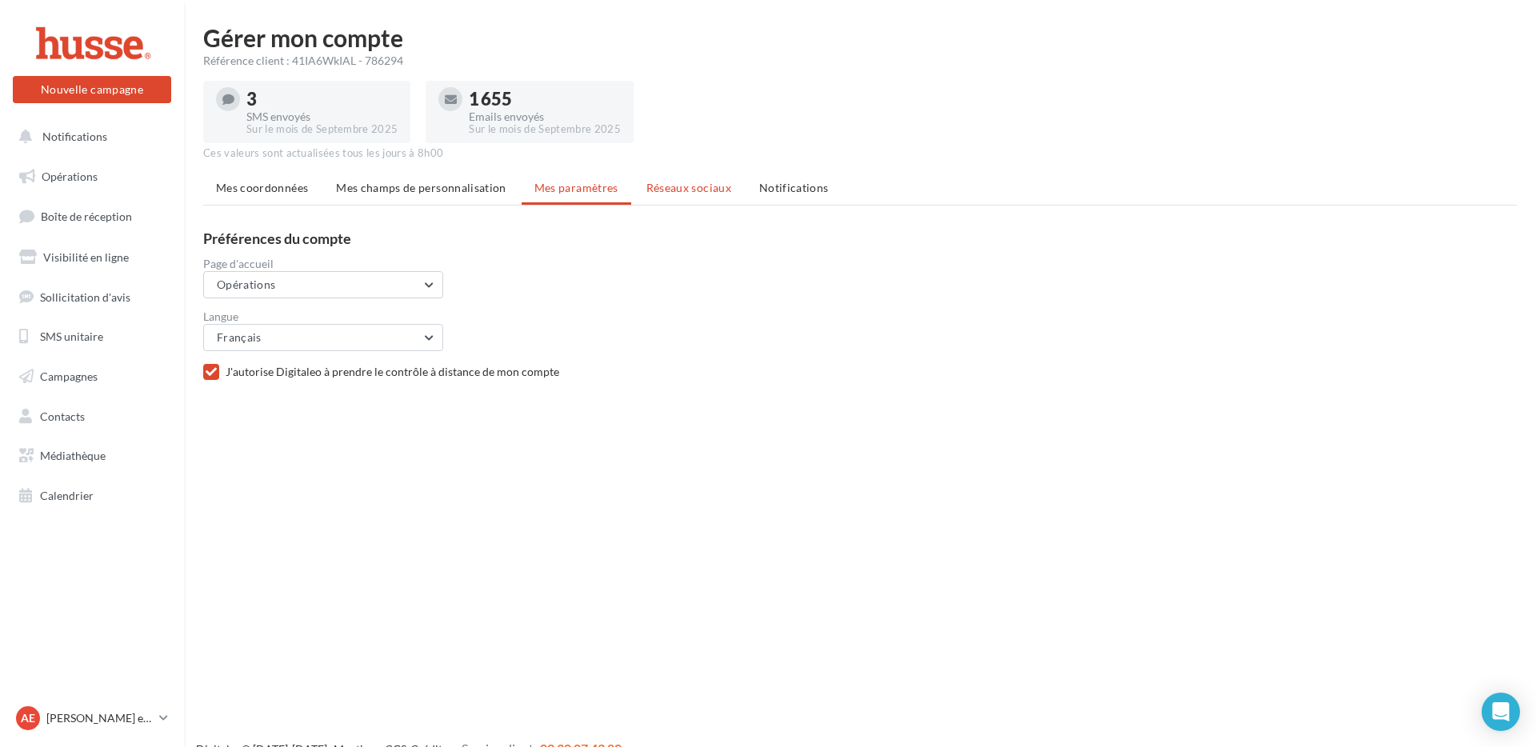
click at [665, 188] on span "Réseaux sociaux" at bounding box center [688, 188] width 85 height 14
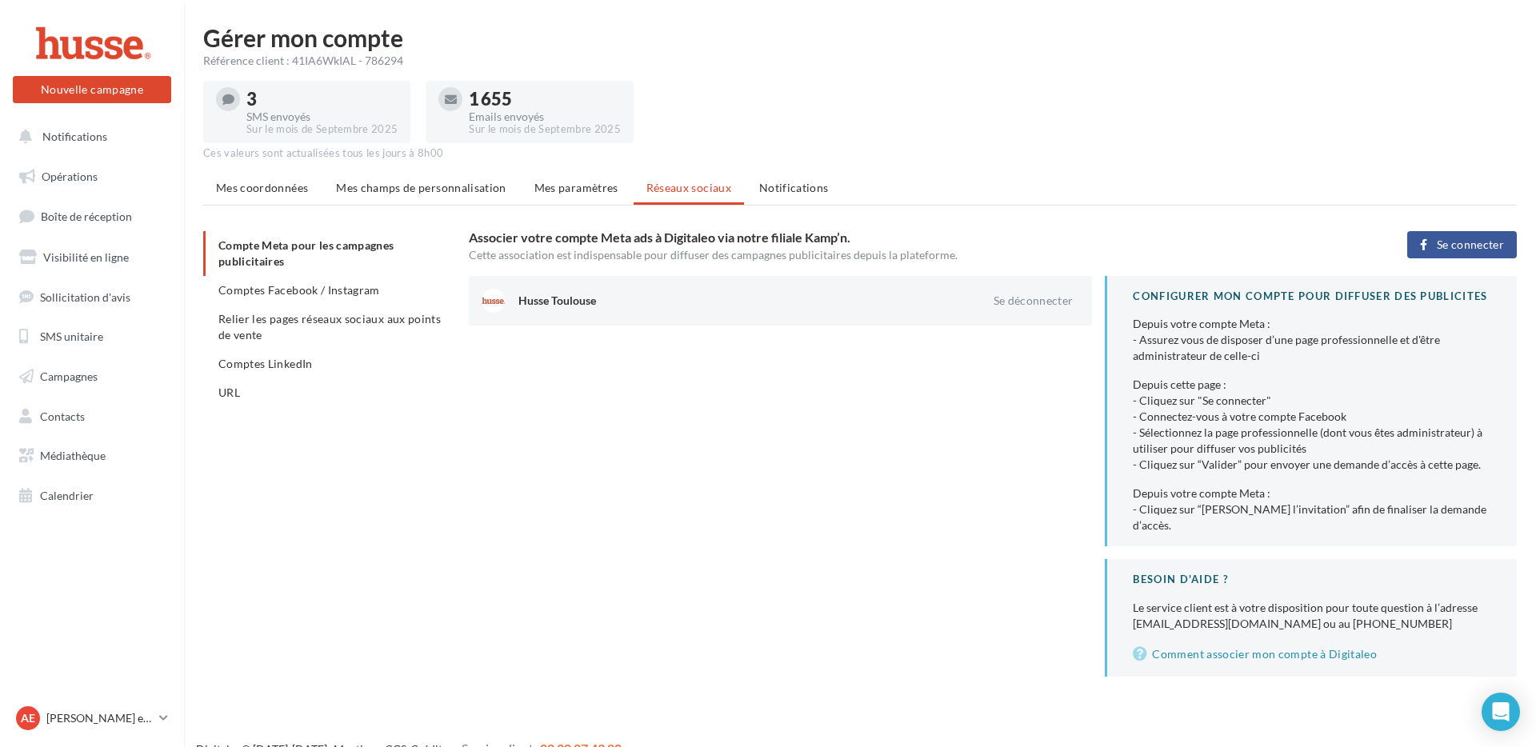
click at [1445, 238] on span "Se connecter" at bounding box center [1470, 244] width 67 height 13
click at [338, 294] on span "Comptes Facebook / Instagram" at bounding box center [299, 290] width 162 height 14
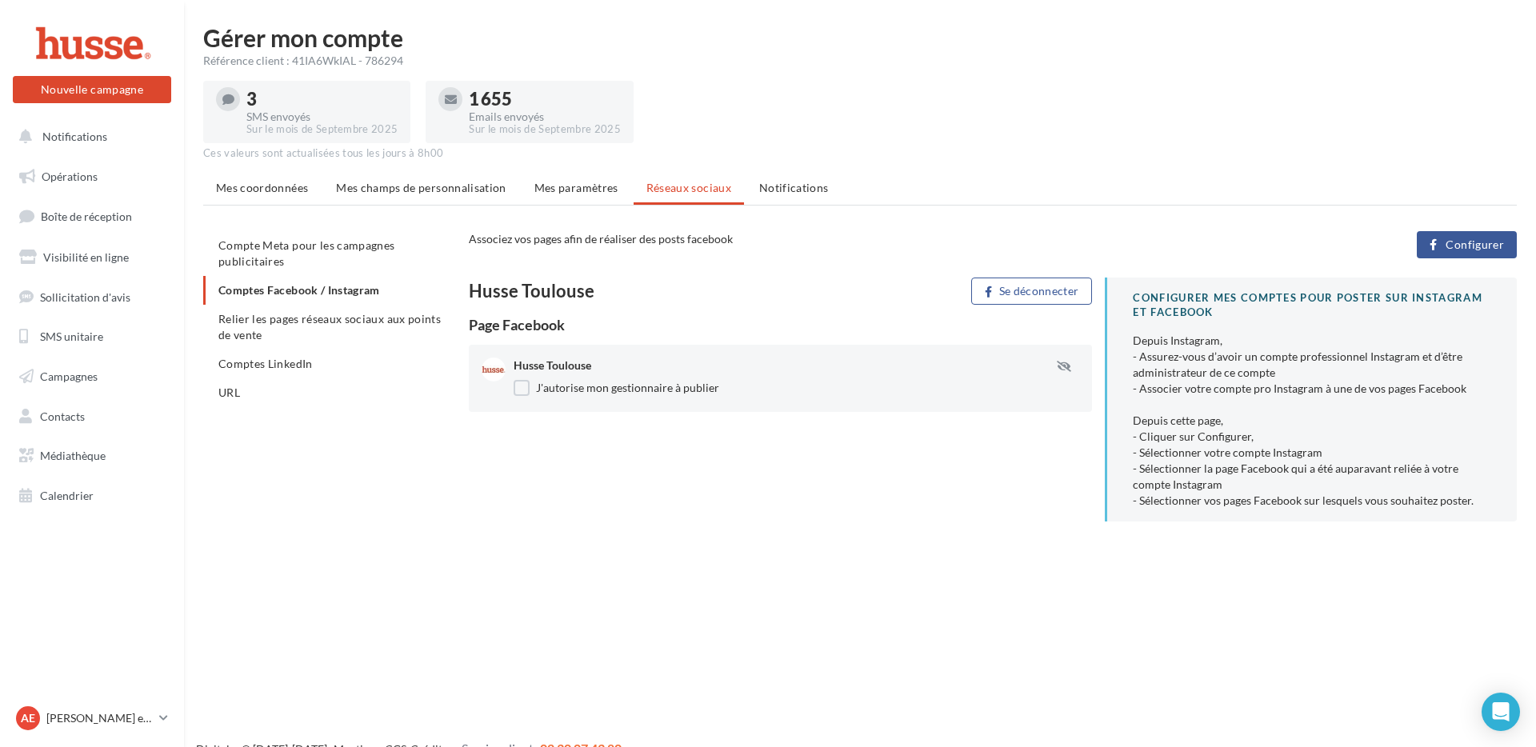
click at [1468, 250] on span "Configurer" at bounding box center [1475, 244] width 58 height 13
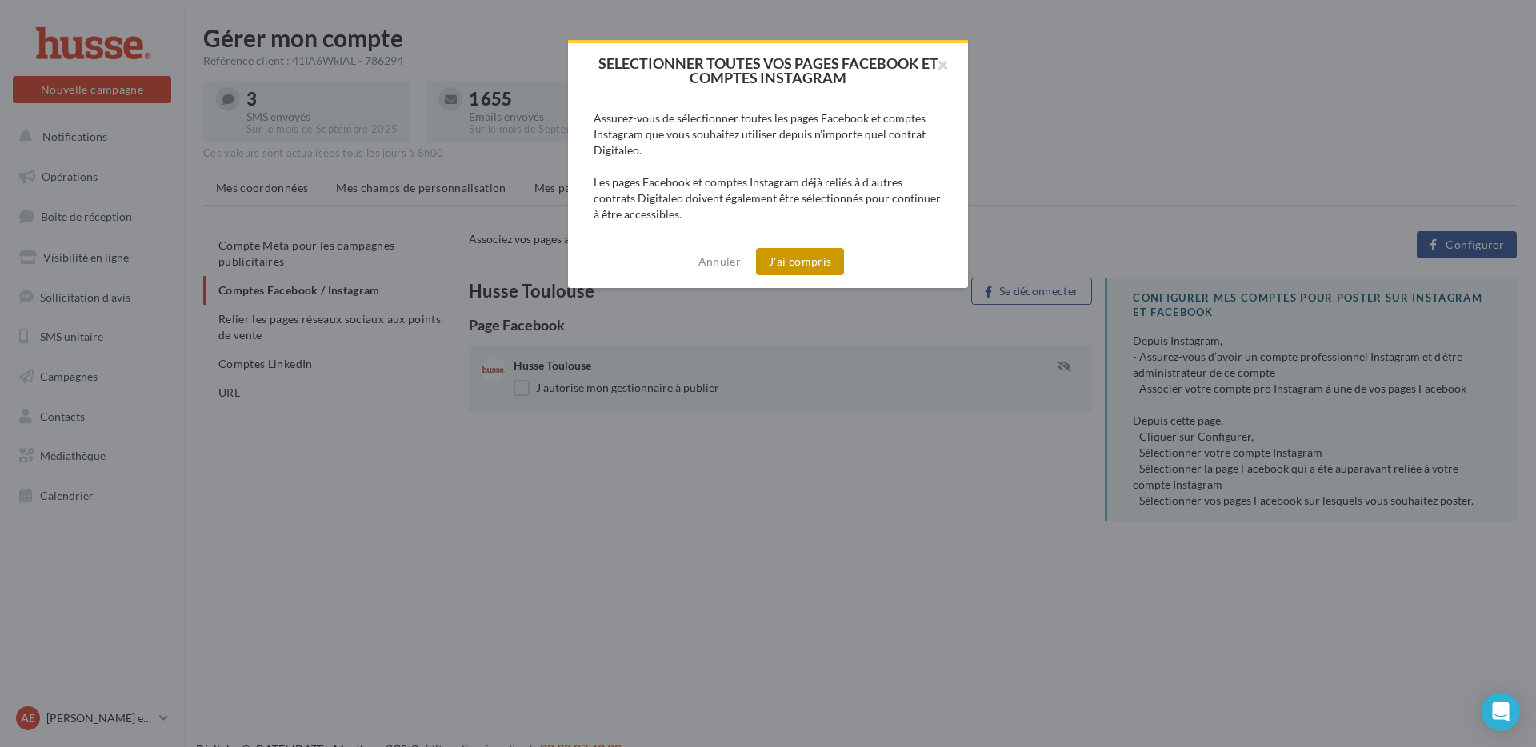
click at [823, 265] on button "J'ai compris" at bounding box center [800, 261] width 88 height 27
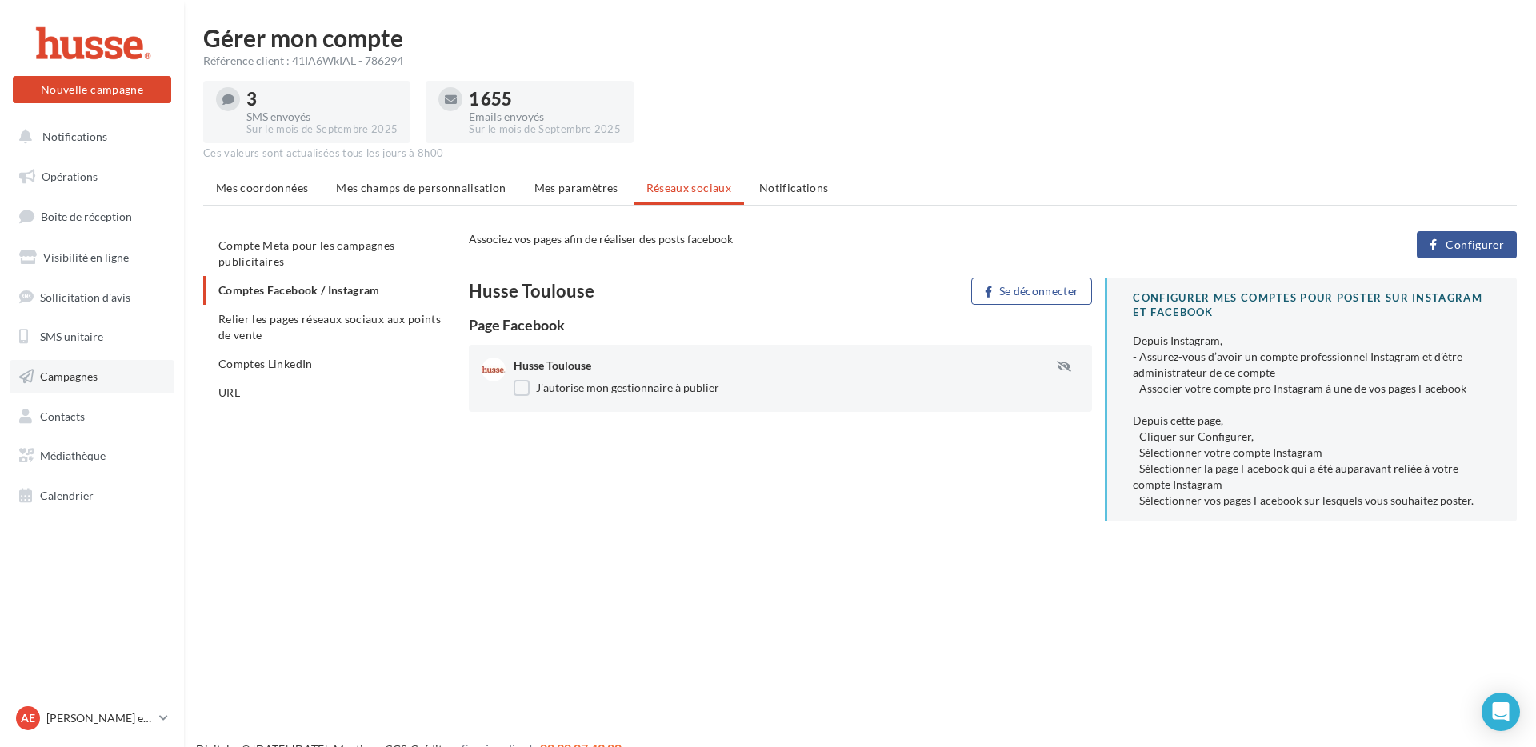
click at [96, 386] on link "Campagnes" at bounding box center [92, 377] width 165 height 34
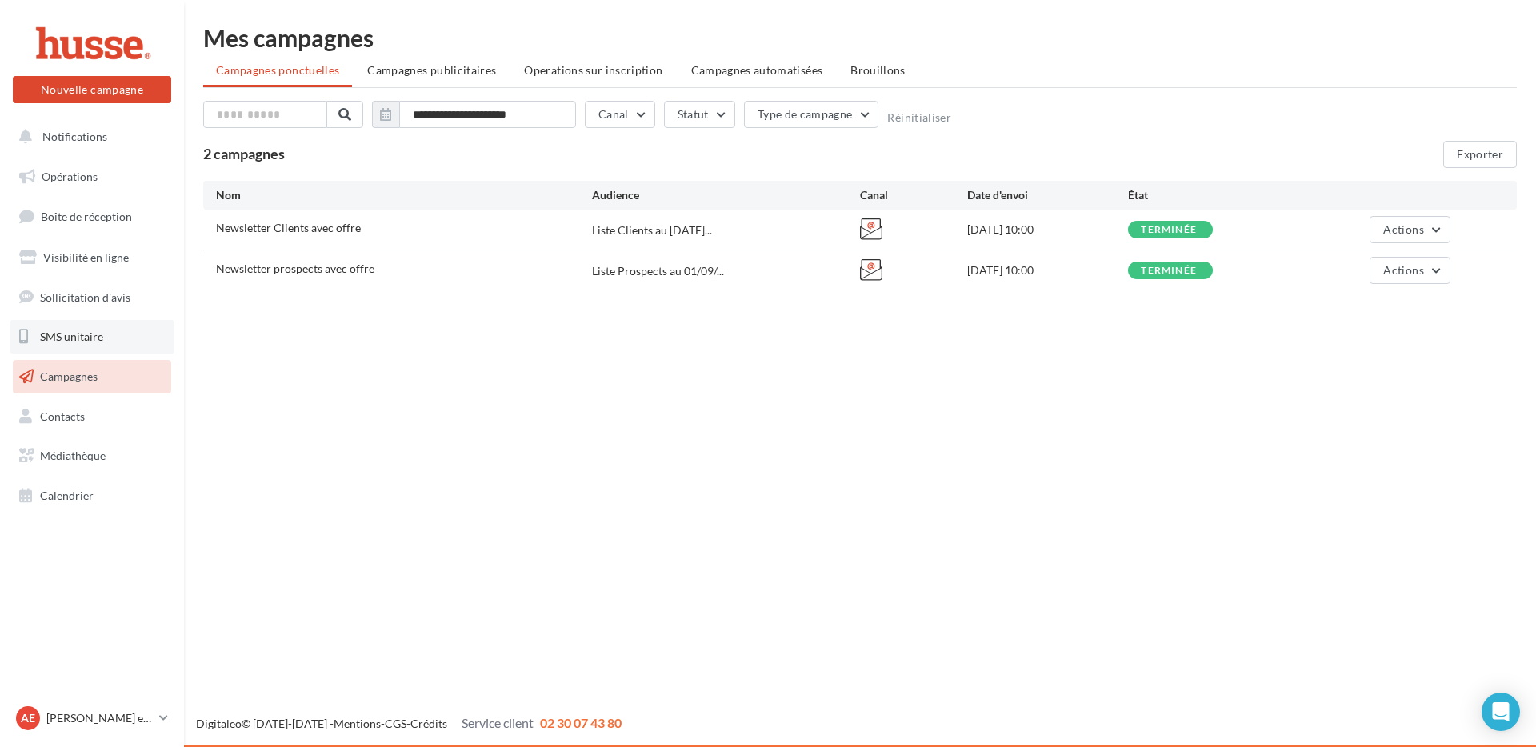
click at [102, 347] on link "SMS unitaire" at bounding box center [92, 337] width 165 height 34
click at [118, 178] on link "Opérations" at bounding box center [92, 177] width 165 height 34
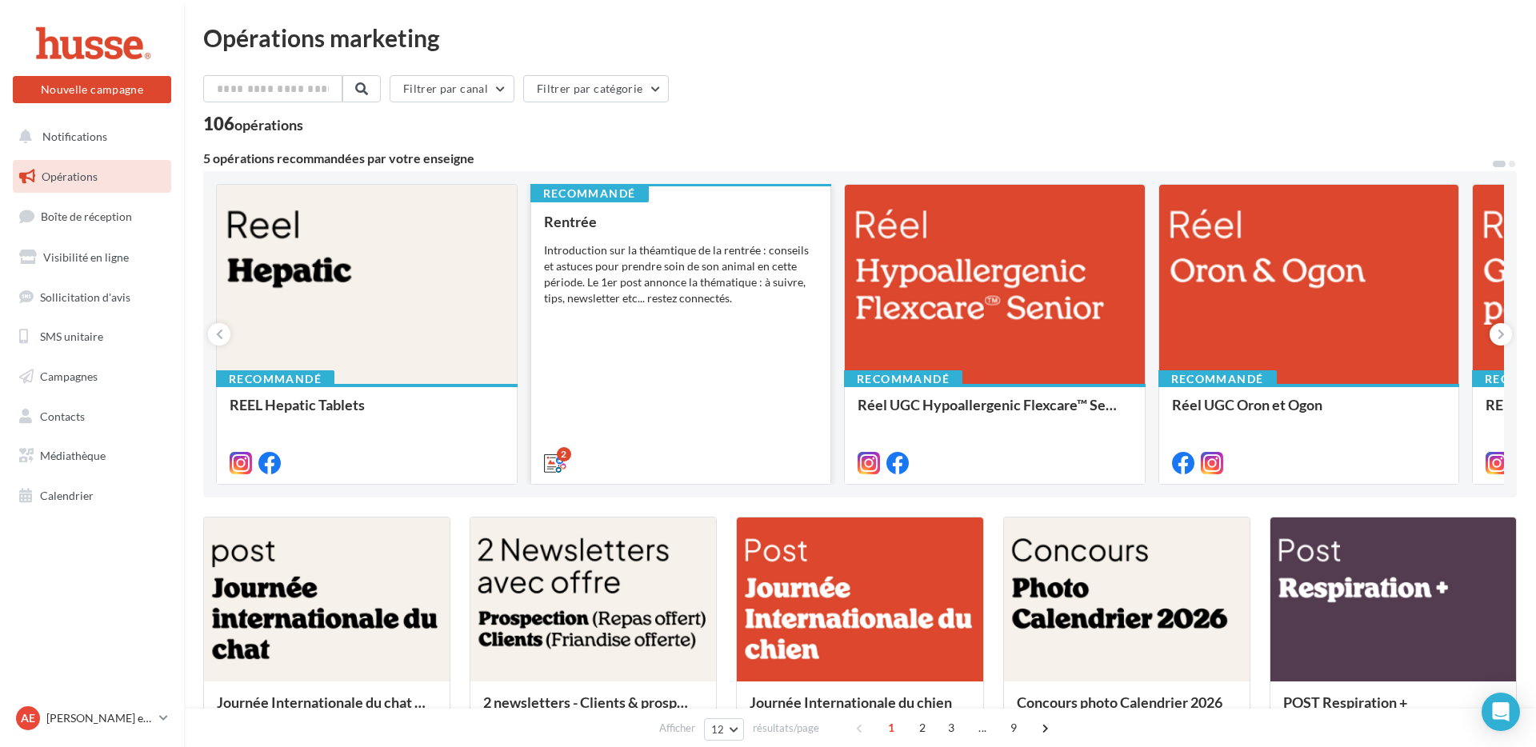
click at [674, 310] on div "Rentrée Introduction sur la théamtique de la rentrée : conseils et astuces pour…" at bounding box center [681, 342] width 274 height 256
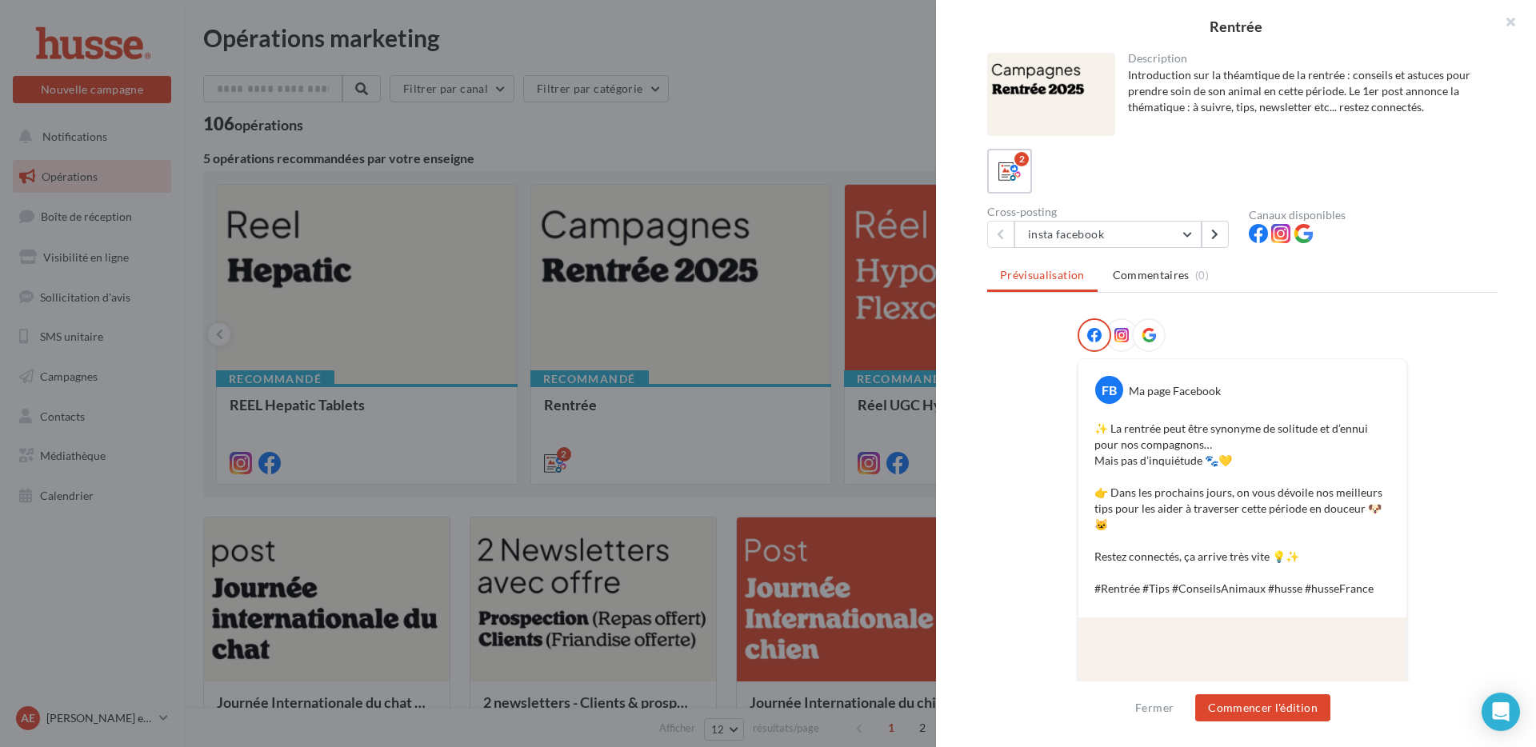
click at [1127, 340] on icon at bounding box center [1122, 335] width 14 height 14
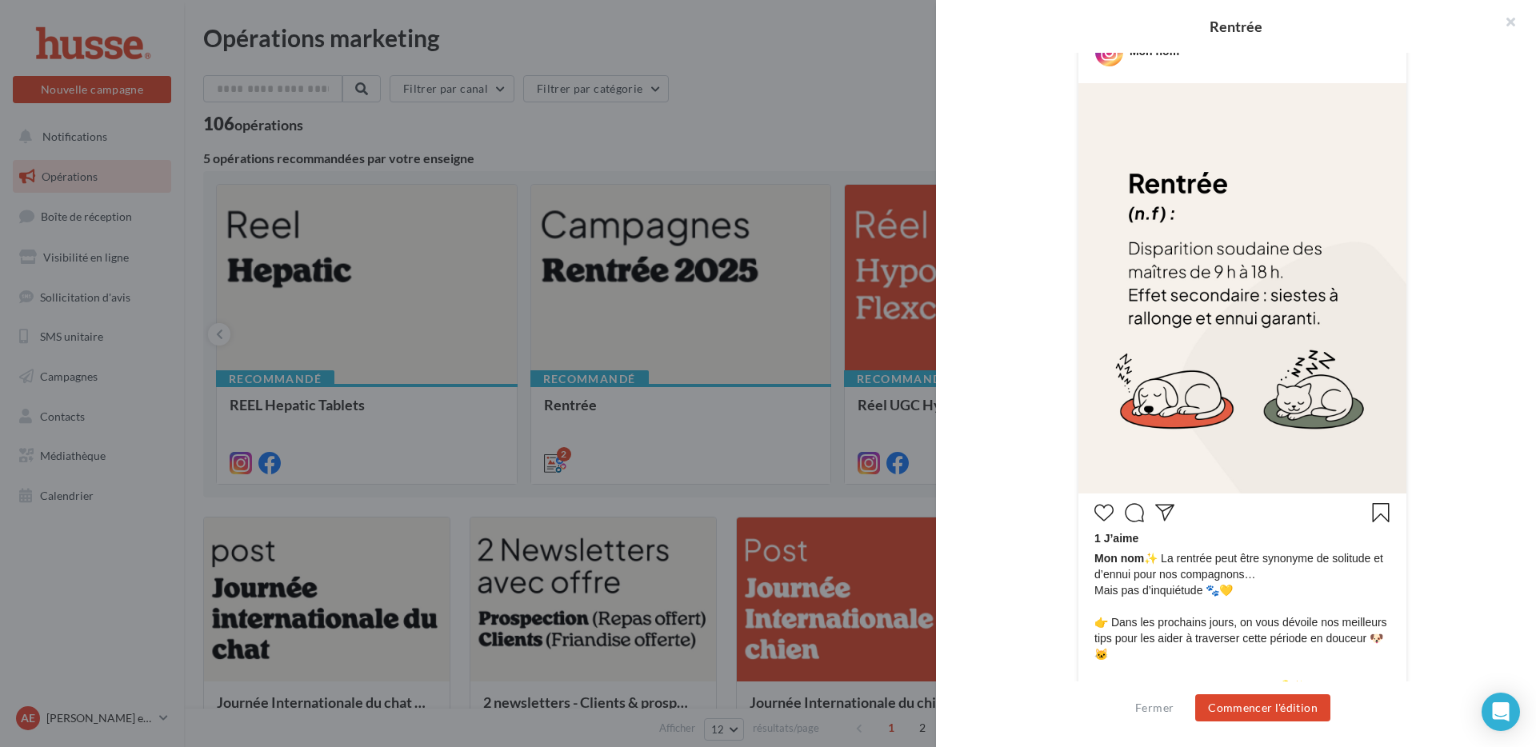
scroll to position [469, 0]
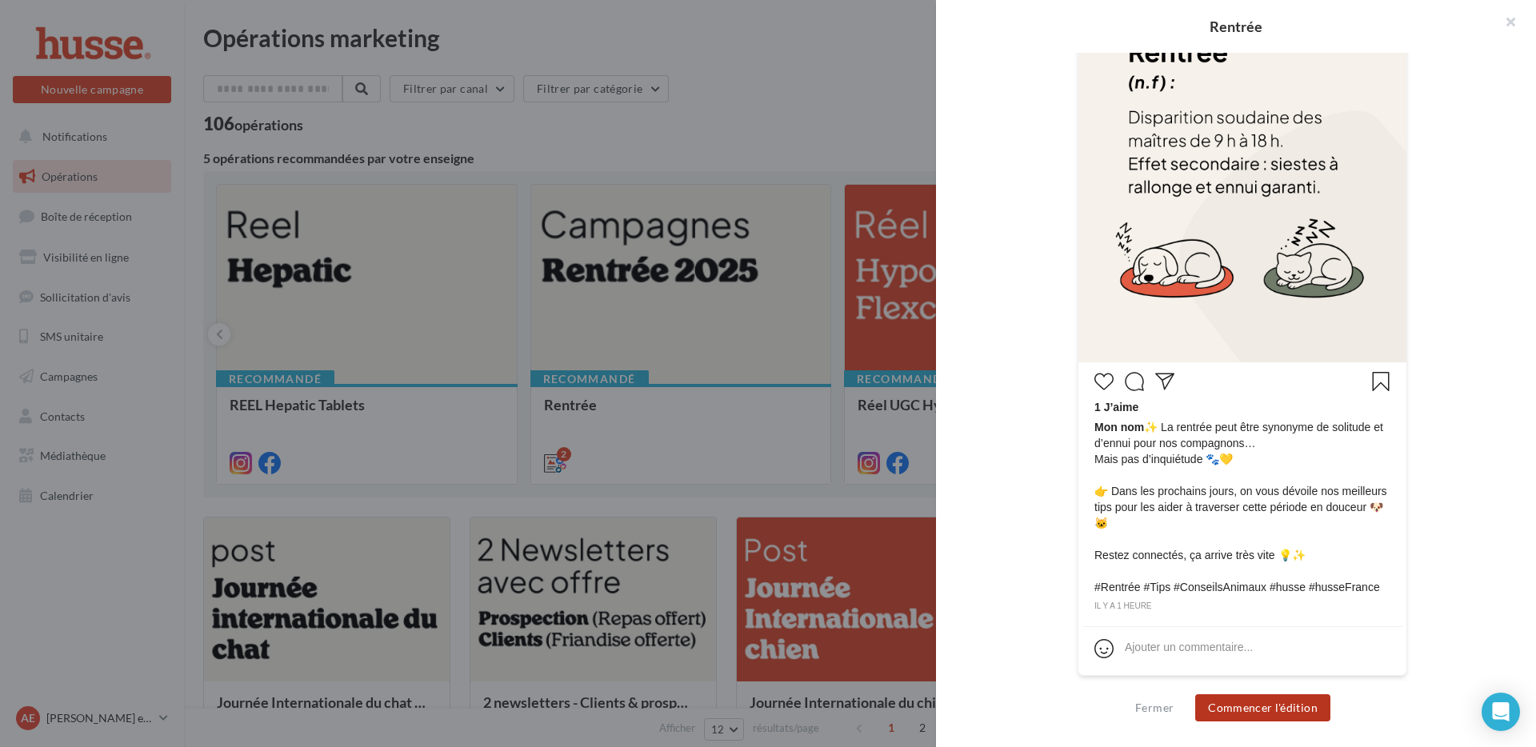
click at [1255, 706] on button "Commencer l'édition" at bounding box center [1262, 707] width 135 height 27
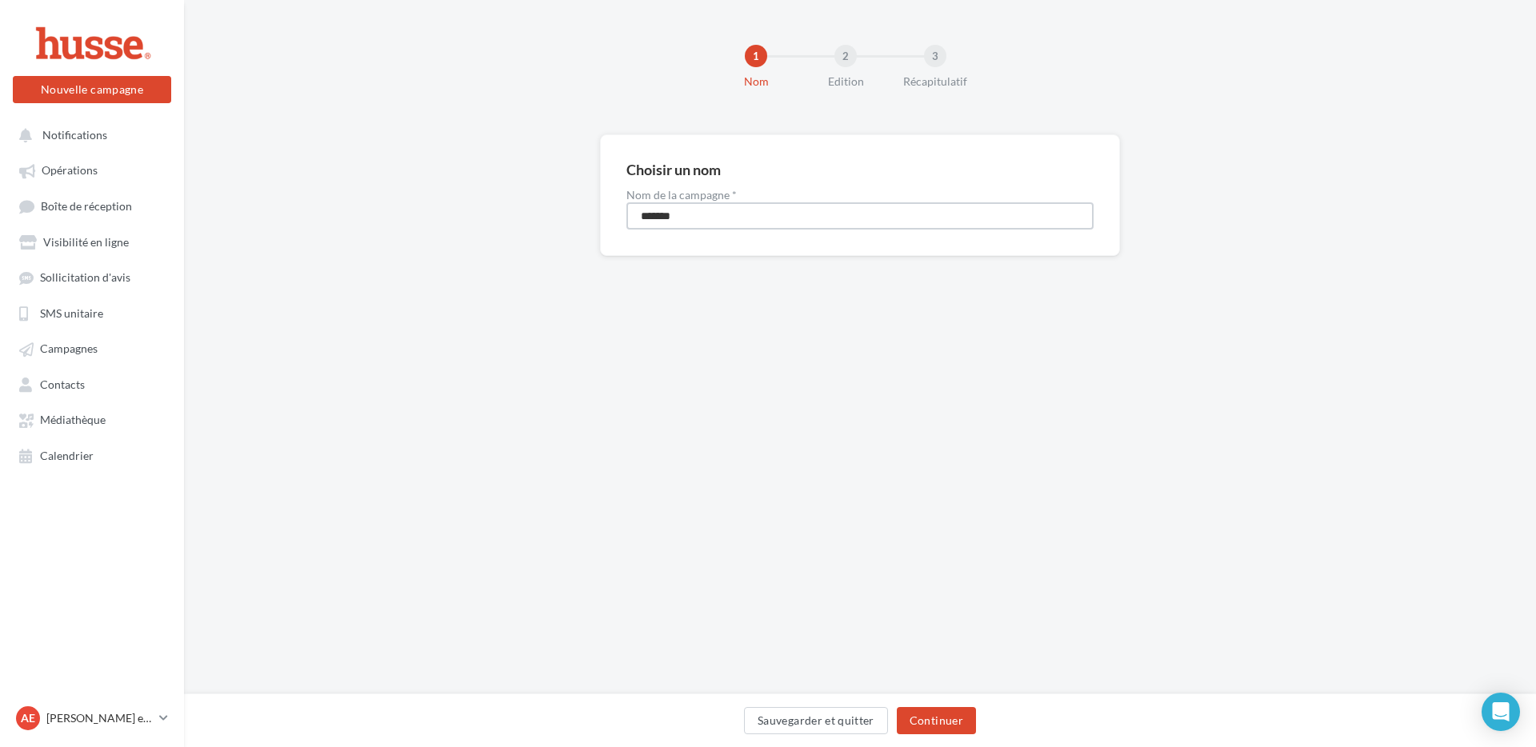
click at [708, 215] on input "*******" at bounding box center [859, 215] width 467 height 27
type input "**********"
click at [951, 705] on div "Sauvegarder et quitter Continuer" at bounding box center [860, 721] width 1352 height 54
click at [950, 710] on button "Continuer" at bounding box center [936, 720] width 79 height 27
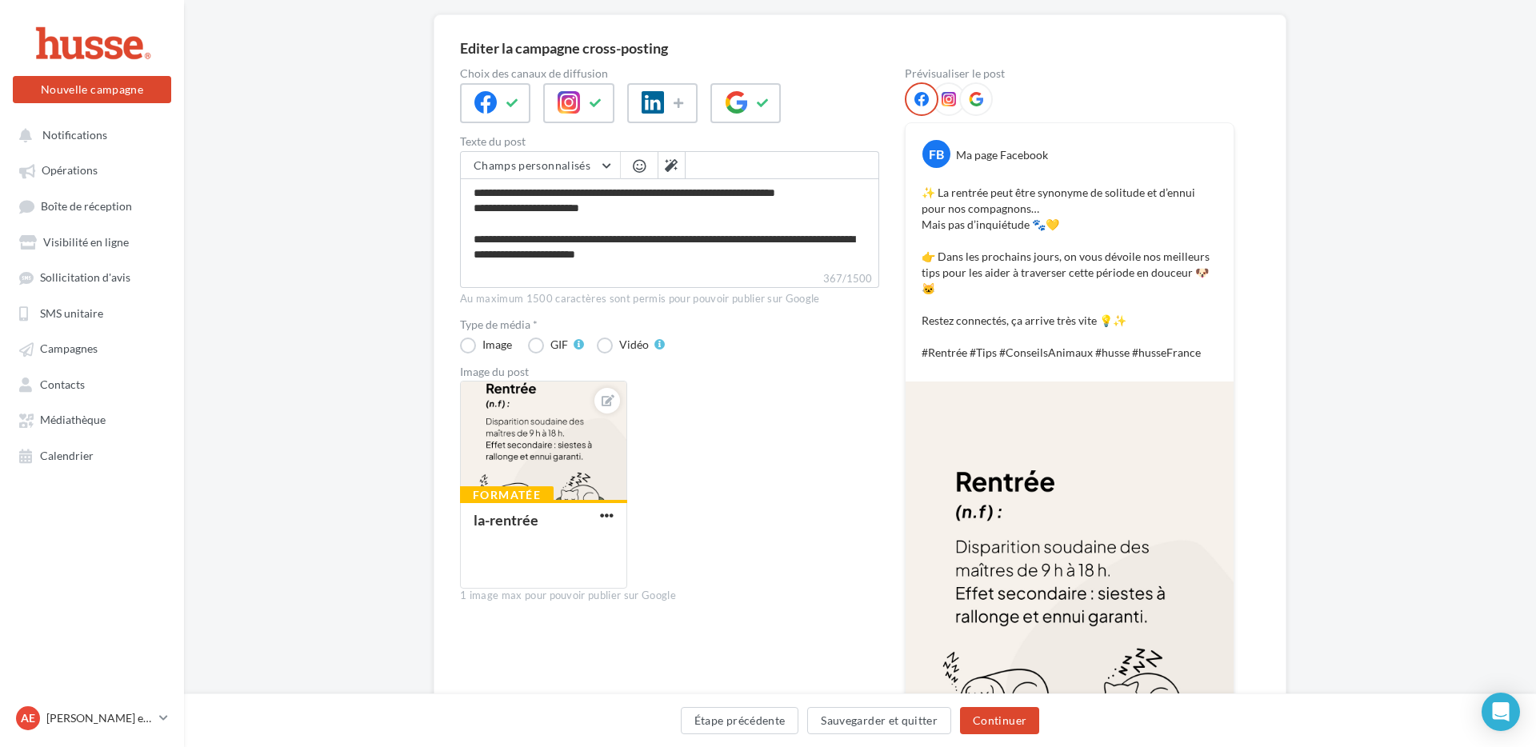
scroll to position [122, 0]
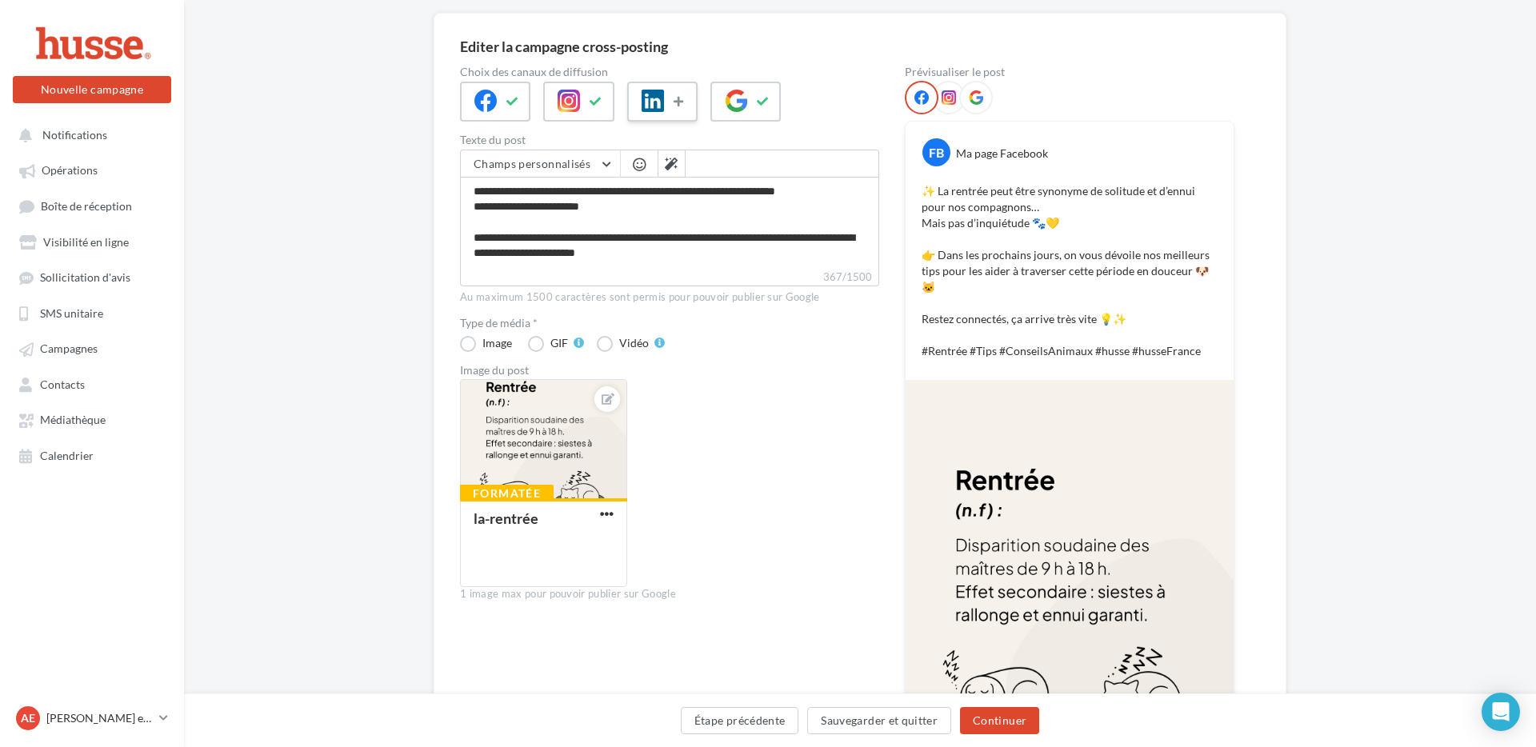
click at [678, 99] on icon at bounding box center [680, 101] width 13 height 11
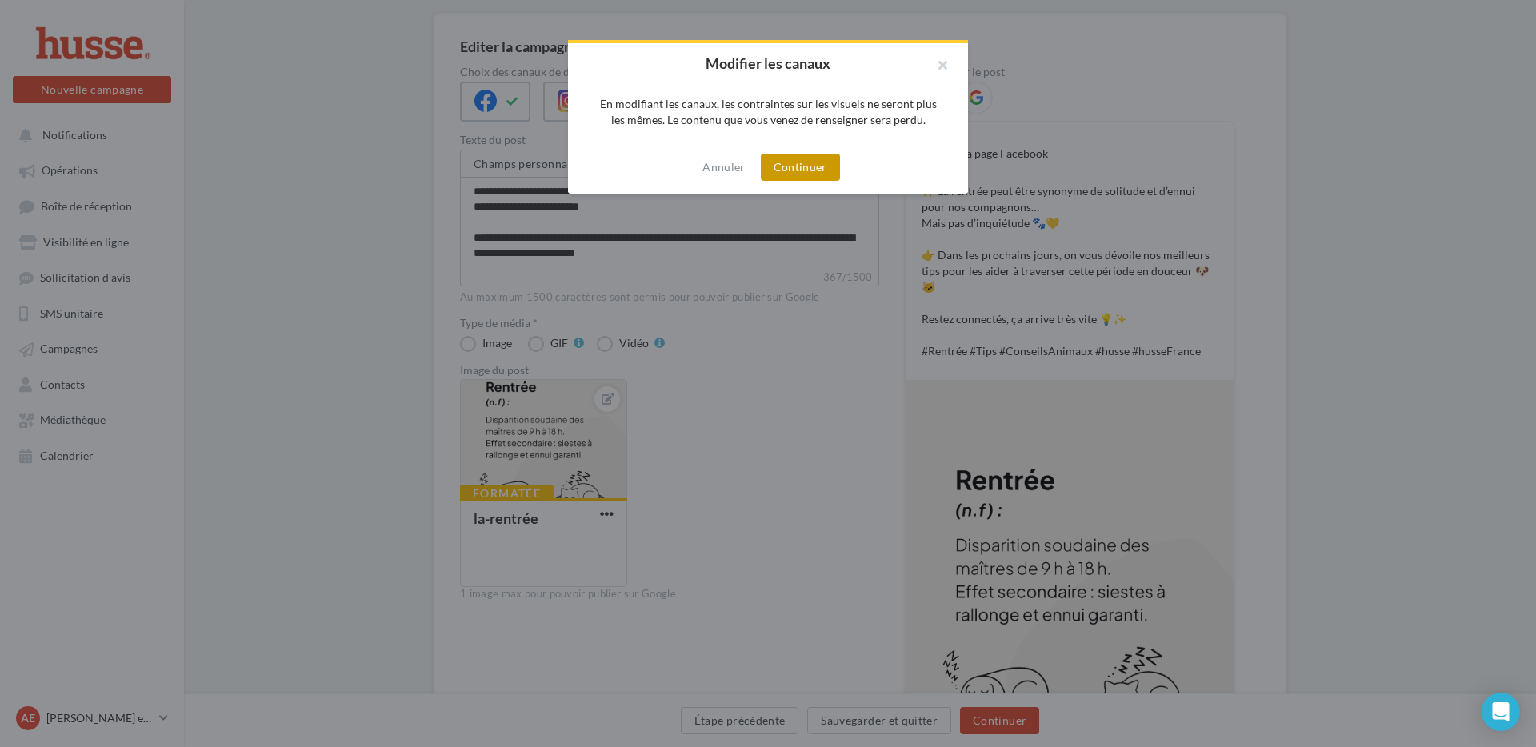
click at [792, 165] on button "Continuer" at bounding box center [800, 167] width 79 height 27
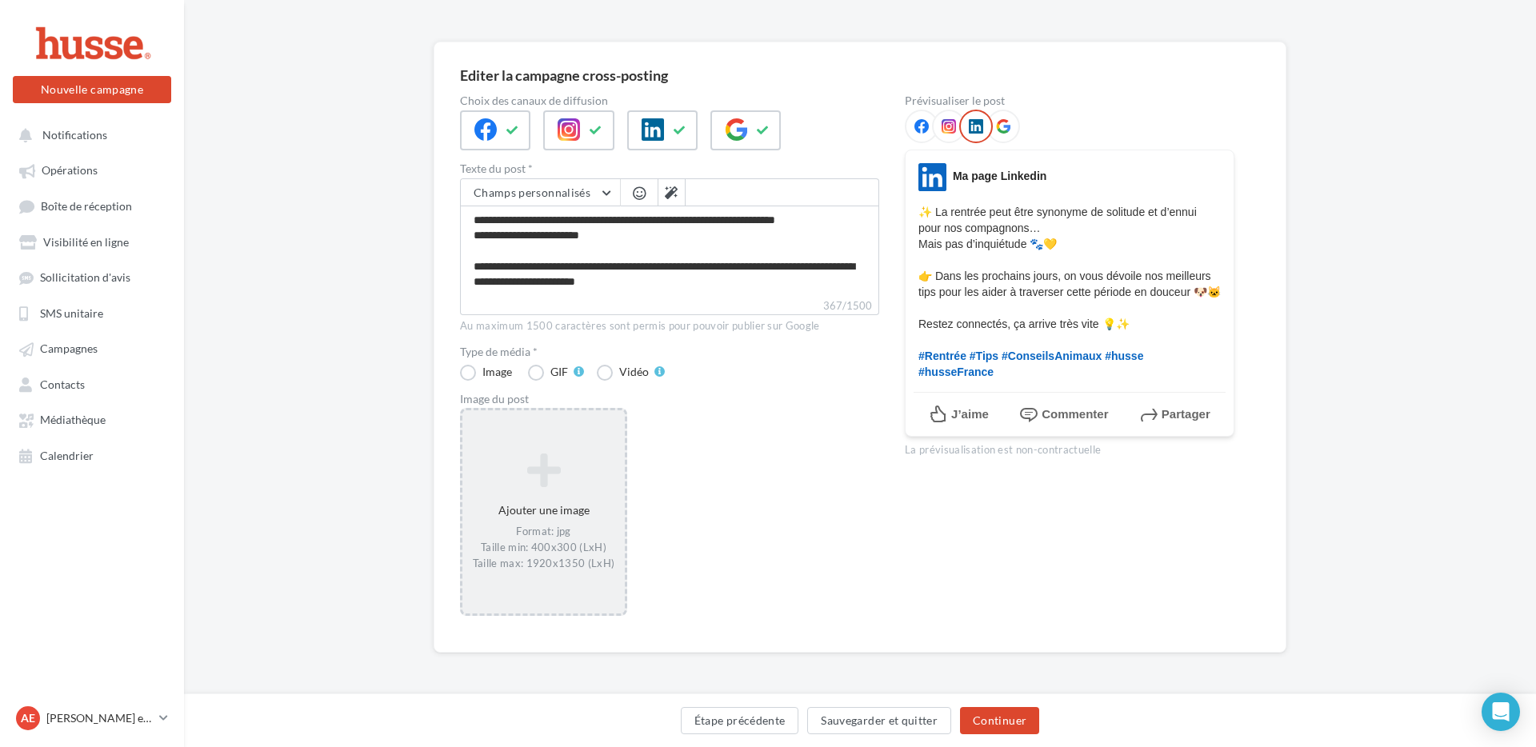
click at [553, 483] on icon at bounding box center [544, 470] width 150 height 38
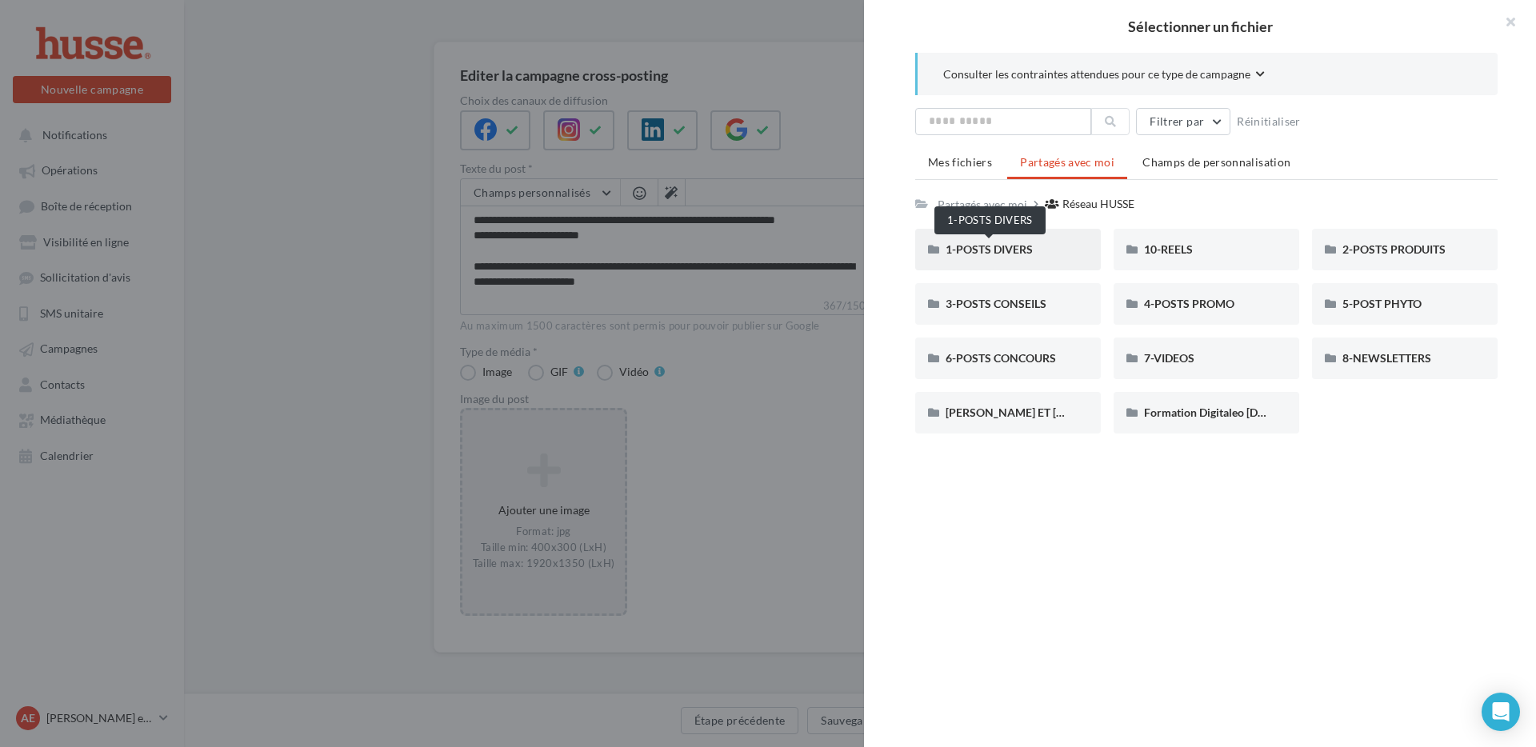
click at [1027, 253] on span "1-POSTS DIVERS" at bounding box center [989, 249] width 87 height 14
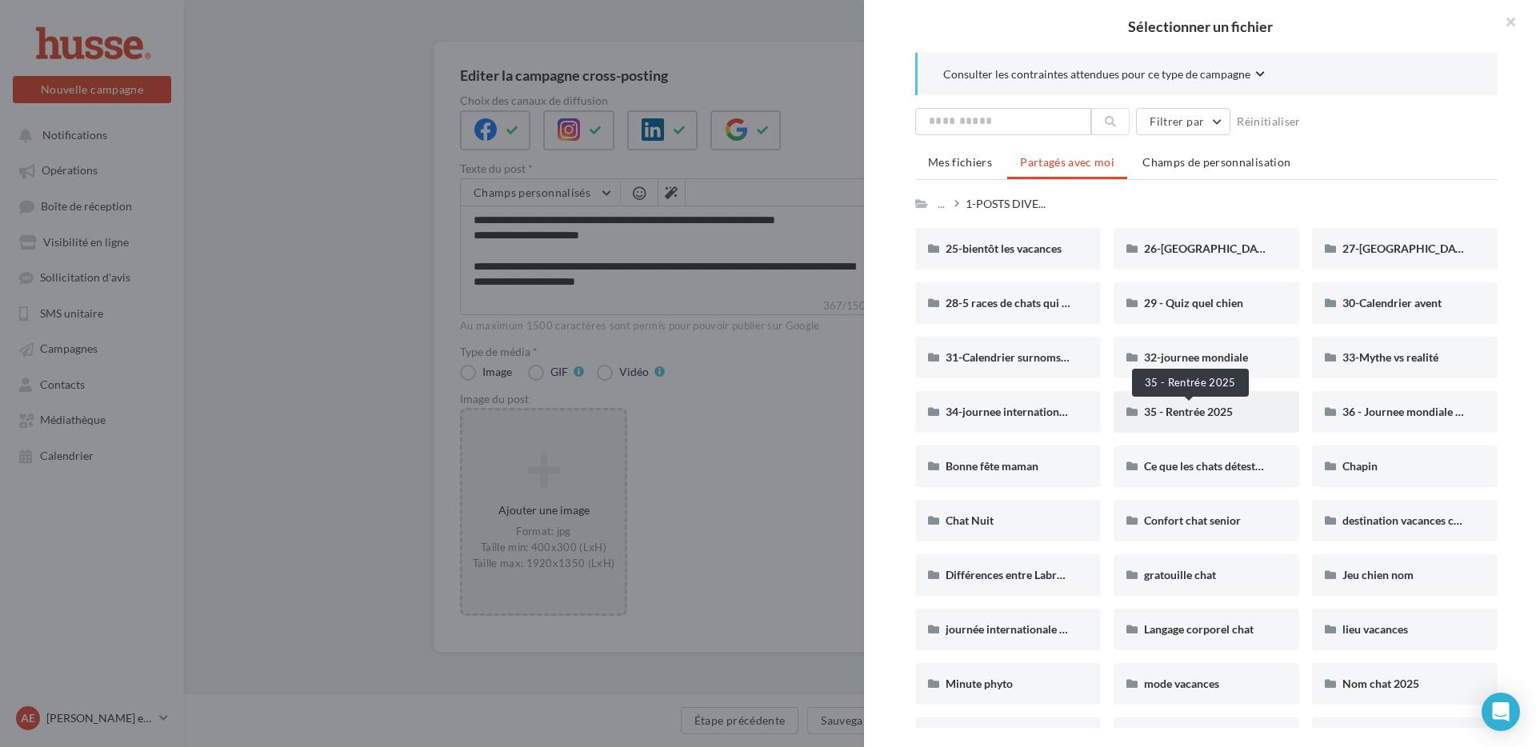
click at [1188, 411] on span "35 - Rentrée 2025" at bounding box center [1188, 412] width 89 height 14
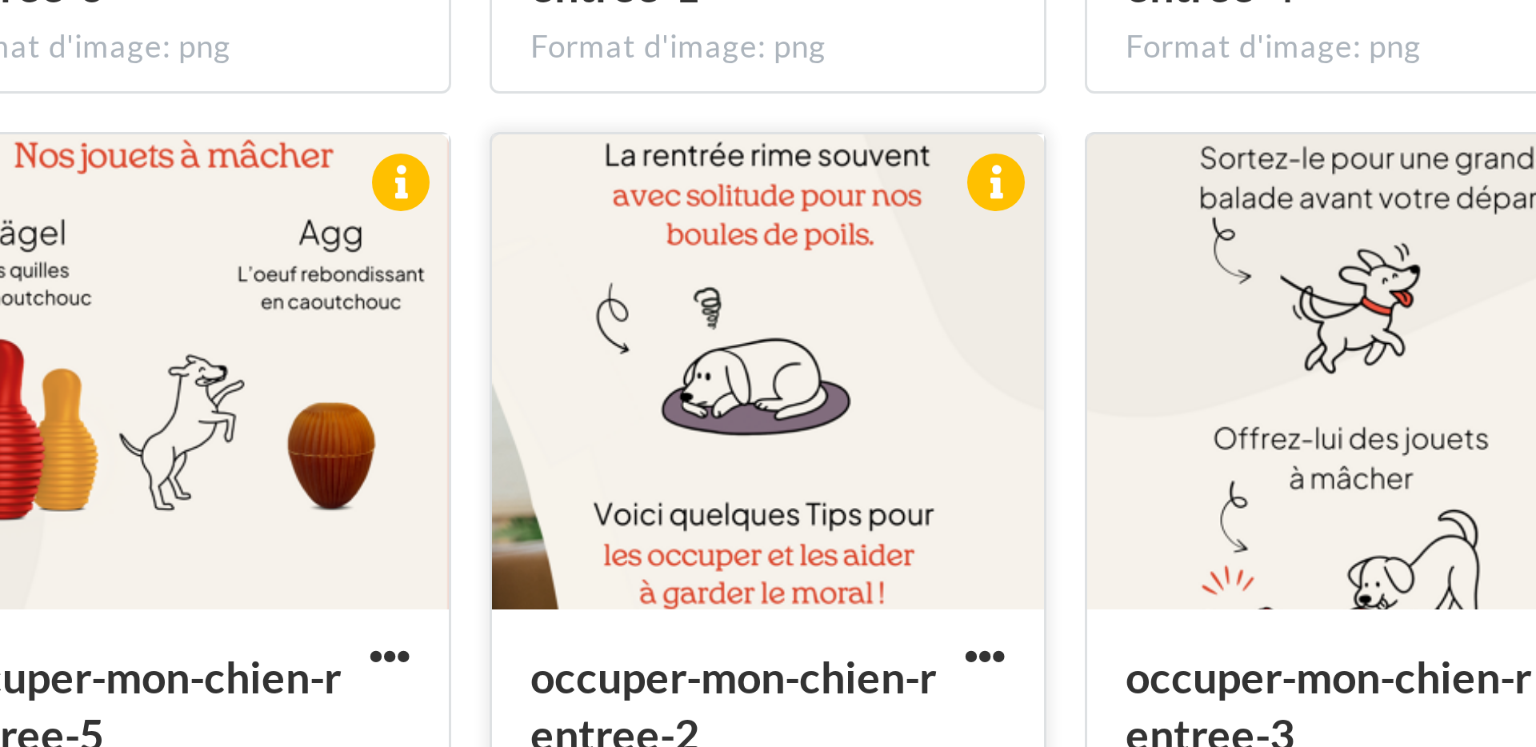
click at [1241, 566] on div at bounding box center [1207, 558] width 184 height 160
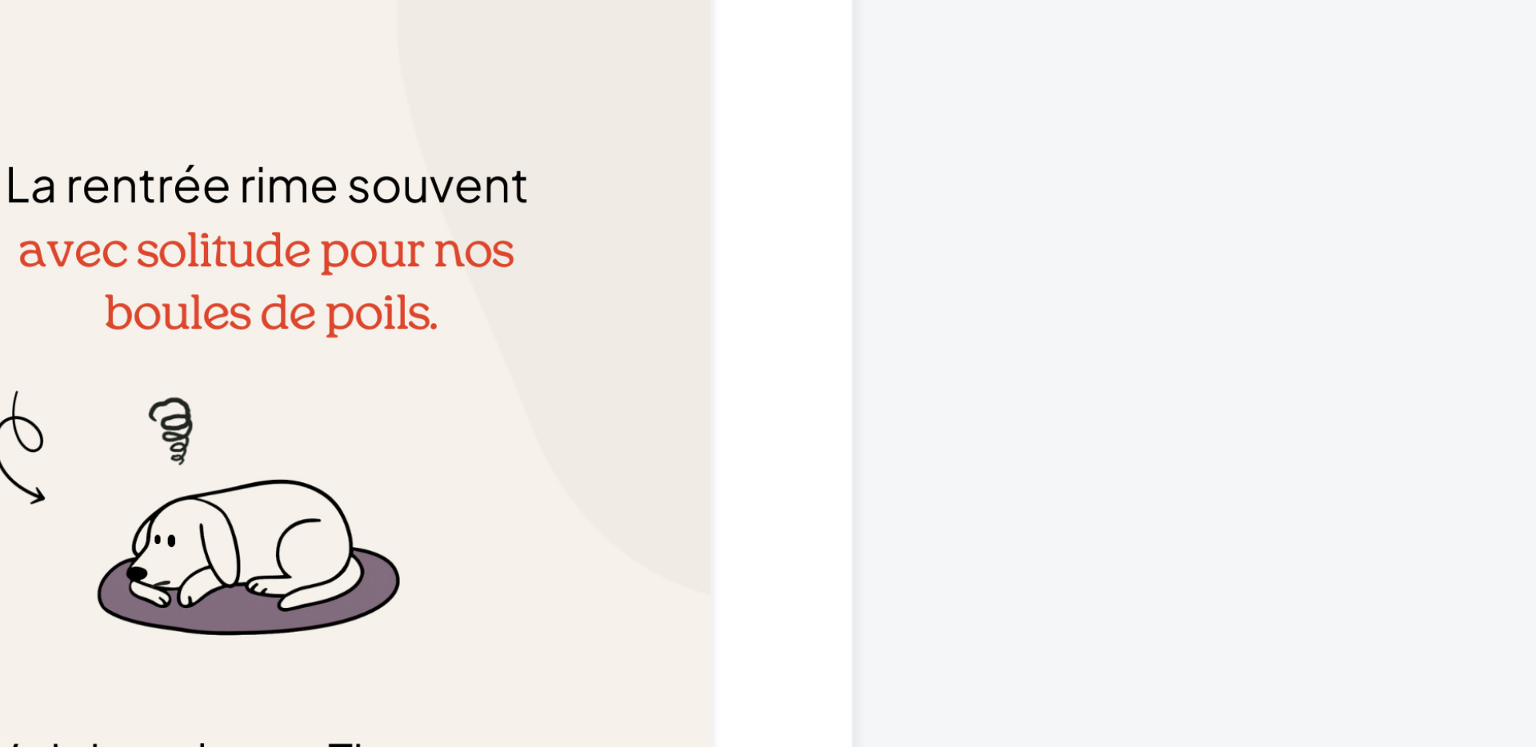
scroll to position [6, 0]
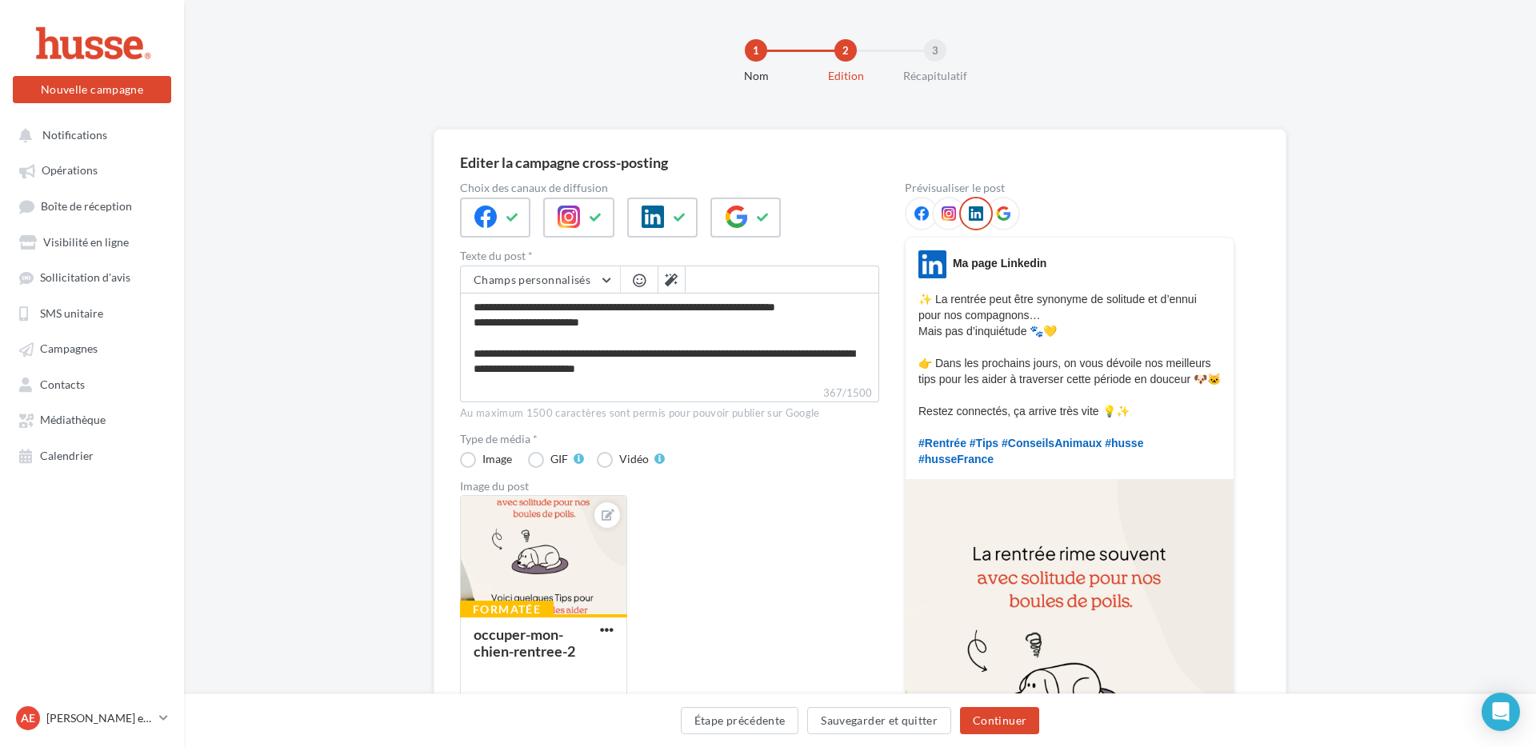
click at [863, 158] on div "Editer la campagne cross-posting" at bounding box center [860, 162] width 800 height 14
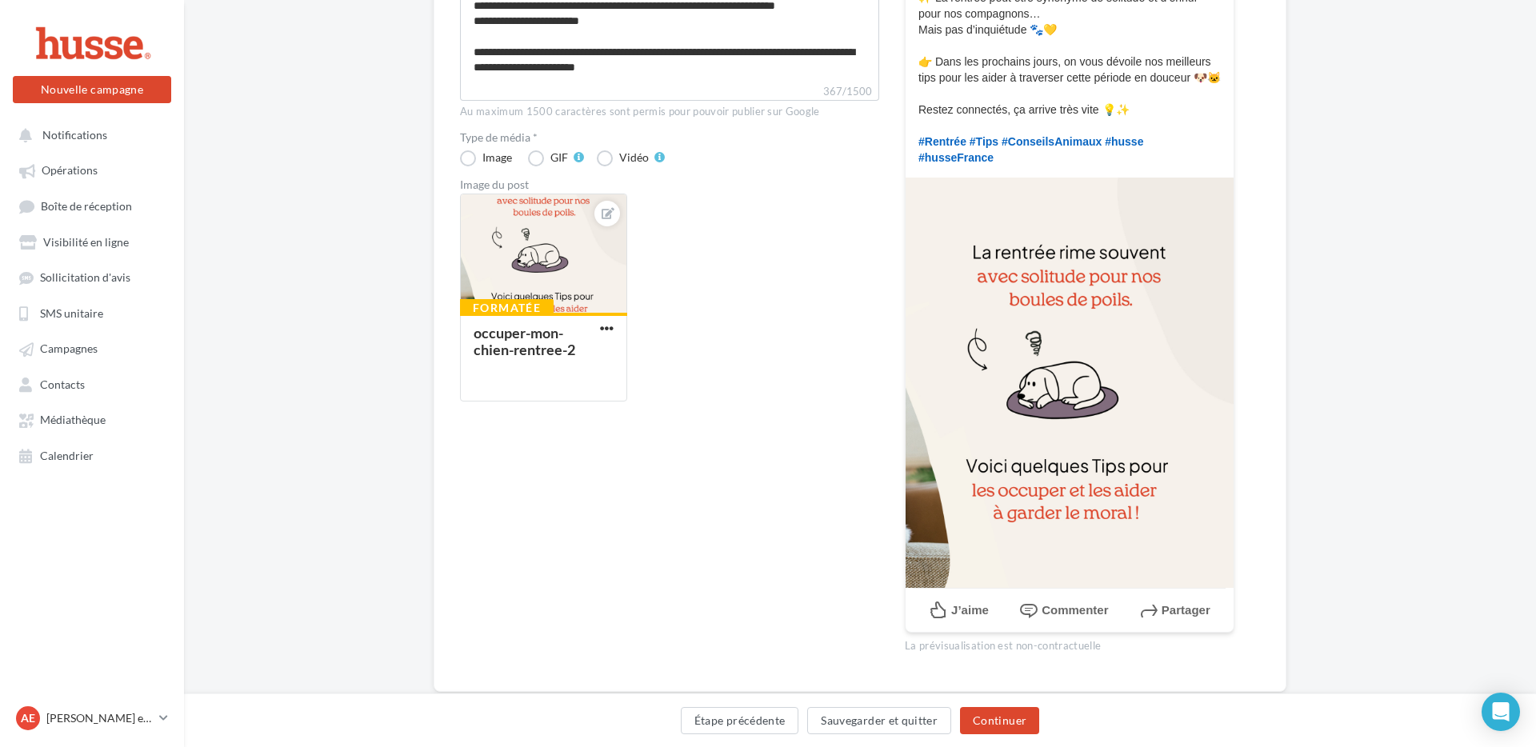
scroll to position [362, 0]
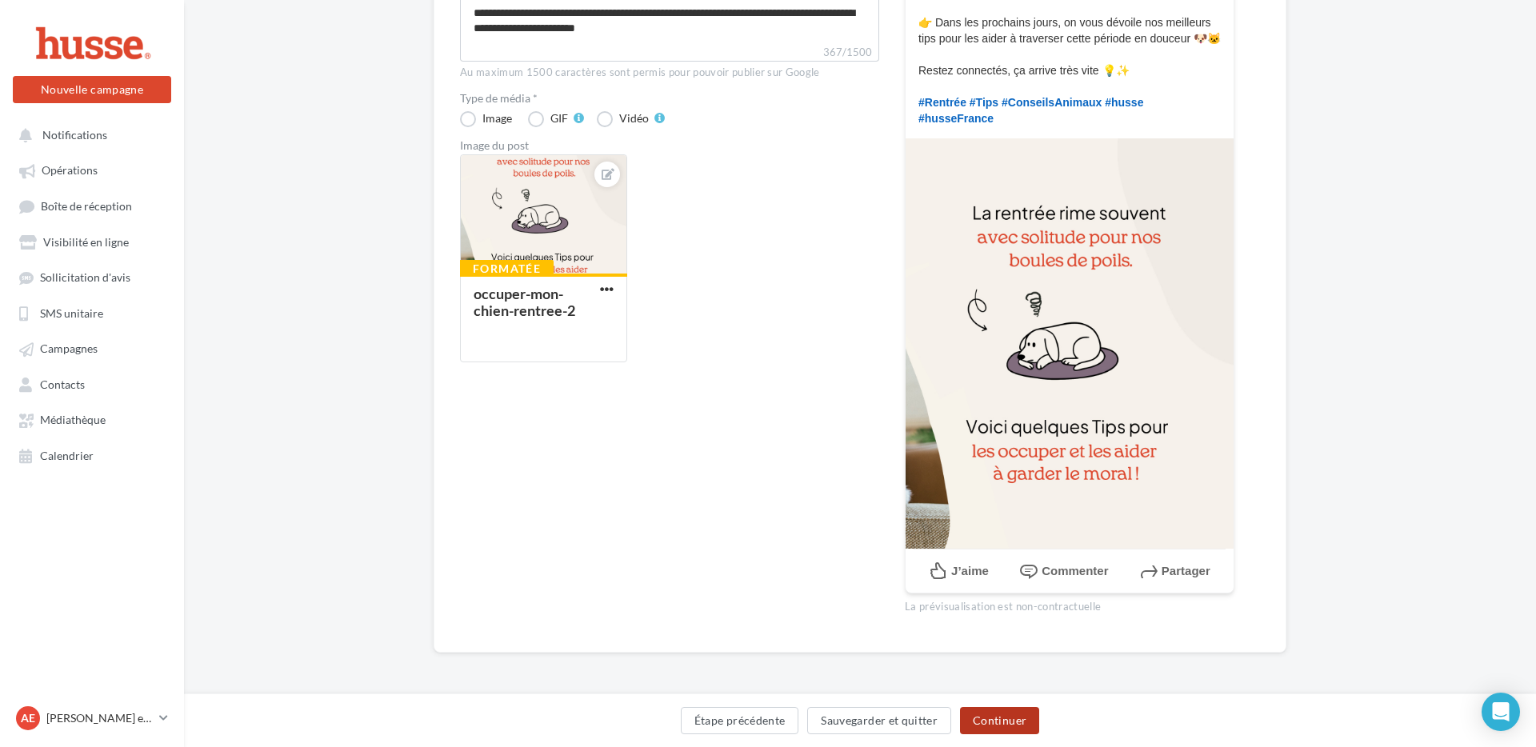
click at [1031, 720] on button "Continuer" at bounding box center [999, 720] width 79 height 27
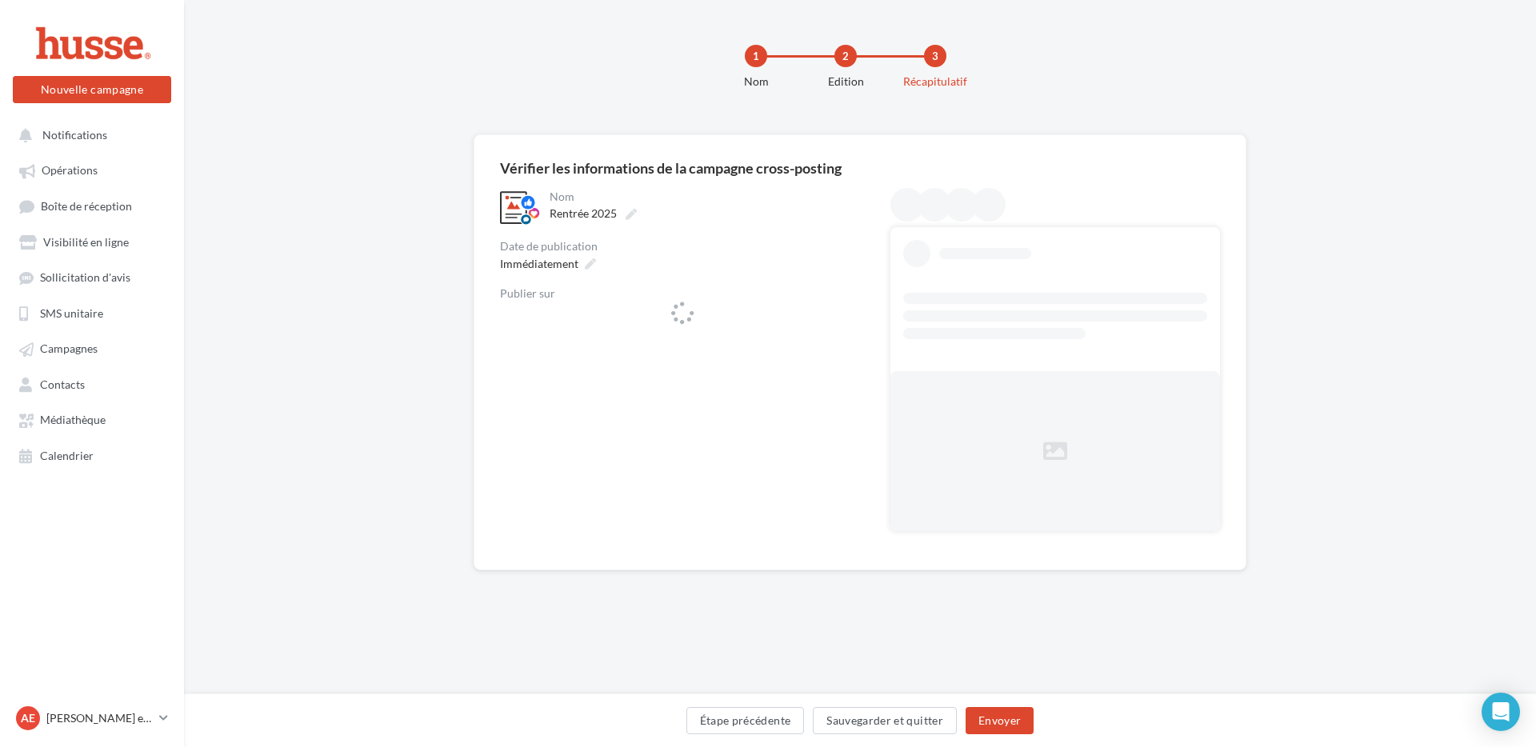
scroll to position [0, 0]
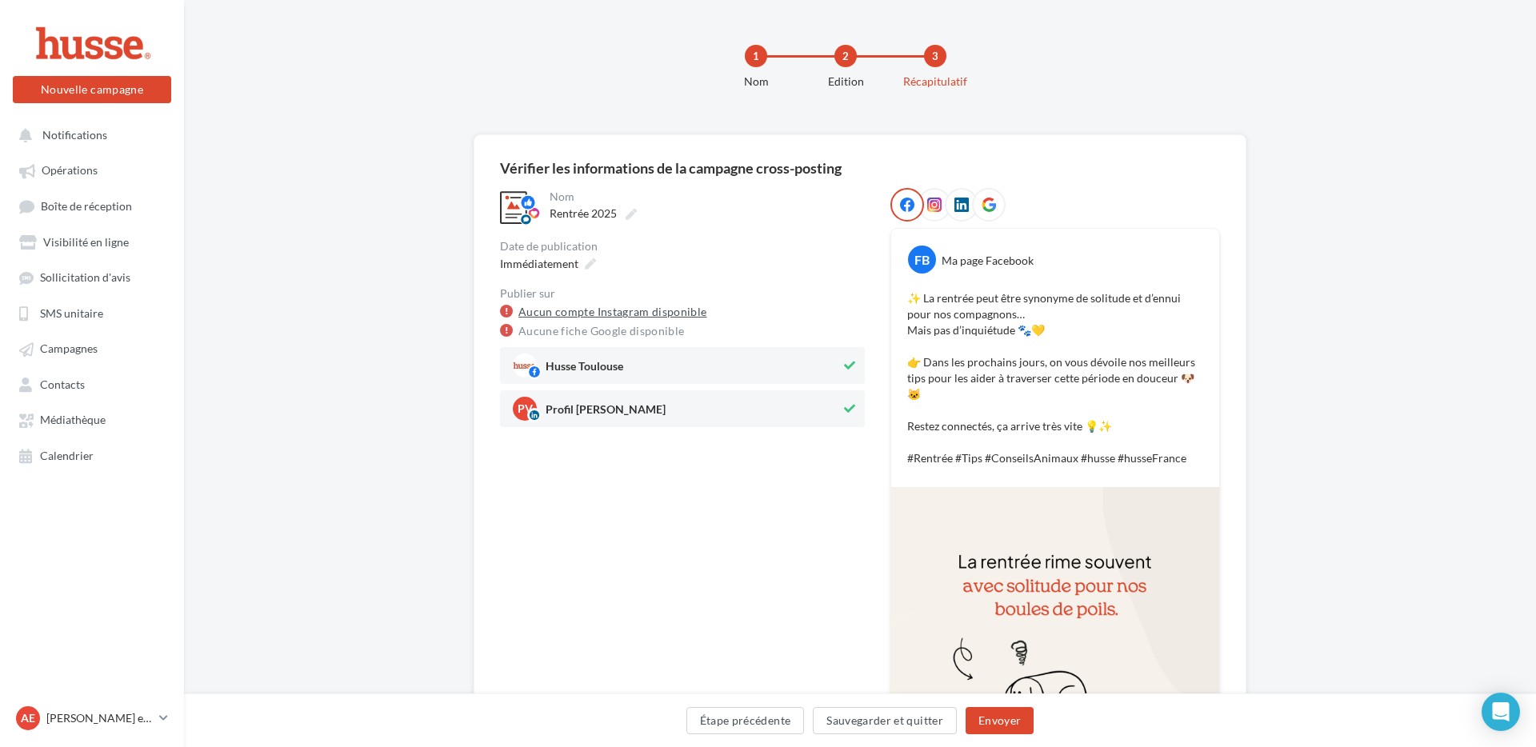
click at [622, 311] on link "Aucun compte Instagram disponible" at bounding box center [612, 311] width 189 height 19
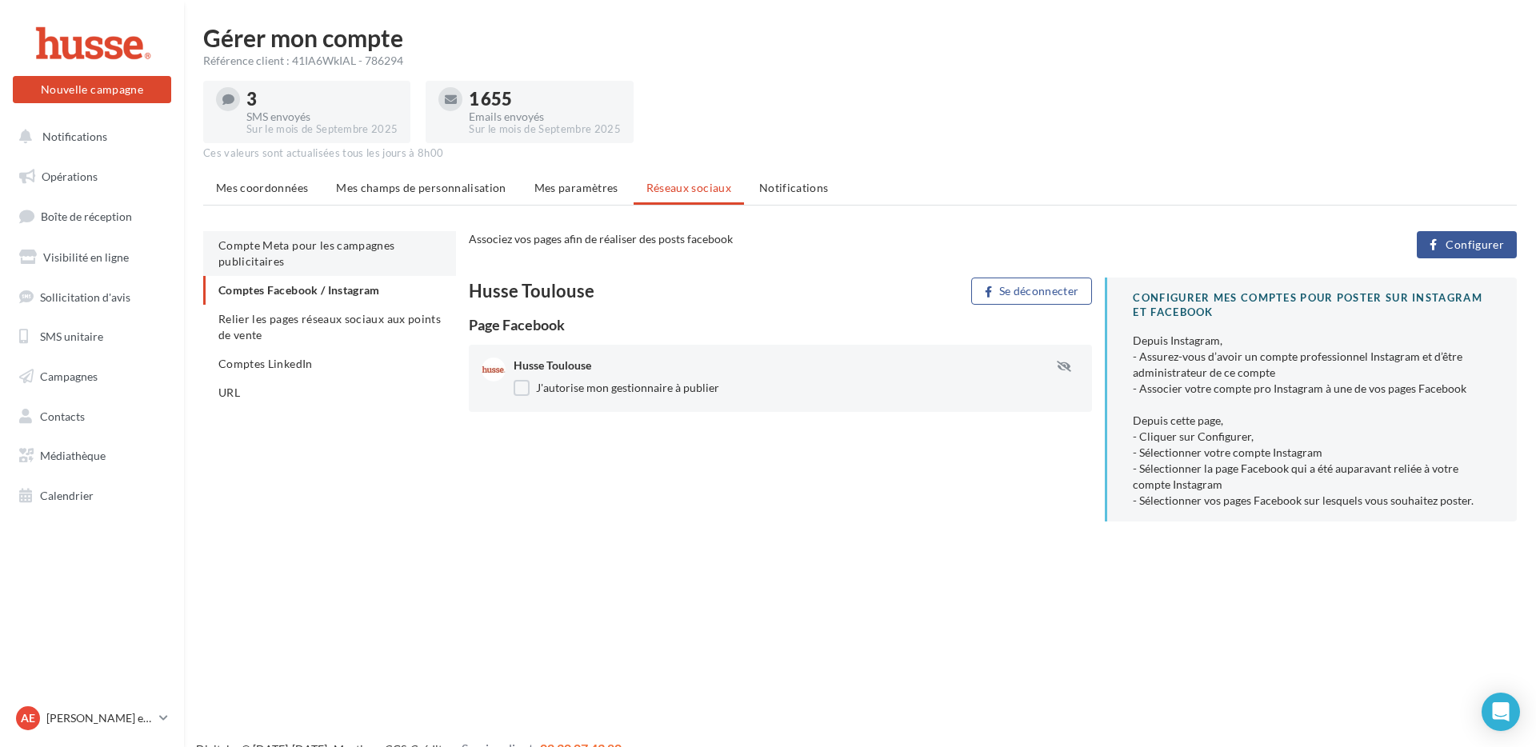
click at [334, 258] on li "Compte Meta pour les campagnes publicitaires" at bounding box center [329, 253] width 253 height 45
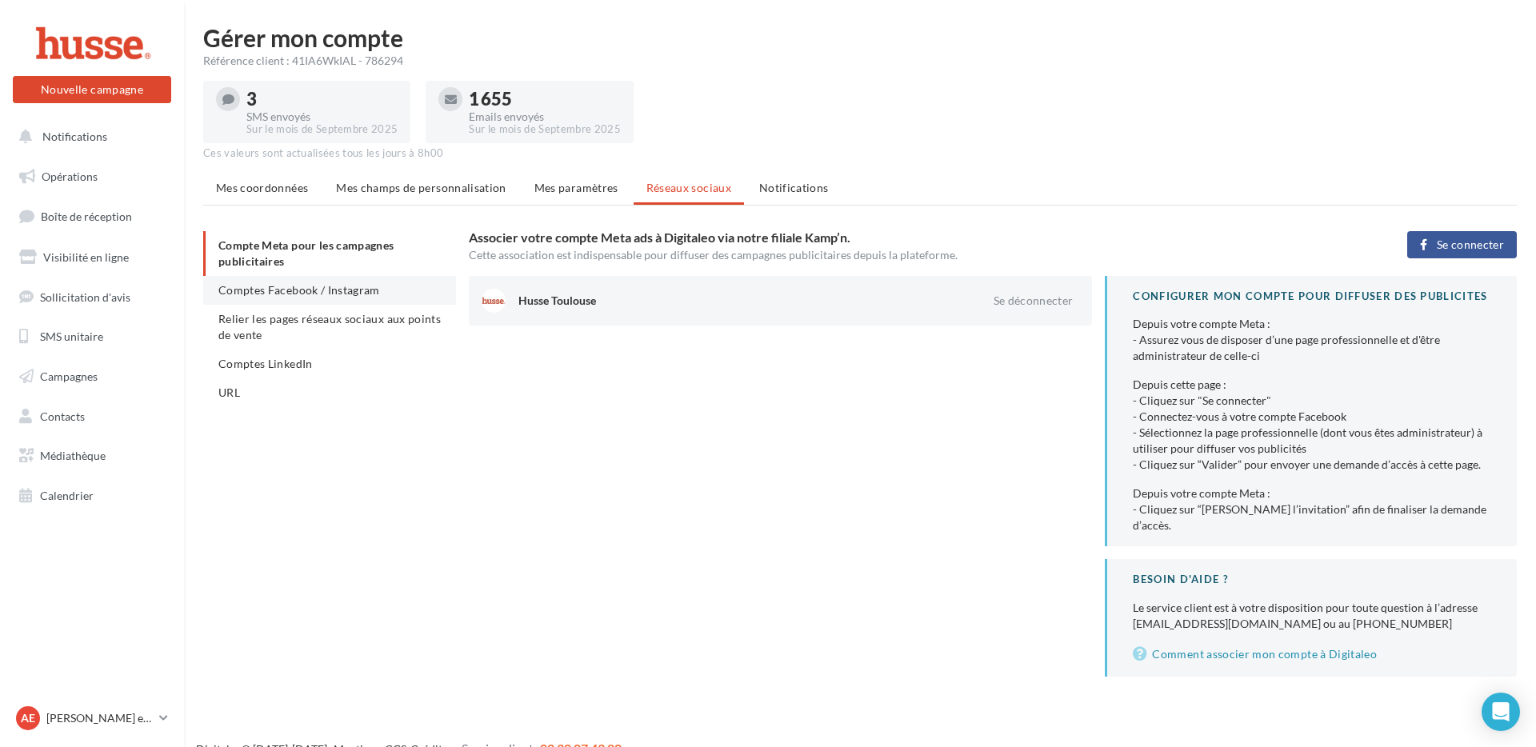
click at [342, 295] on span "Comptes Facebook / Instagram" at bounding box center [299, 290] width 162 height 14
